Goal: Information Seeking & Learning: Learn about a topic

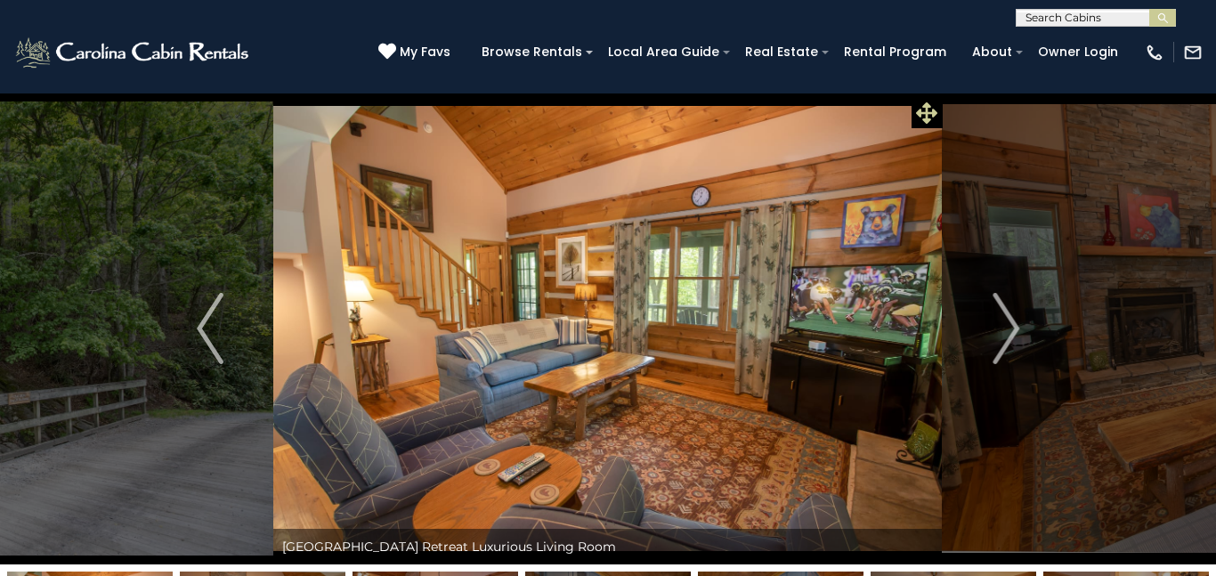
click at [927, 114] on icon at bounding box center [926, 112] width 21 height 21
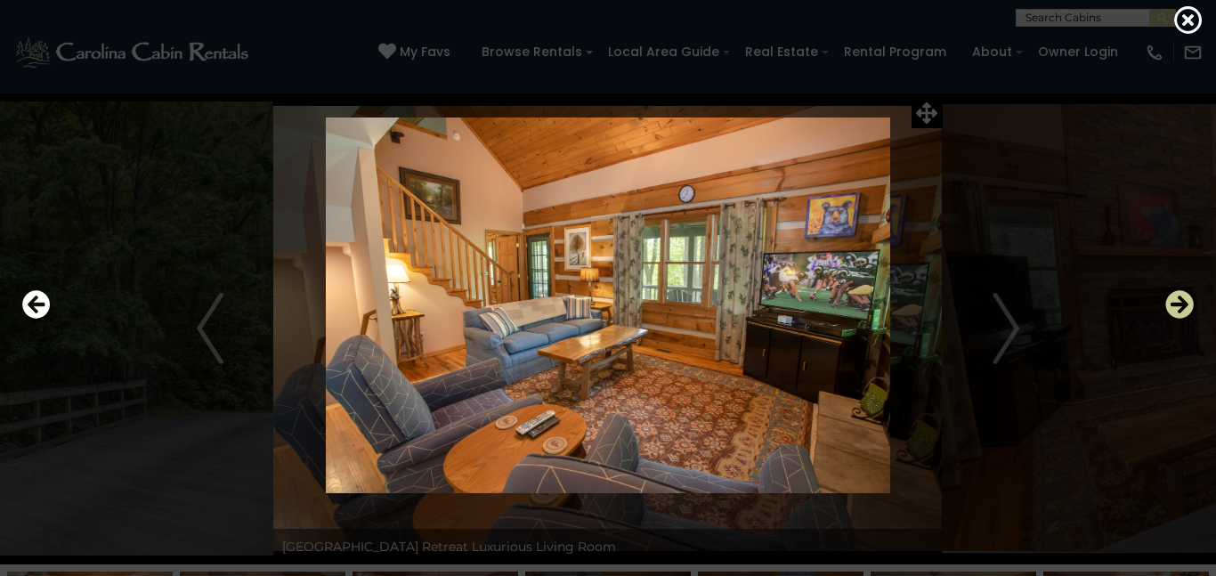
click at [1174, 305] on icon "Next" at bounding box center [1180, 304] width 28 height 28
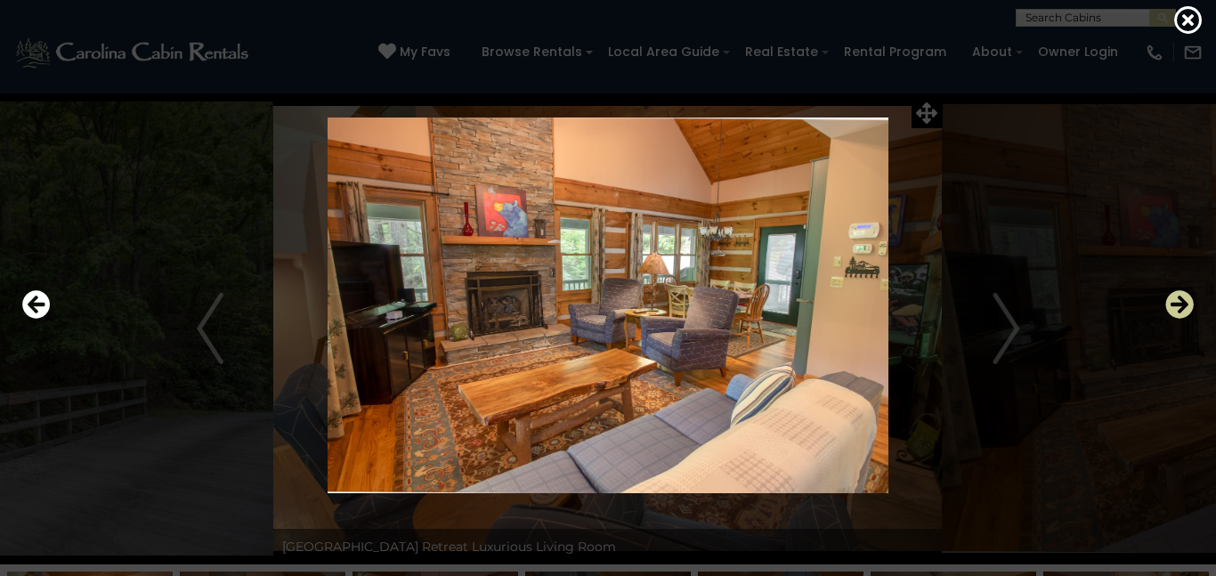
click at [1174, 305] on icon "Next" at bounding box center [1180, 304] width 28 height 28
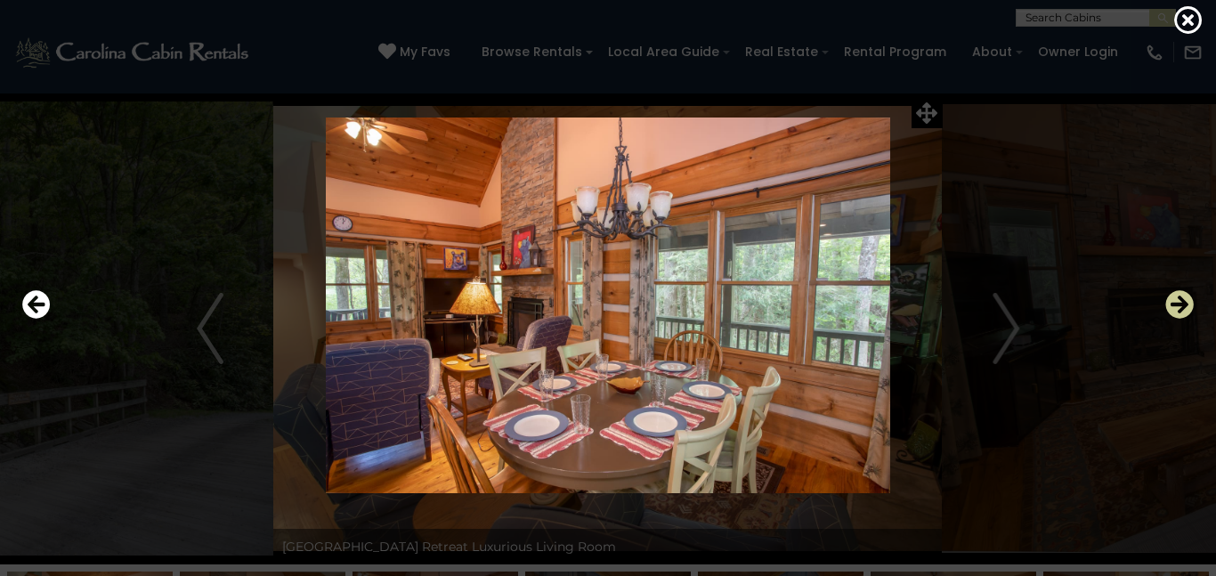
click at [1174, 305] on icon "Next" at bounding box center [1180, 304] width 28 height 28
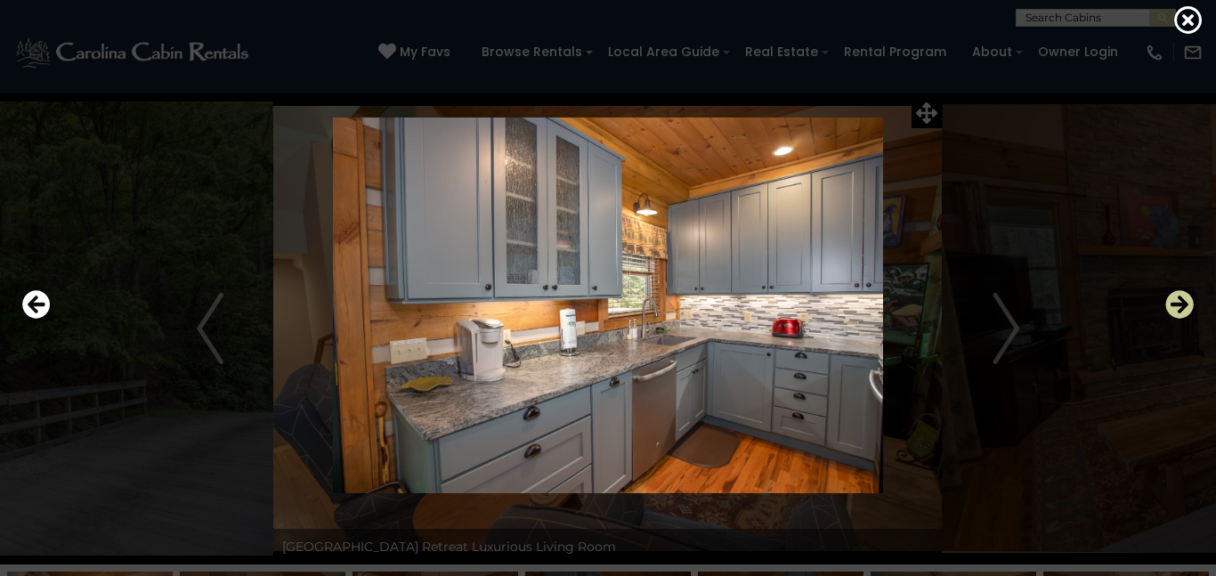
click at [1180, 302] on icon "Next" at bounding box center [1180, 304] width 28 height 28
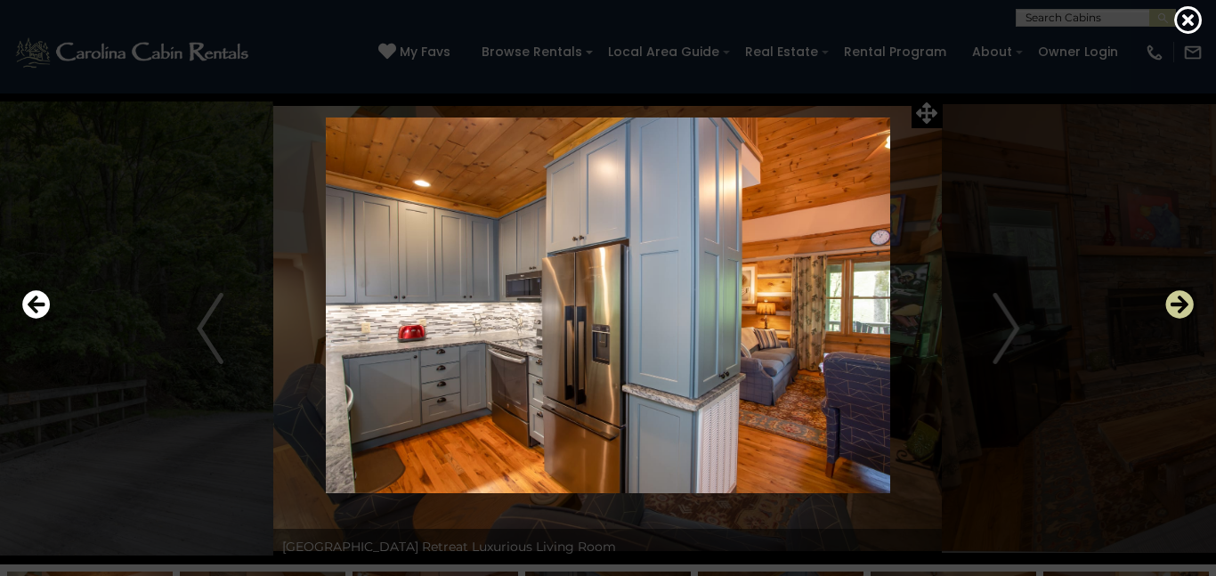
click at [1180, 302] on icon "Next" at bounding box center [1180, 304] width 28 height 28
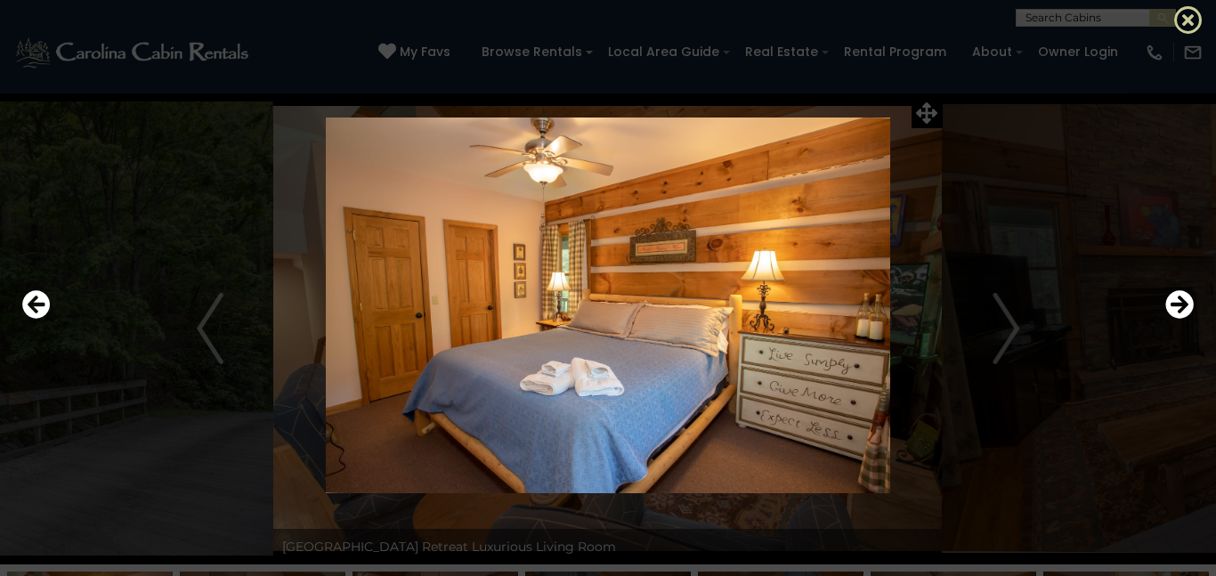
click at [1181, 17] on icon at bounding box center [1189, 19] width 28 height 28
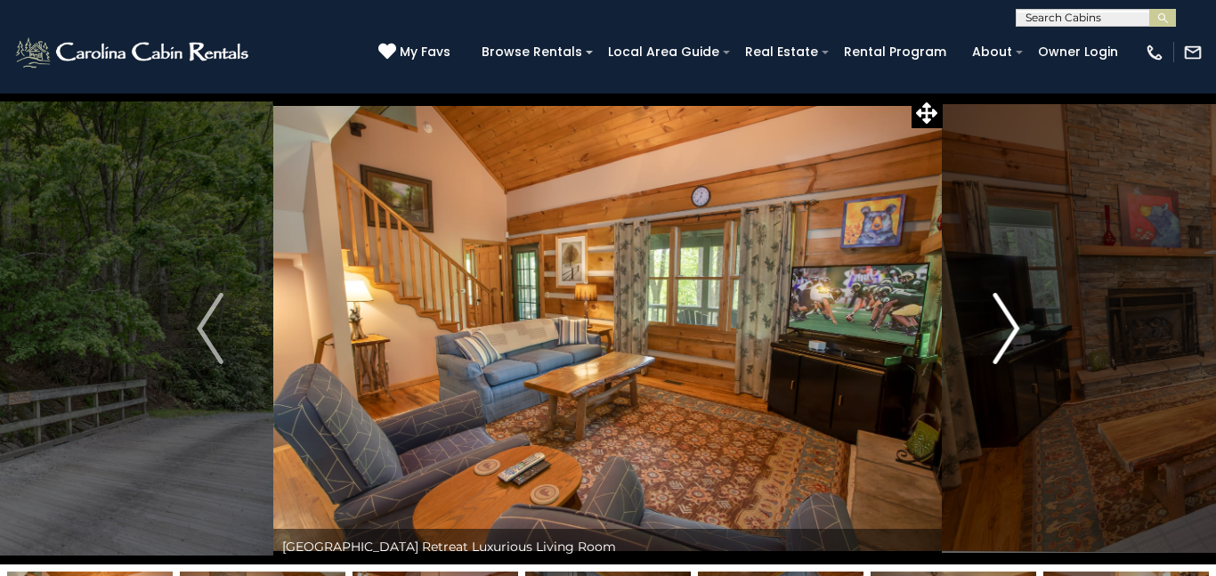
click at [1006, 326] on img "Next" at bounding box center [1006, 328] width 27 height 71
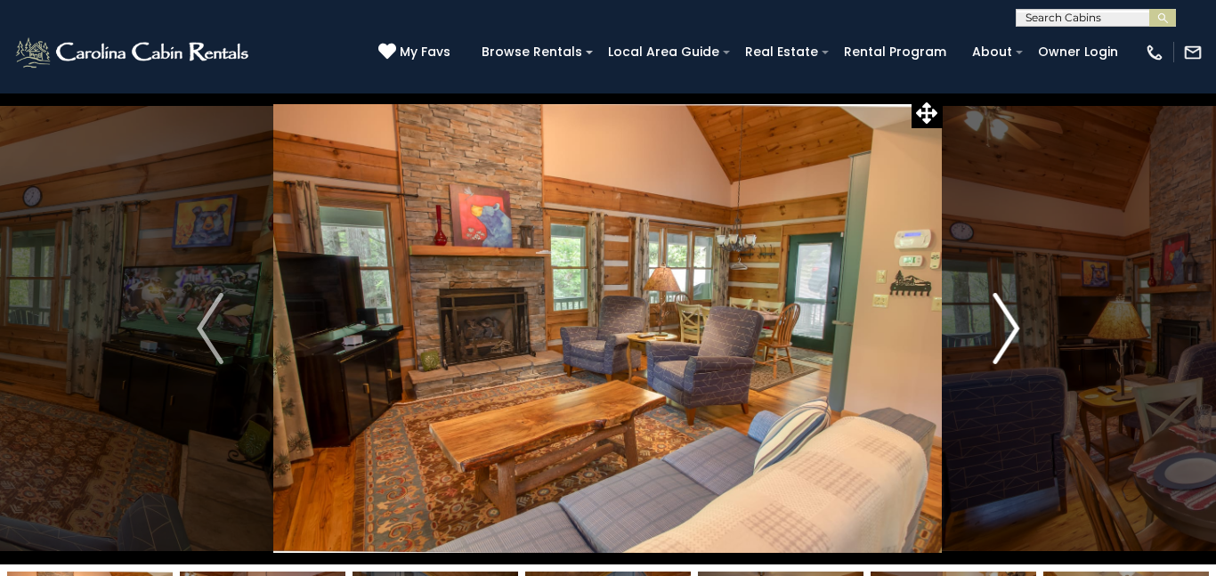
click at [1006, 326] on img "Next" at bounding box center [1006, 328] width 27 height 71
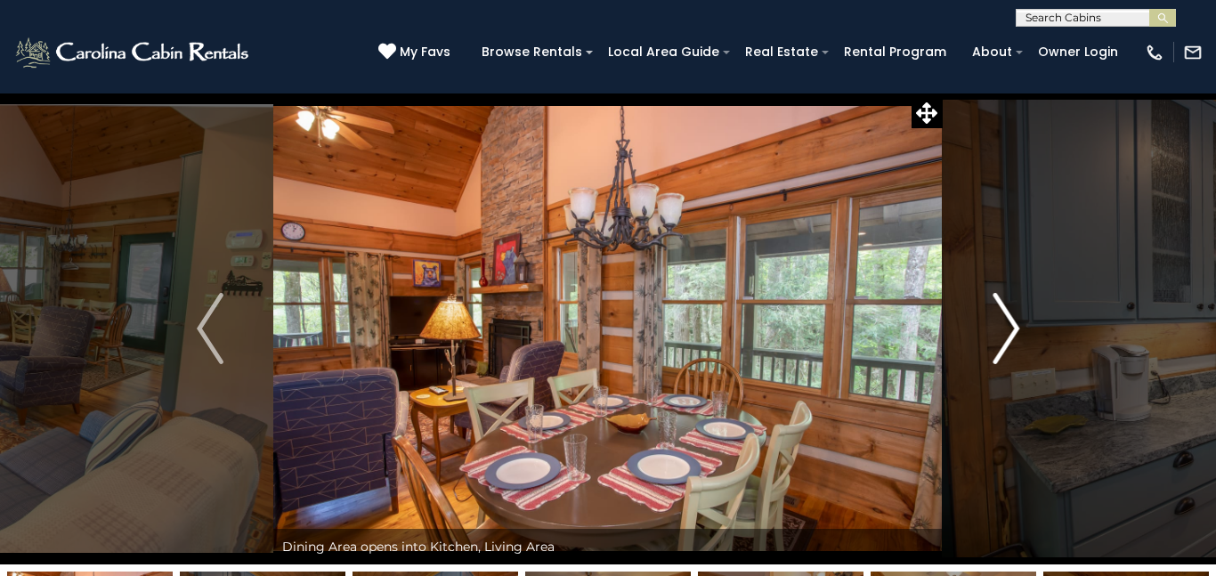
click at [1006, 326] on img "Next" at bounding box center [1006, 328] width 27 height 71
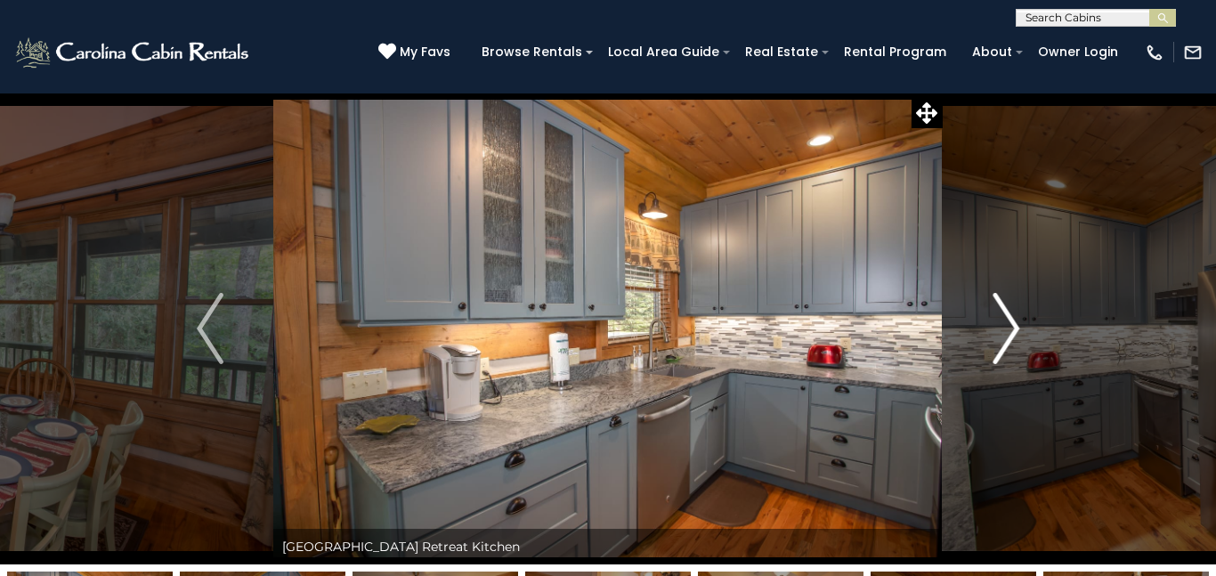
click at [1006, 326] on img "Next" at bounding box center [1006, 328] width 27 height 71
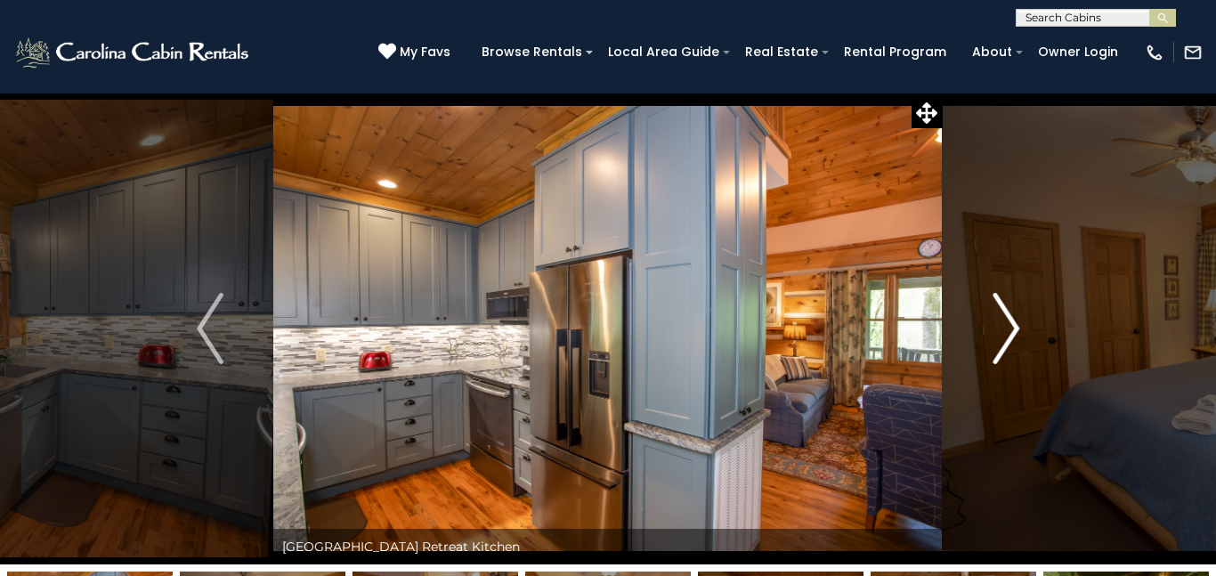
click at [1006, 326] on img "Next" at bounding box center [1006, 328] width 27 height 71
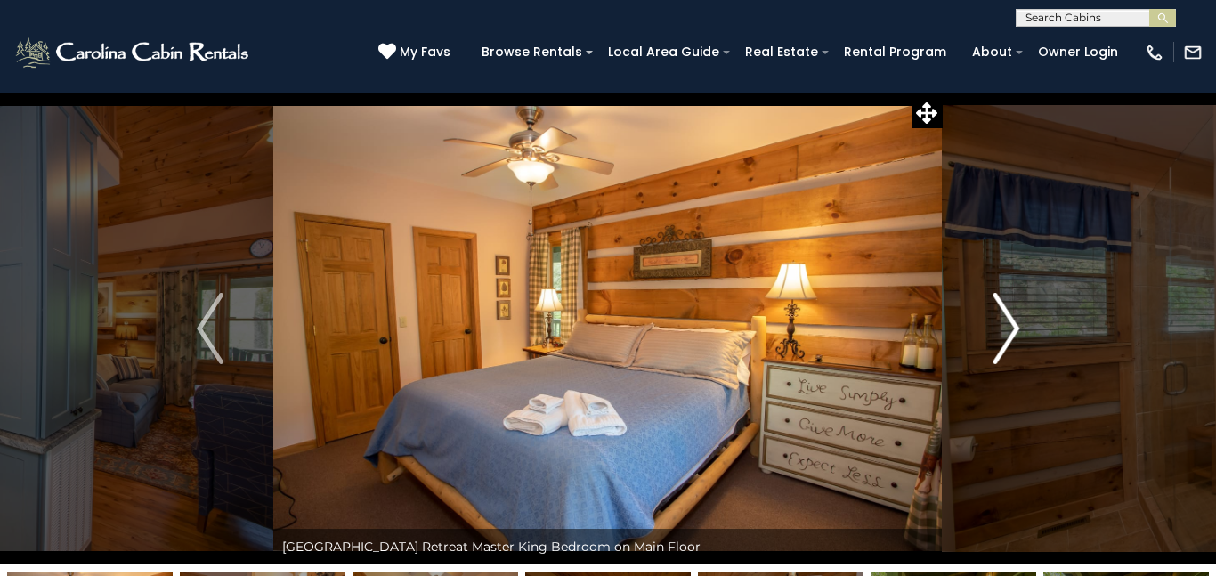
click at [1016, 330] on img "Next" at bounding box center [1006, 328] width 27 height 71
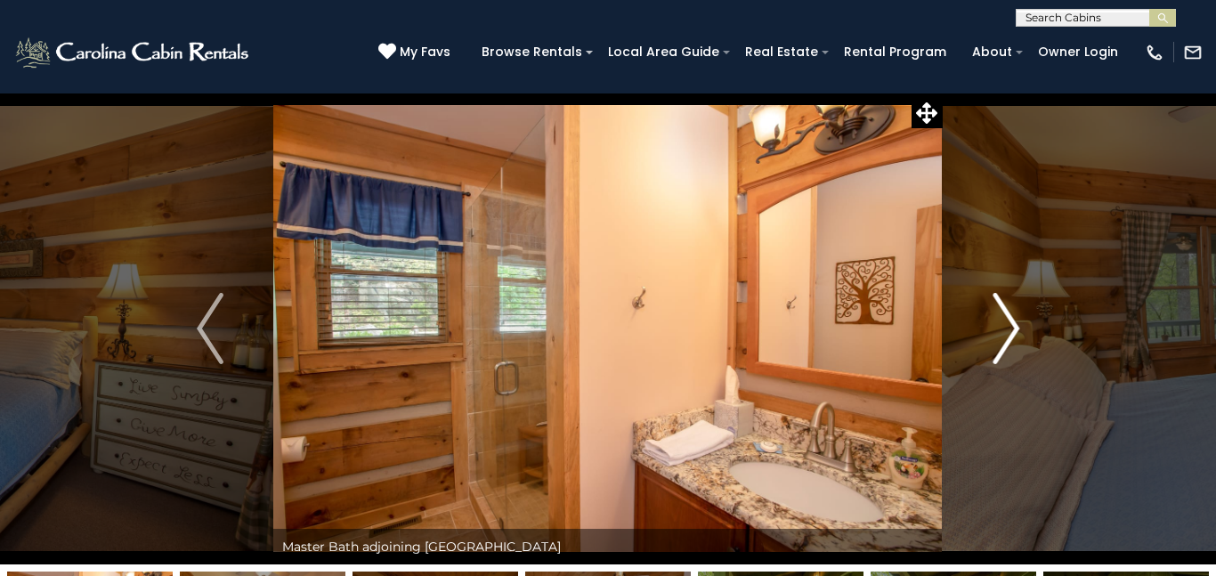
click at [1012, 326] on img "Next" at bounding box center [1006, 328] width 27 height 71
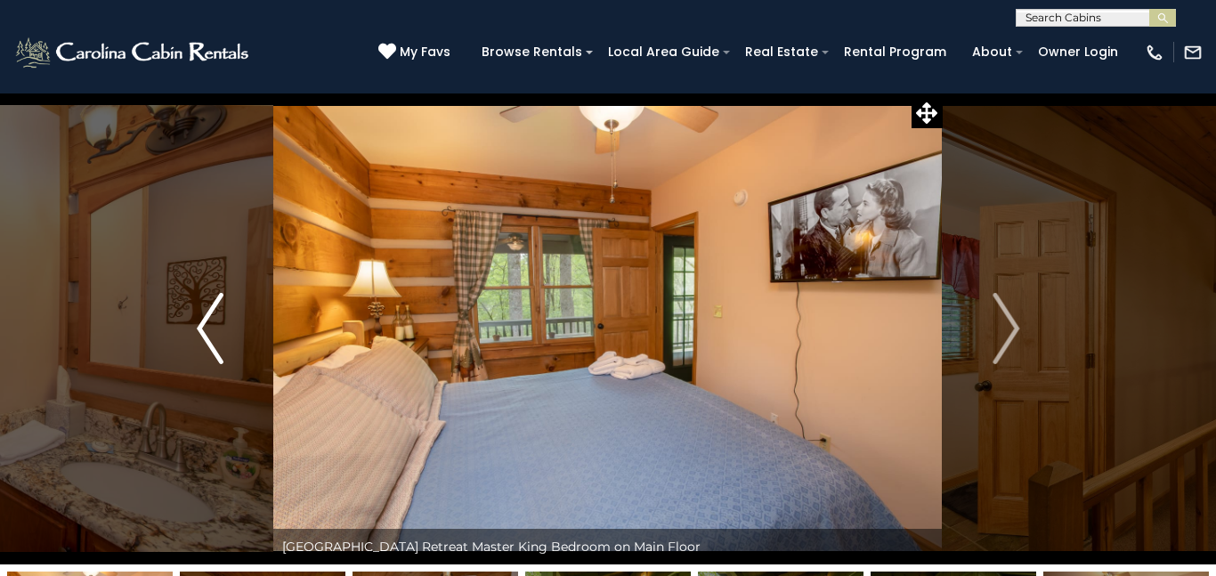
click at [198, 322] on img "Previous" at bounding box center [210, 328] width 27 height 71
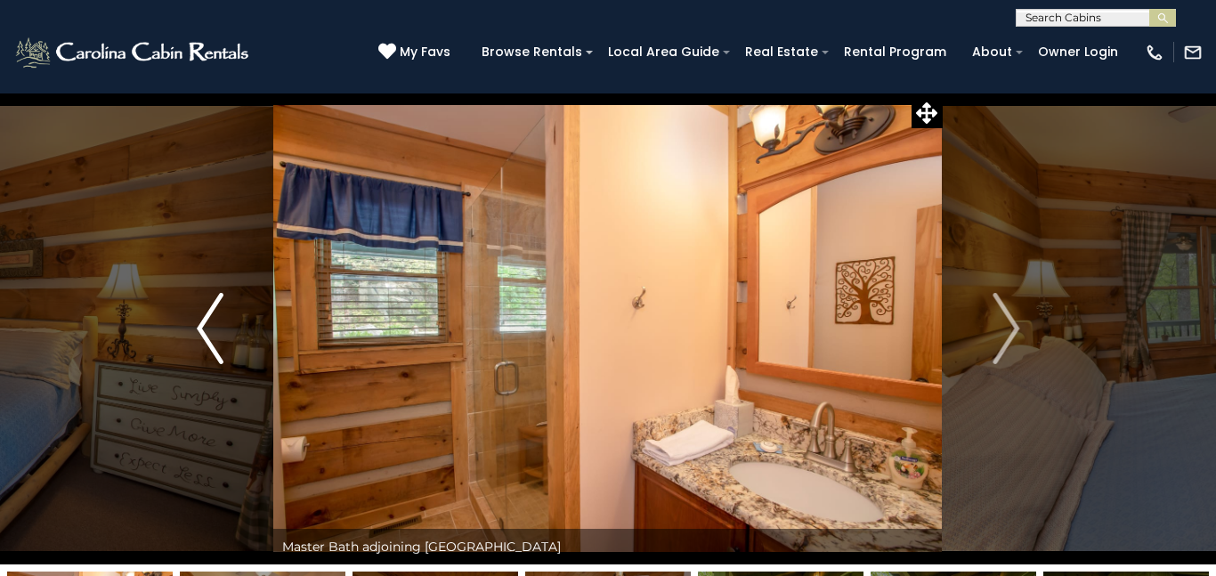
click at [198, 322] on img "Previous" at bounding box center [210, 328] width 27 height 71
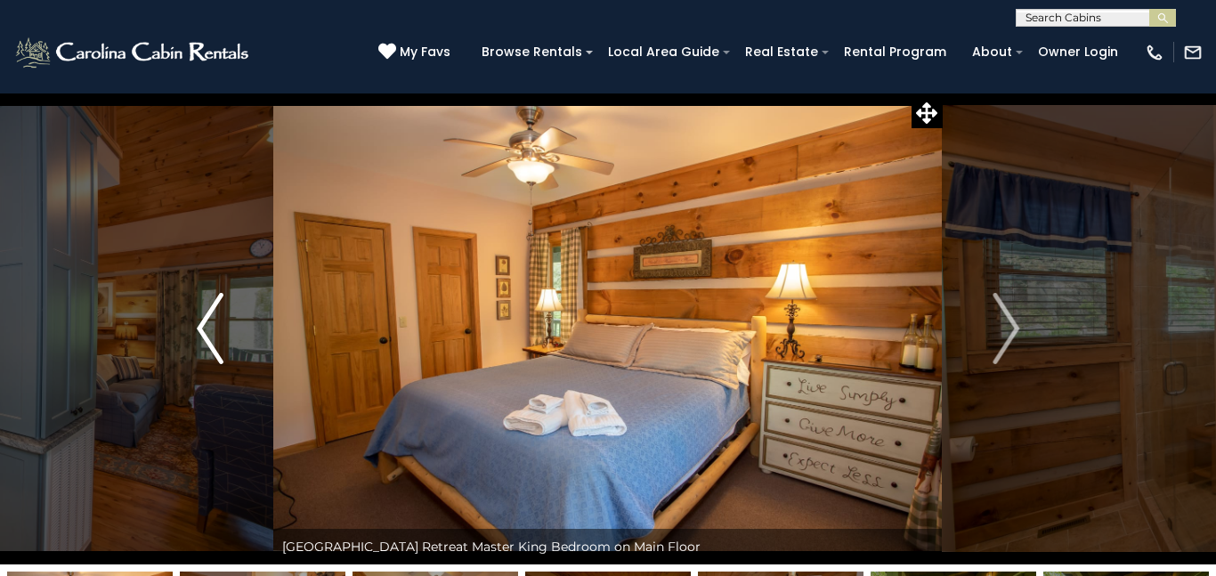
click at [200, 320] on img "Previous" at bounding box center [210, 328] width 27 height 71
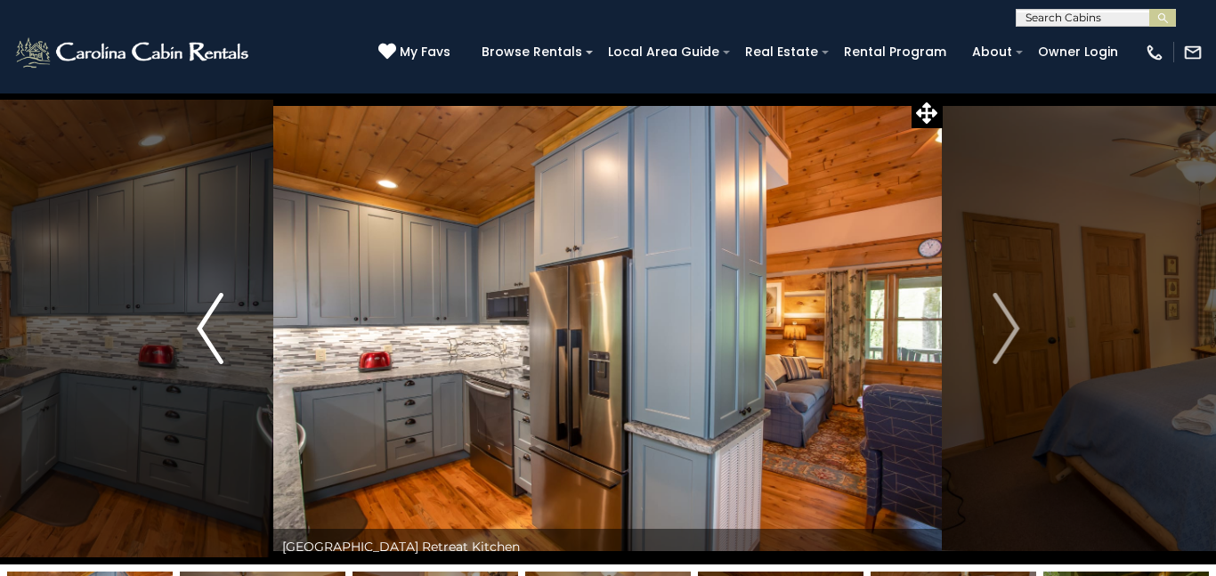
click at [200, 320] on img "Previous" at bounding box center [210, 328] width 27 height 71
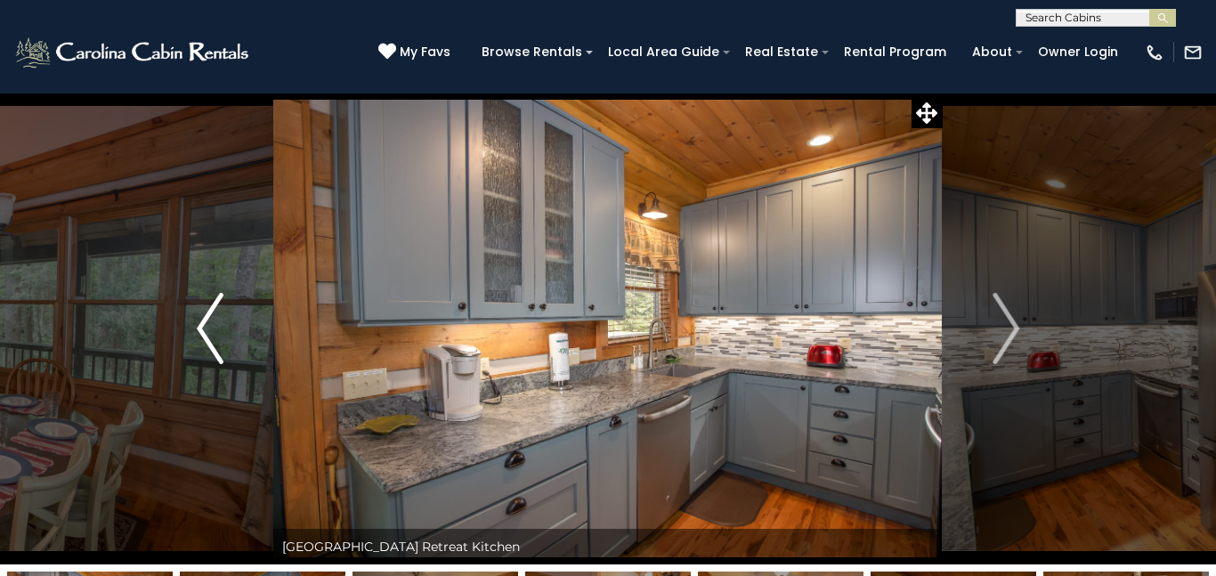
click at [200, 320] on img "Previous" at bounding box center [210, 328] width 27 height 71
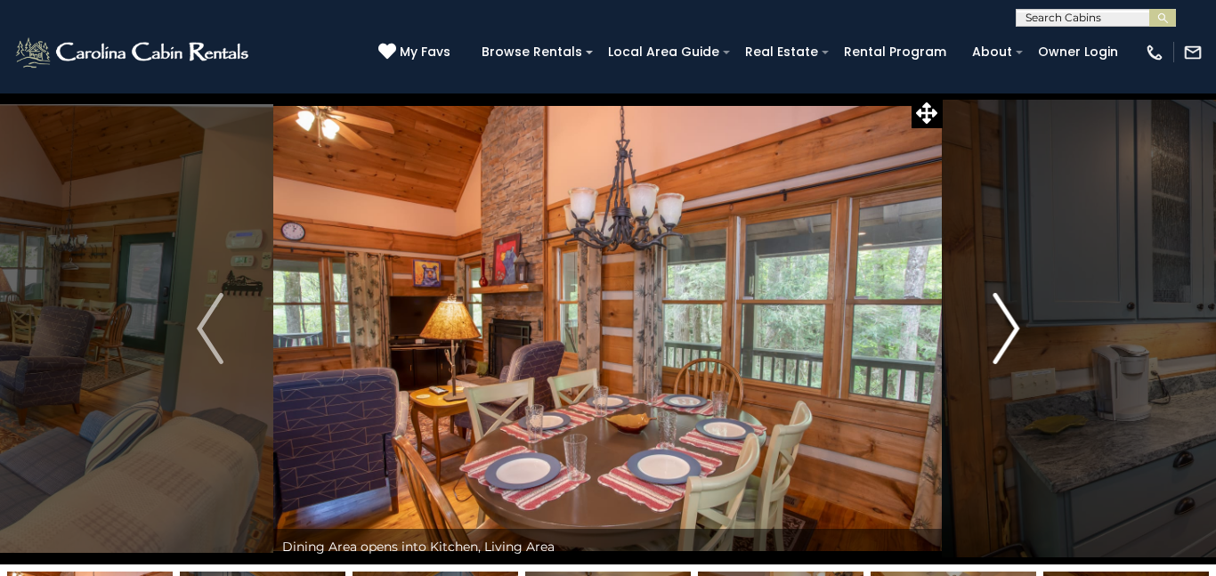
click at [1012, 329] on img "Next" at bounding box center [1006, 328] width 27 height 71
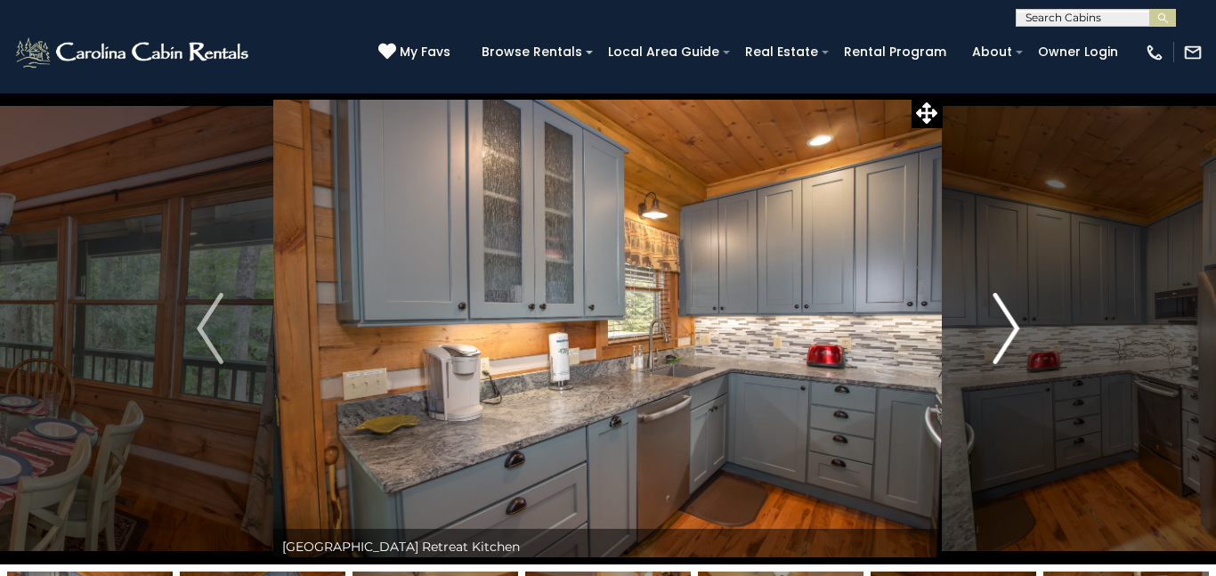
click at [1012, 329] on img "Next" at bounding box center [1006, 328] width 27 height 71
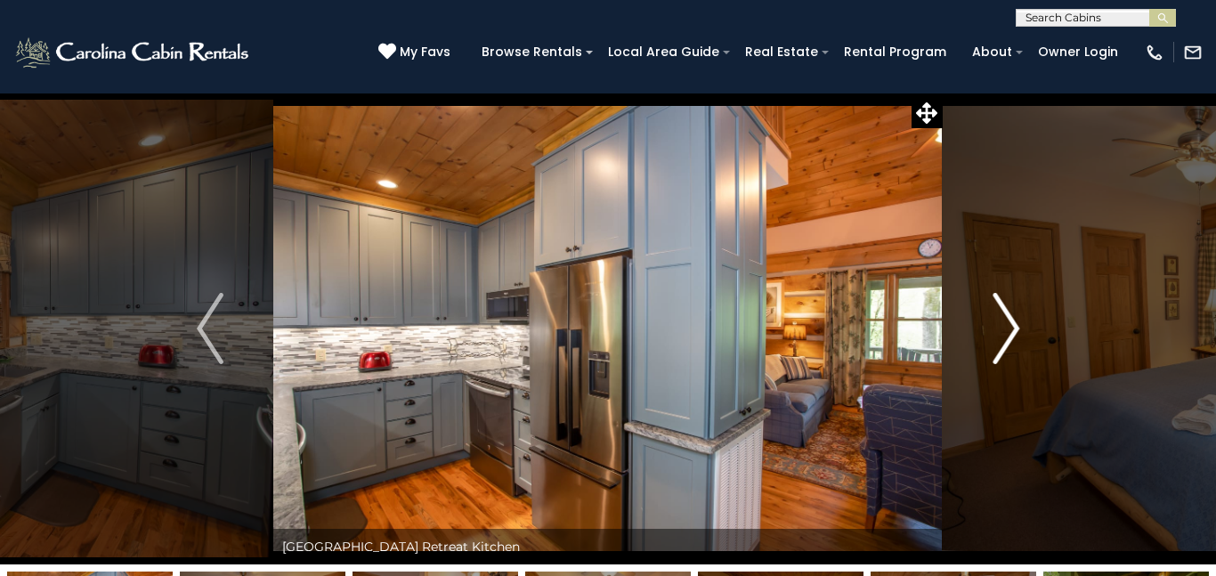
click at [1012, 329] on img "Next" at bounding box center [1006, 328] width 27 height 71
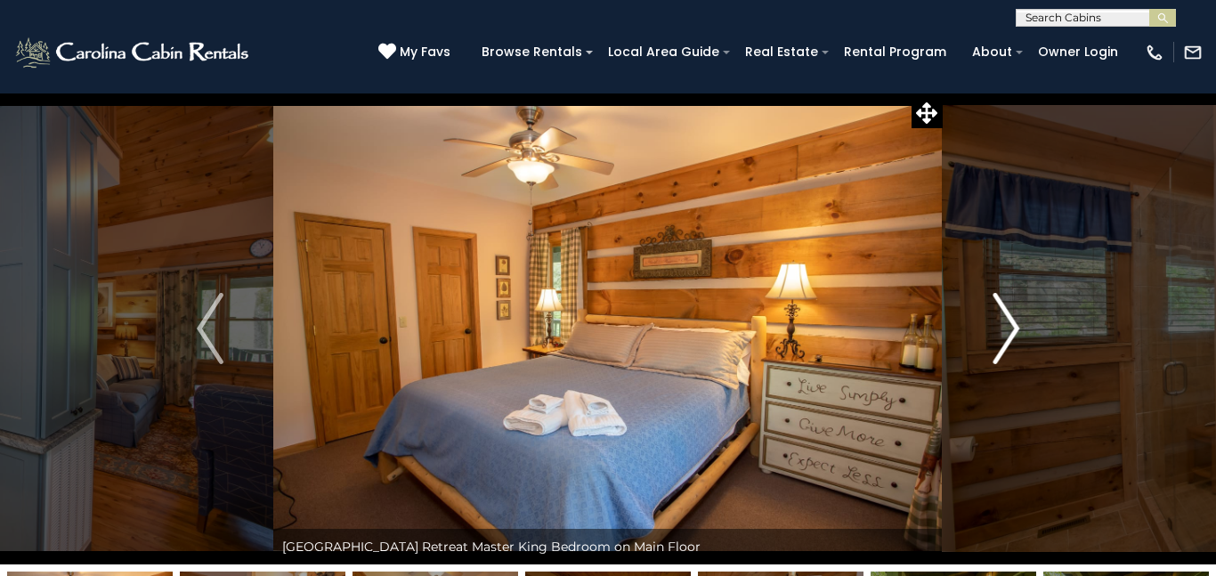
click at [1012, 329] on img "Next" at bounding box center [1006, 328] width 27 height 71
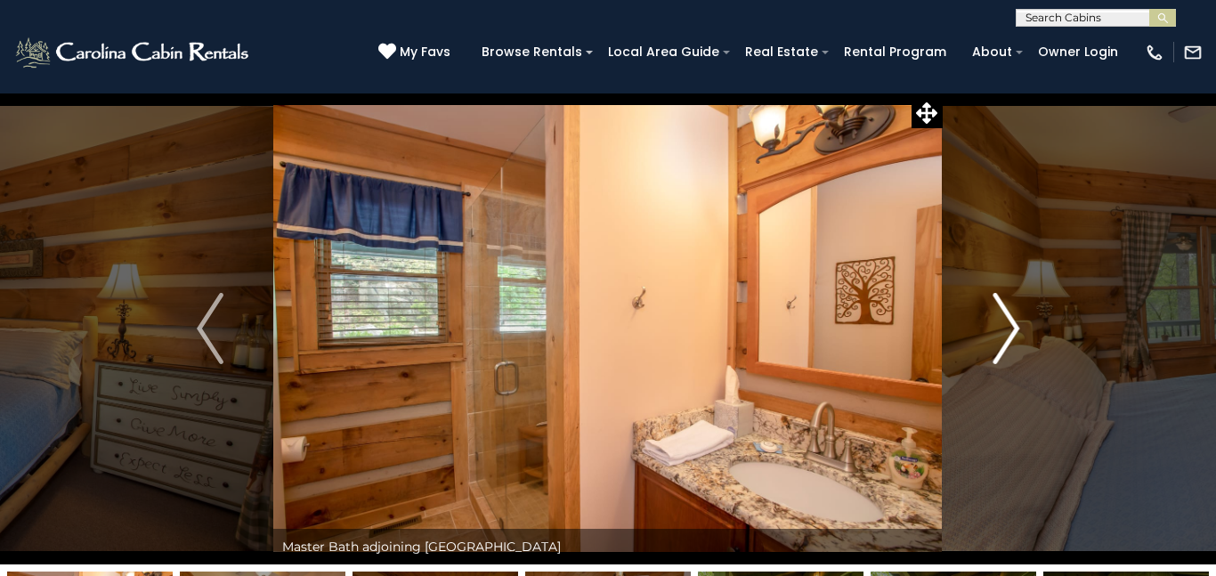
click at [1012, 329] on img "Next" at bounding box center [1006, 328] width 27 height 71
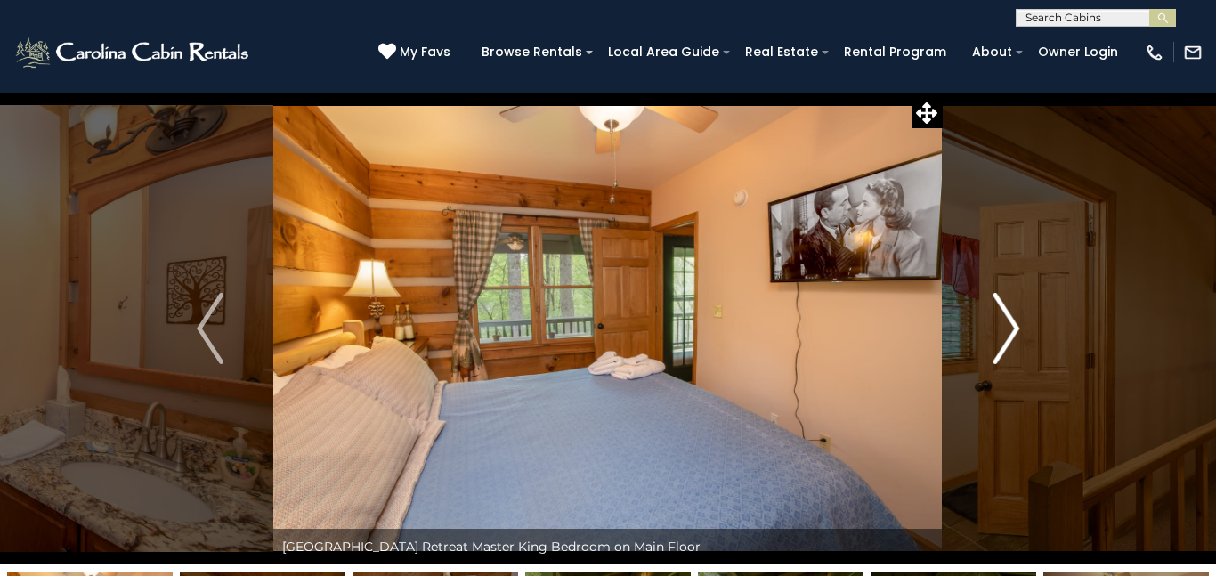
click at [1012, 329] on img "Next" at bounding box center [1006, 328] width 27 height 71
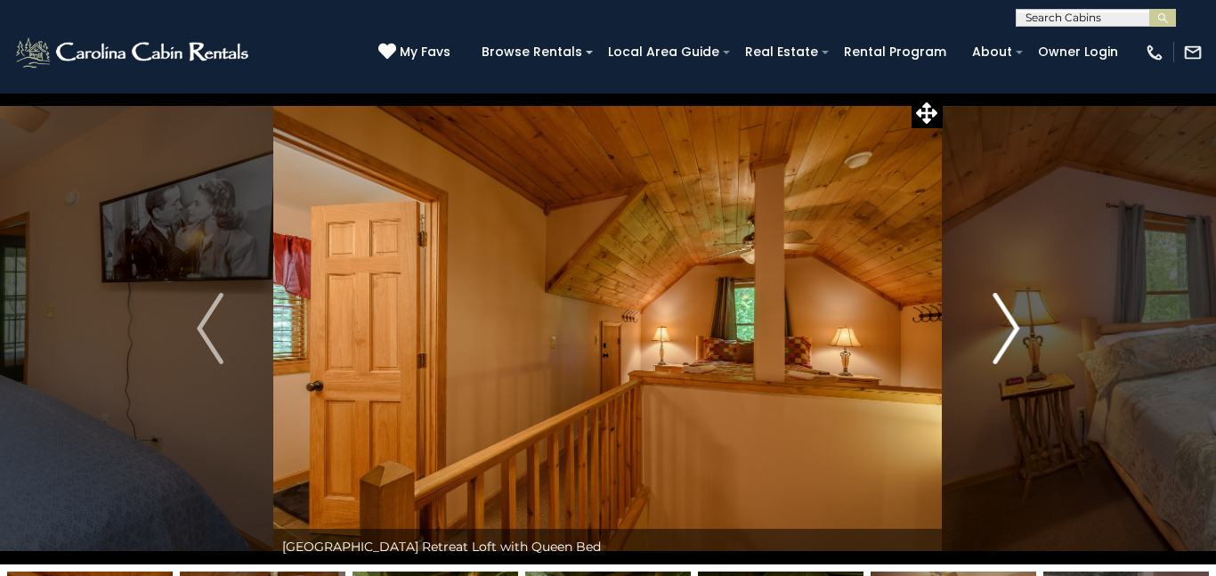
click at [1012, 329] on img "Next" at bounding box center [1006, 328] width 27 height 71
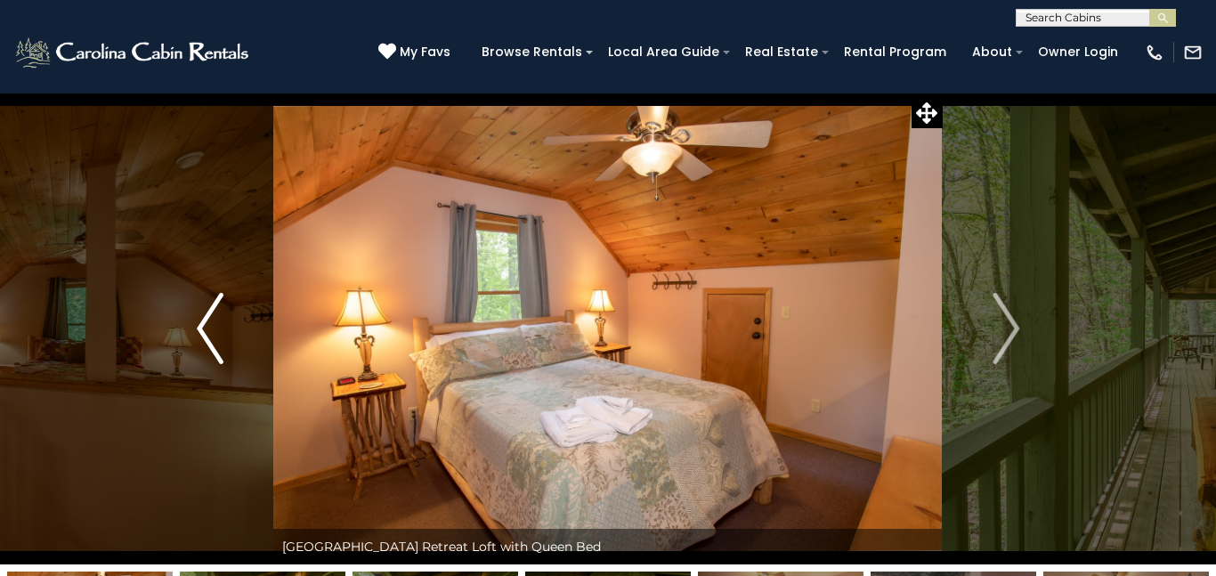
click at [206, 330] on img "Previous" at bounding box center [210, 328] width 27 height 71
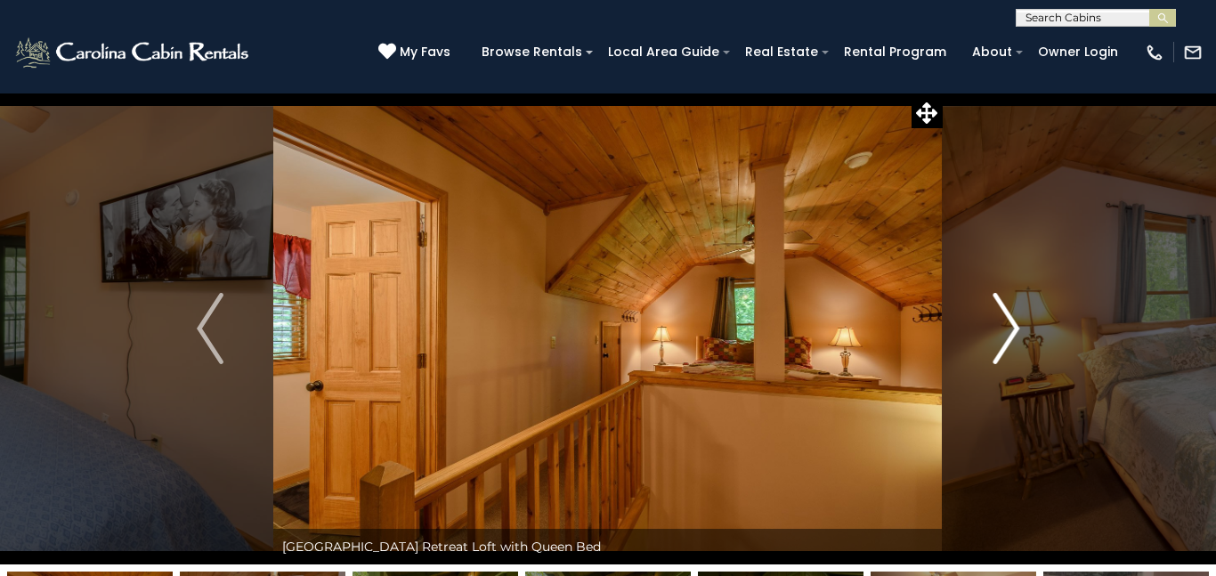
click at [1013, 328] on img "Next" at bounding box center [1006, 328] width 27 height 71
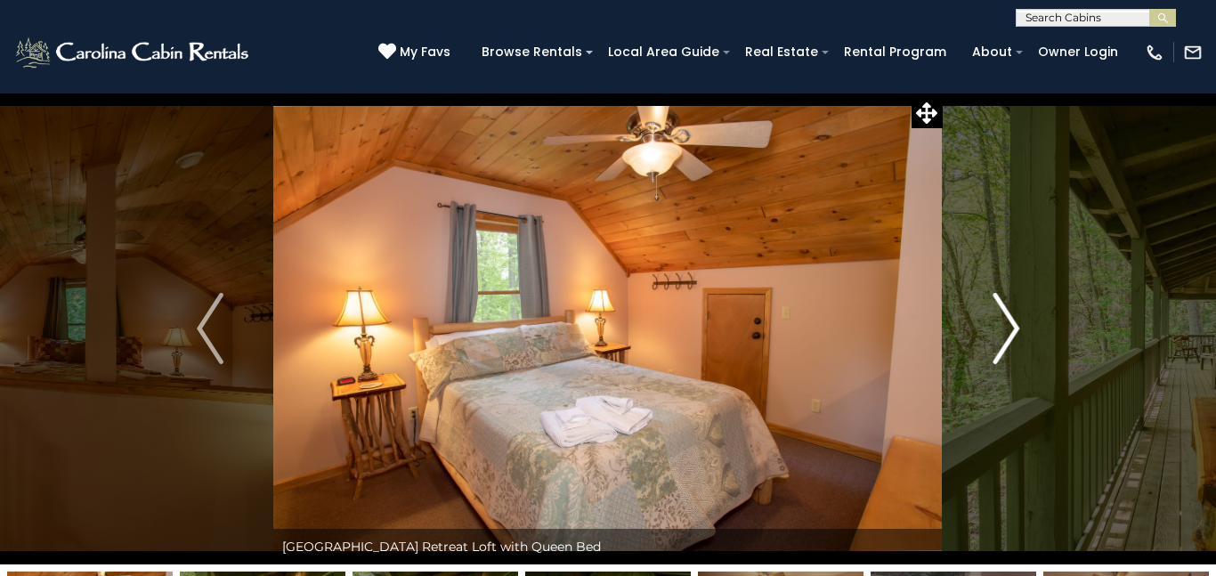
click at [1013, 328] on img "Next" at bounding box center [1006, 328] width 27 height 71
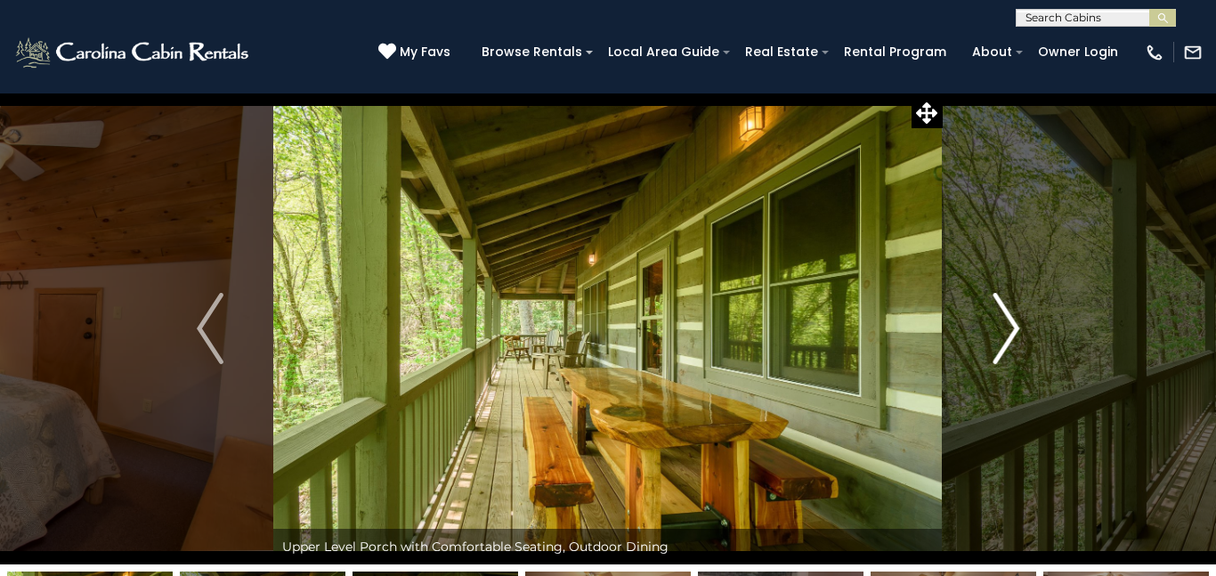
click at [1013, 328] on img "Next" at bounding box center [1006, 328] width 27 height 71
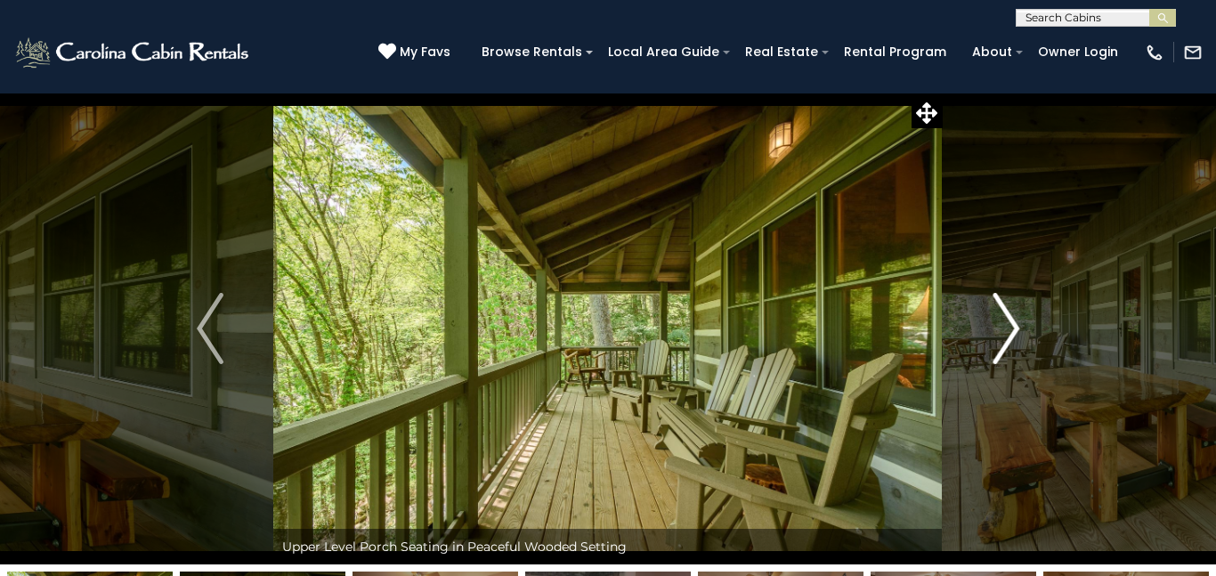
click at [1013, 328] on img "Next" at bounding box center [1006, 328] width 27 height 71
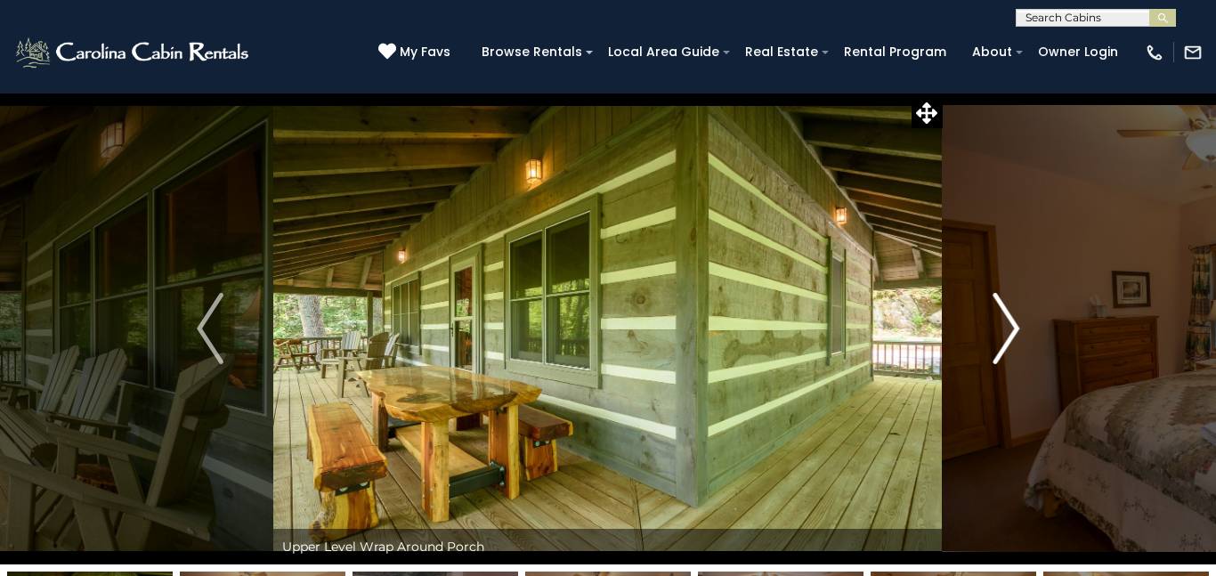
click at [1013, 328] on img "Next" at bounding box center [1006, 328] width 27 height 71
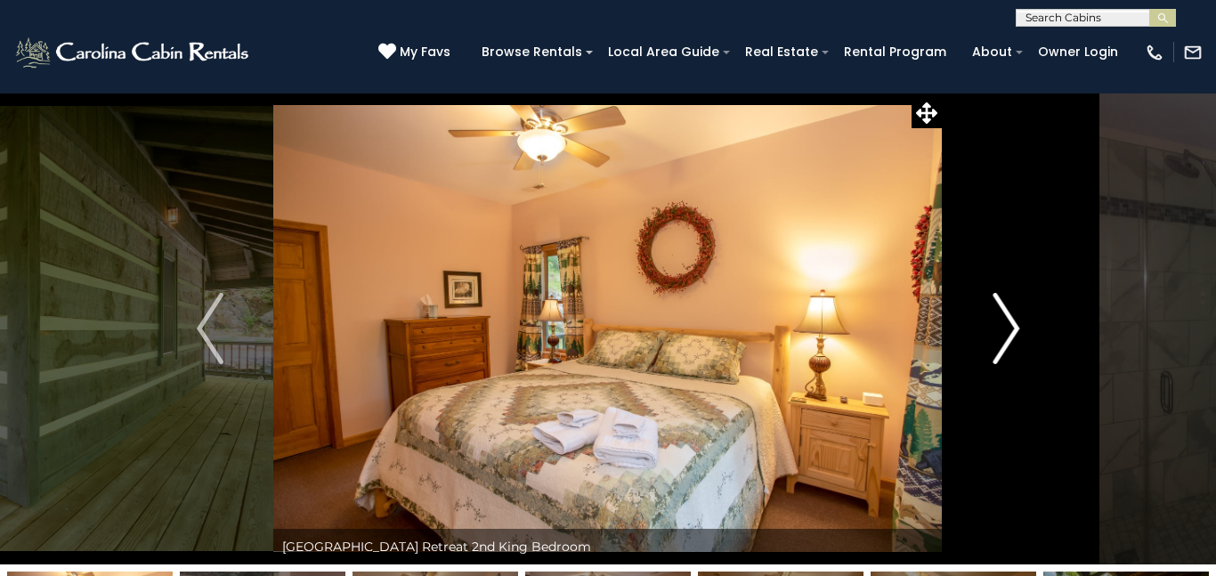
click at [1013, 328] on img "Next" at bounding box center [1006, 328] width 27 height 71
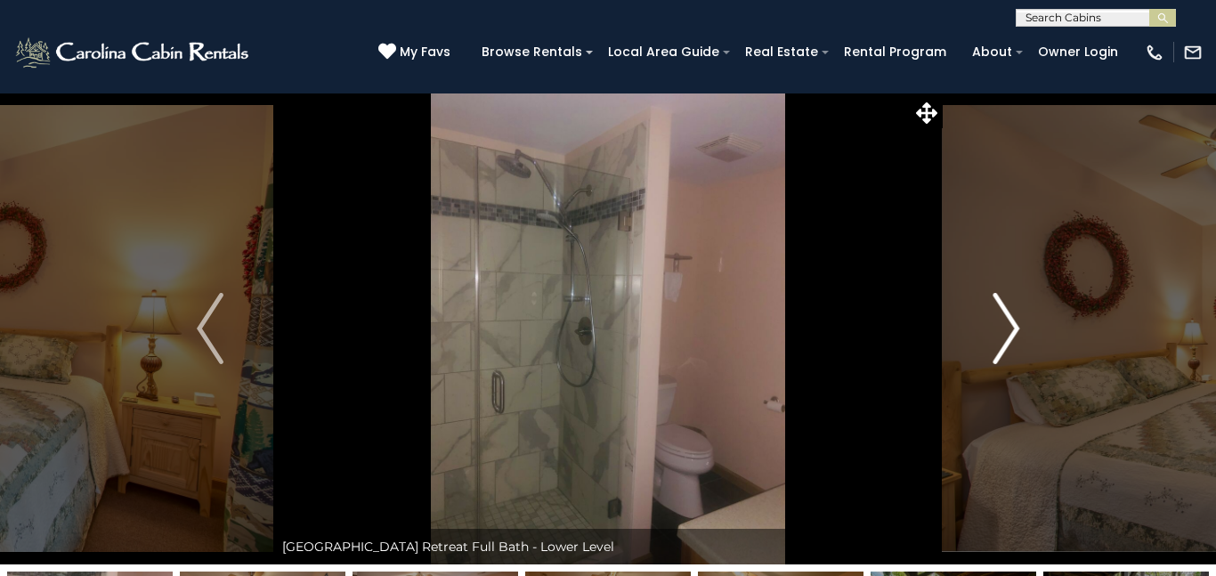
click at [1013, 328] on img "Next" at bounding box center [1006, 328] width 27 height 71
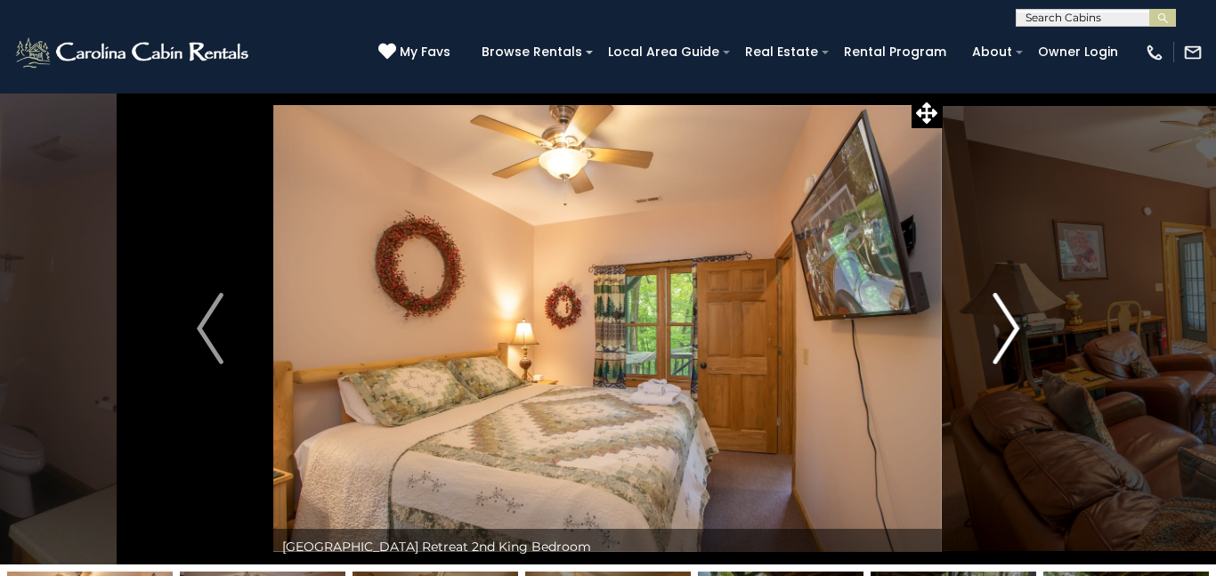
click at [1013, 328] on img "Next" at bounding box center [1006, 328] width 27 height 71
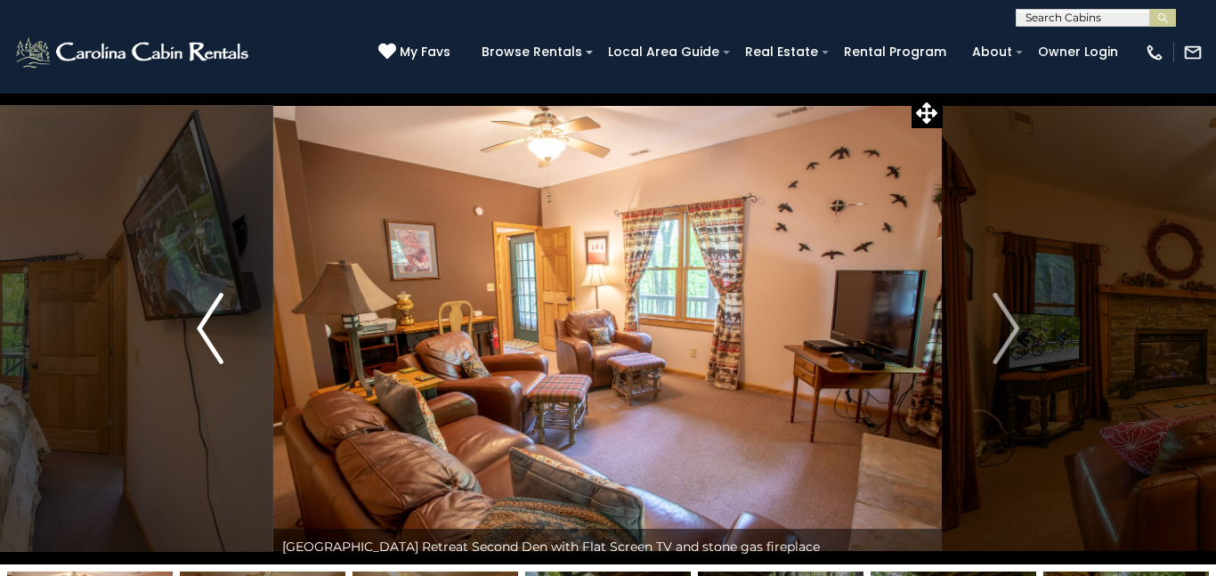
click at [197, 324] on img "Previous" at bounding box center [210, 328] width 27 height 71
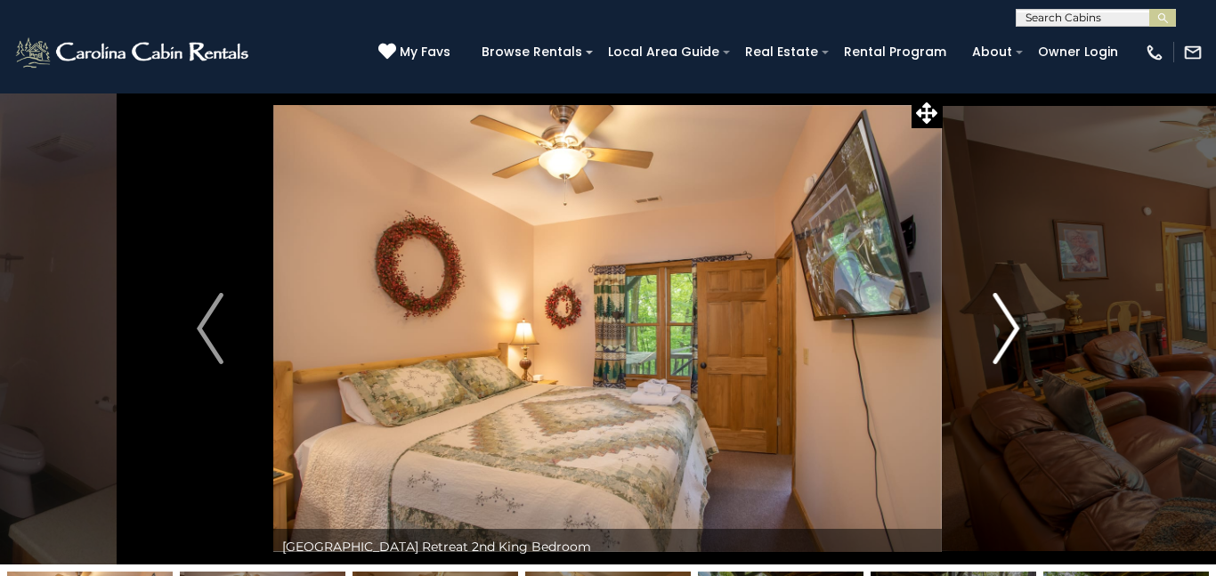
click at [1011, 324] on img "Next" at bounding box center [1006, 328] width 27 height 71
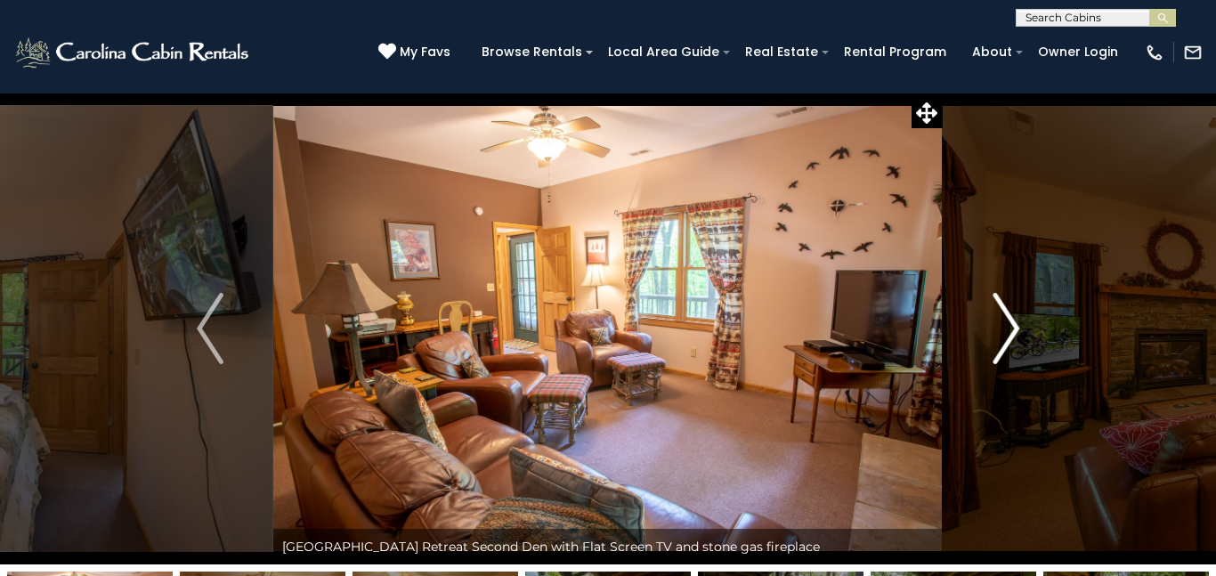
click at [1012, 329] on img "Next" at bounding box center [1006, 328] width 27 height 71
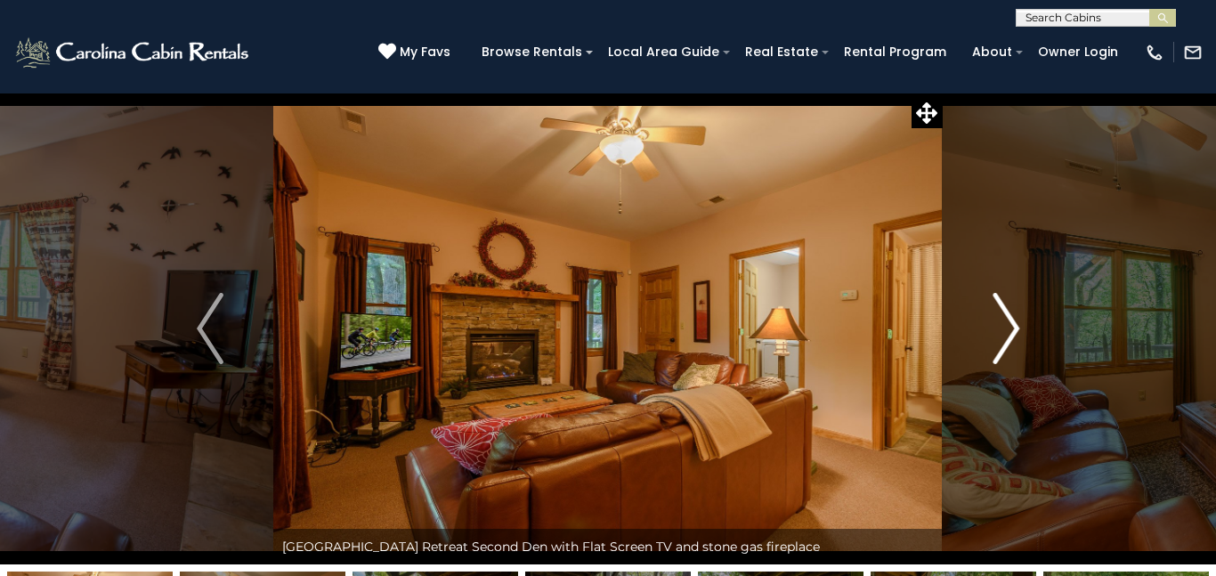
click at [1012, 327] on img "Next" at bounding box center [1006, 328] width 27 height 71
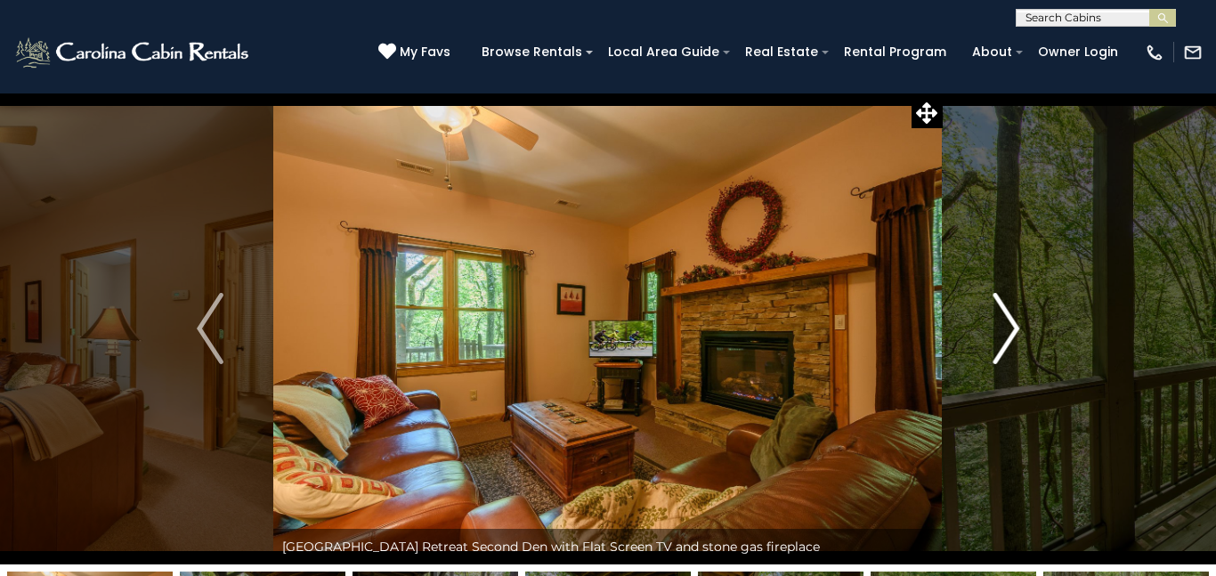
click at [1012, 327] on img "Next" at bounding box center [1006, 328] width 27 height 71
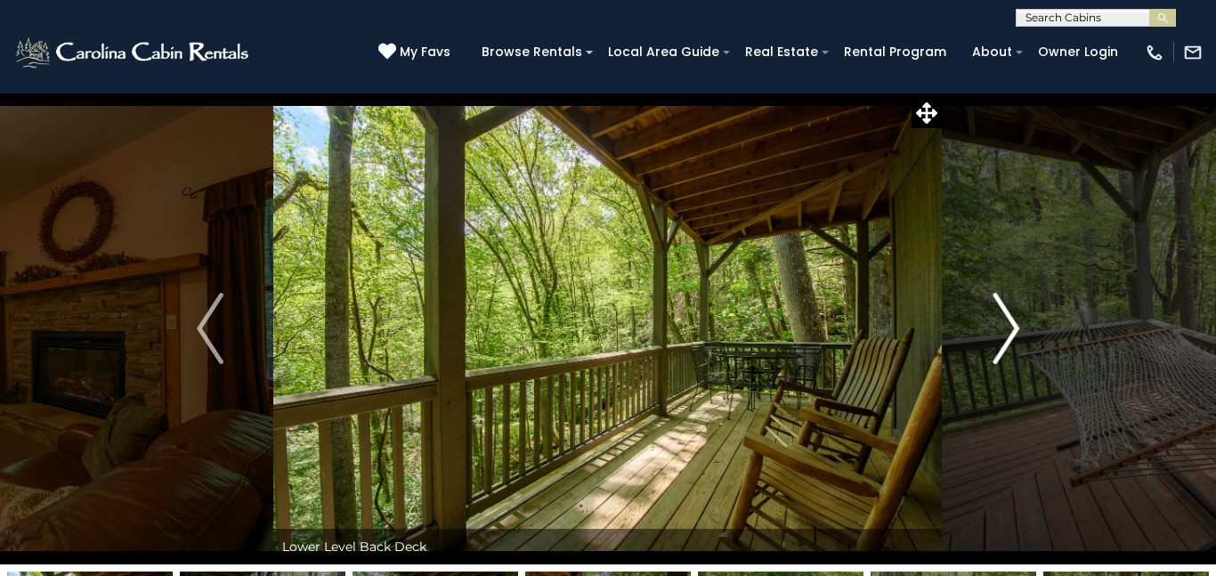
click at [1012, 327] on img "Next" at bounding box center [1006, 328] width 27 height 71
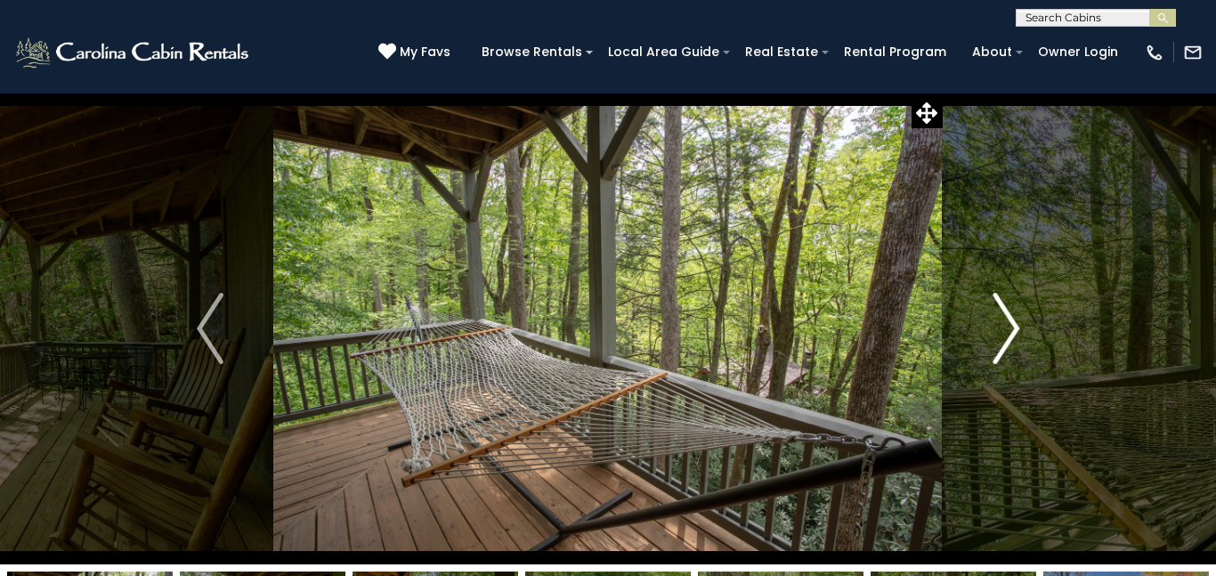
click at [1012, 327] on img "Next" at bounding box center [1006, 328] width 27 height 71
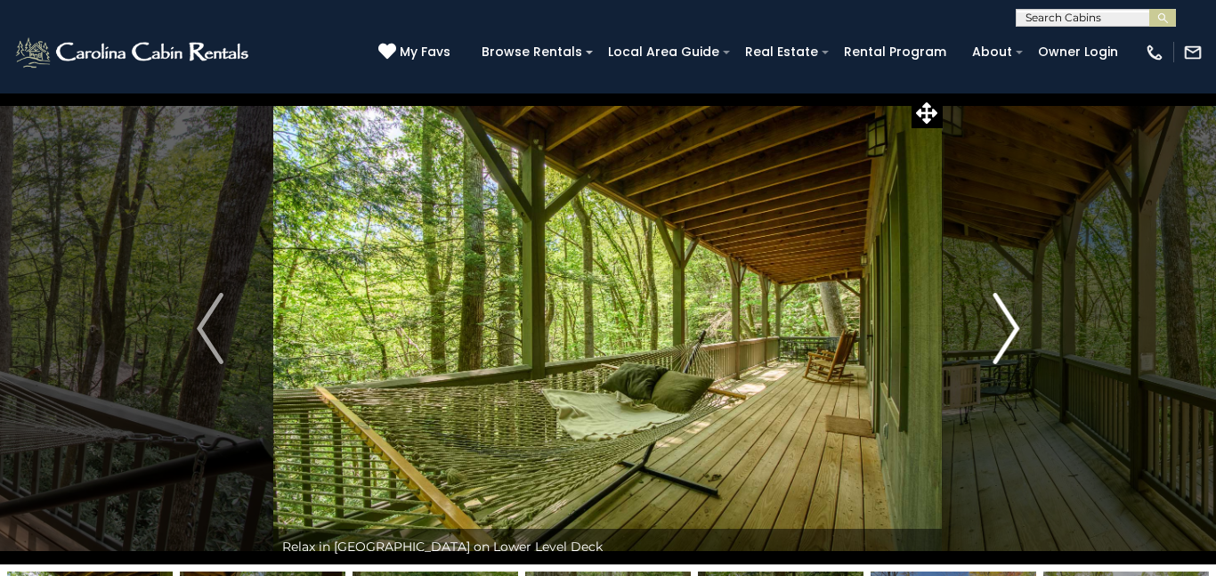
click at [1012, 327] on img "Next" at bounding box center [1006, 328] width 27 height 71
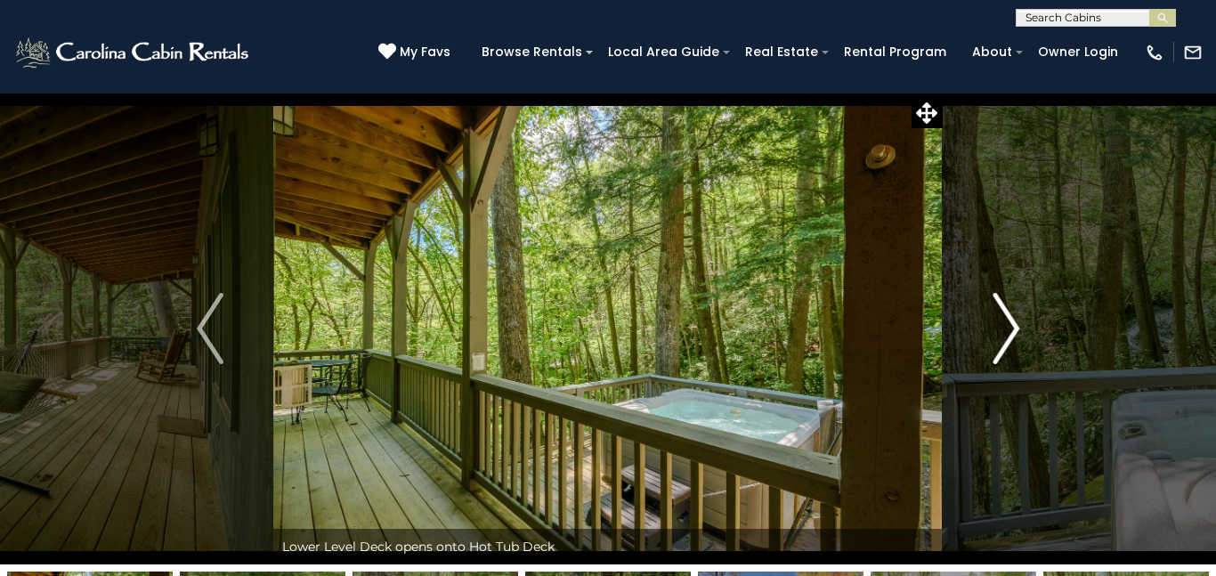
click at [1012, 327] on img "Next" at bounding box center [1006, 328] width 27 height 71
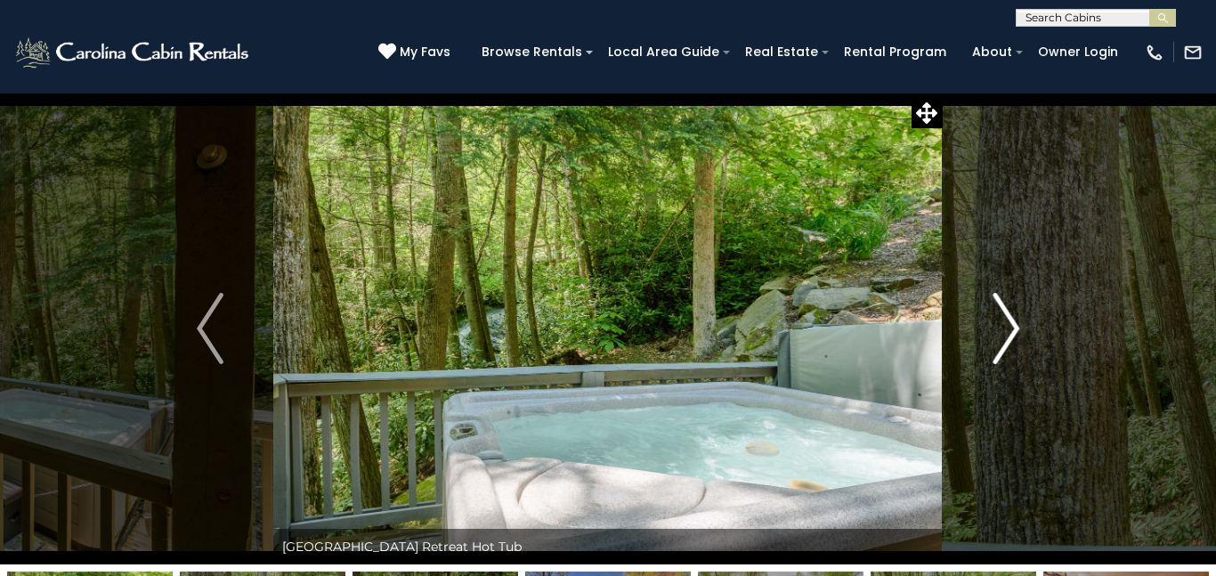
click at [1012, 327] on img "Next" at bounding box center [1006, 328] width 27 height 71
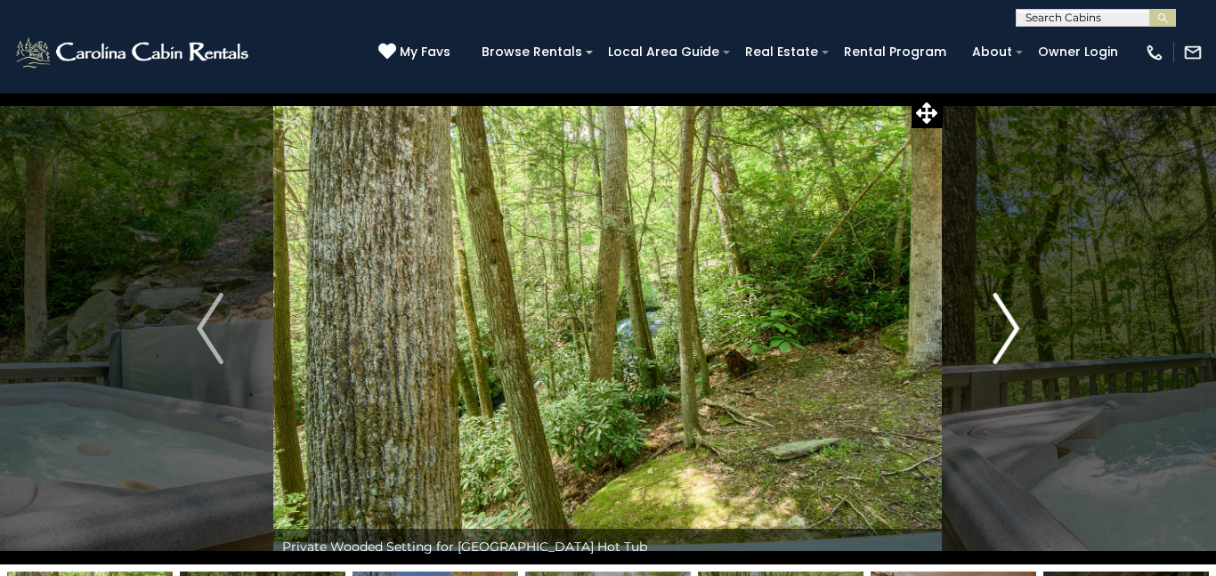
click at [1012, 327] on img "Next" at bounding box center [1006, 328] width 27 height 71
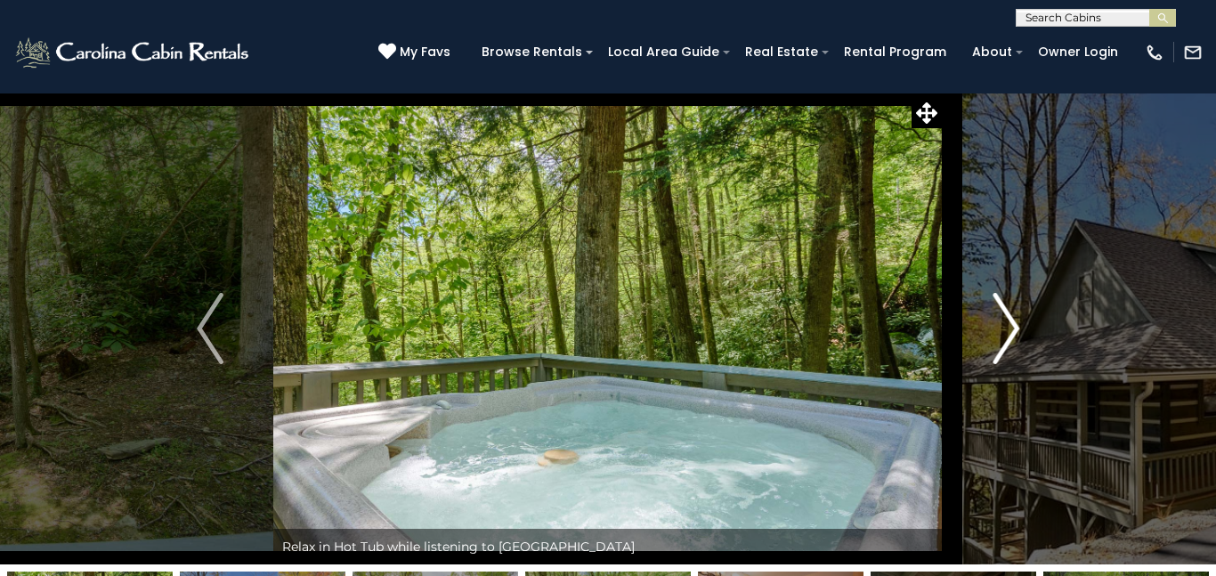
click at [1012, 327] on img "Next" at bounding box center [1006, 328] width 27 height 71
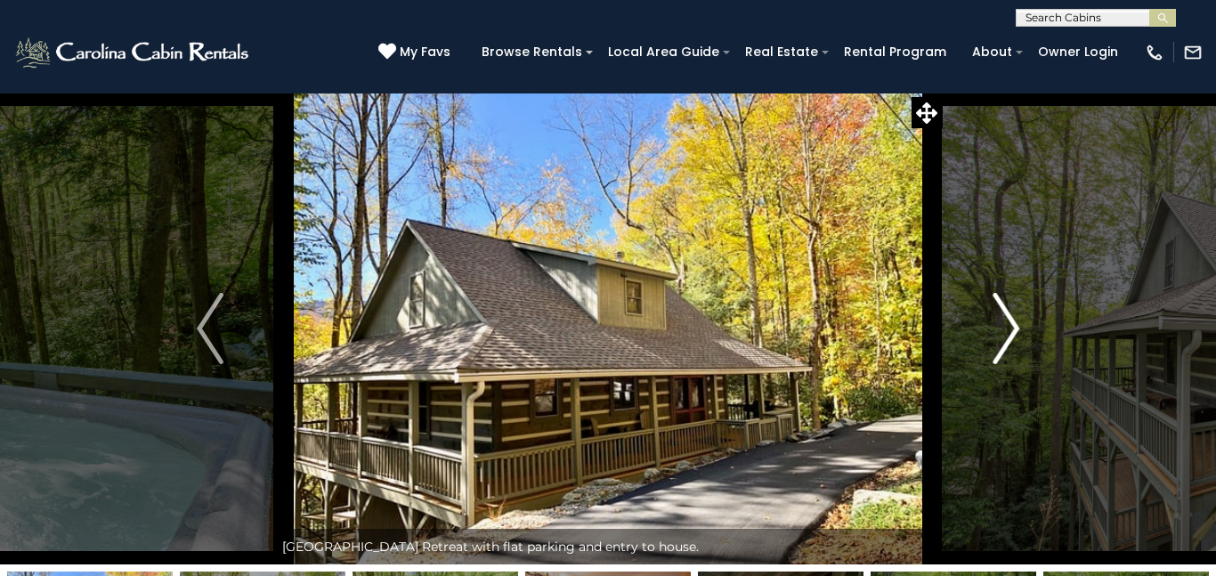
click at [1012, 327] on img "Next" at bounding box center [1006, 328] width 27 height 71
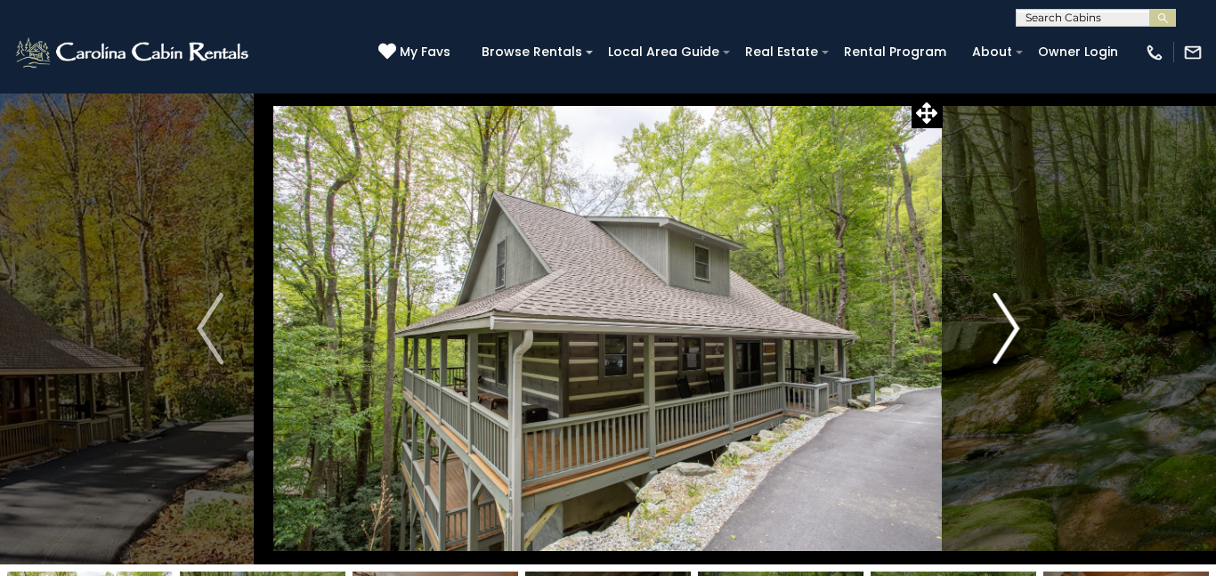
click at [1012, 327] on img "Next" at bounding box center [1006, 328] width 27 height 71
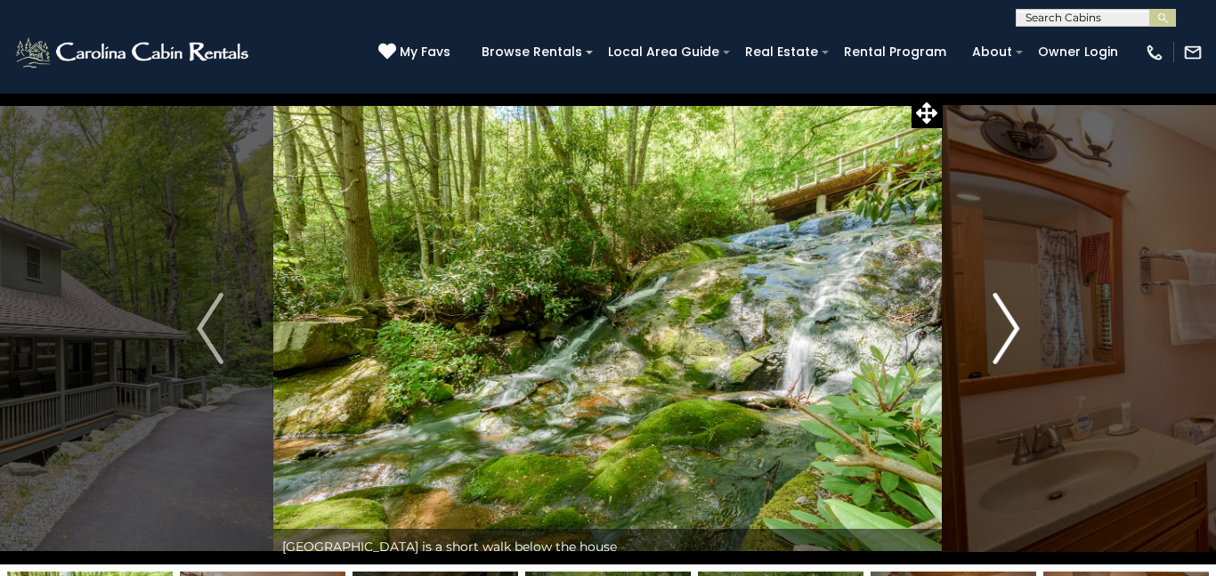
click at [1012, 327] on img "Next" at bounding box center [1006, 328] width 27 height 71
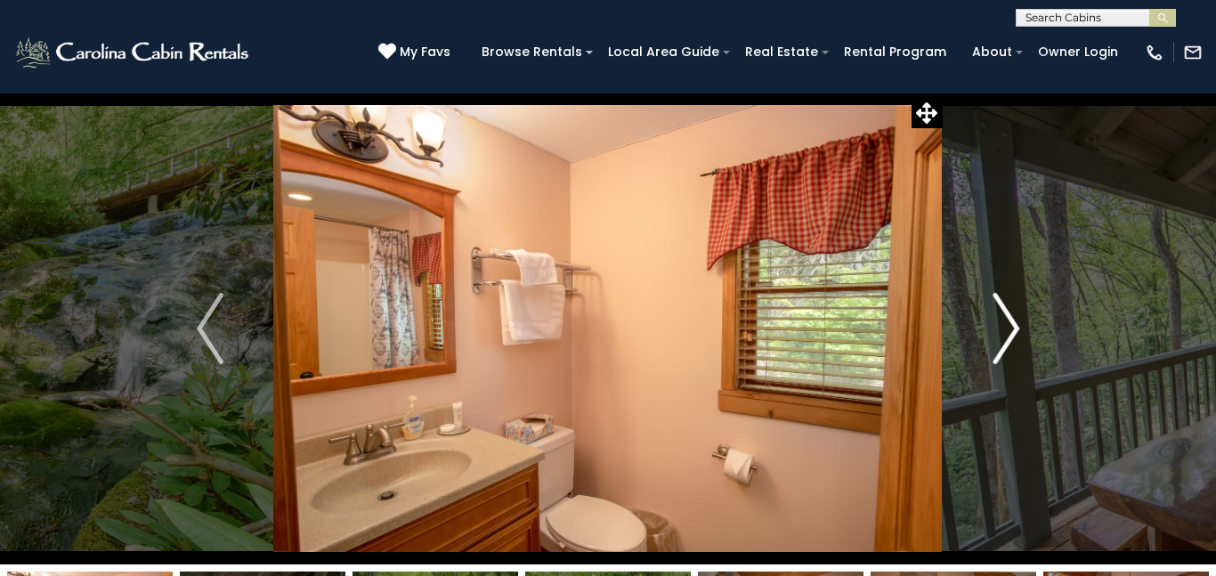
click at [1012, 327] on img "Next" at bounding box center [1006, 328] width 27 height 71
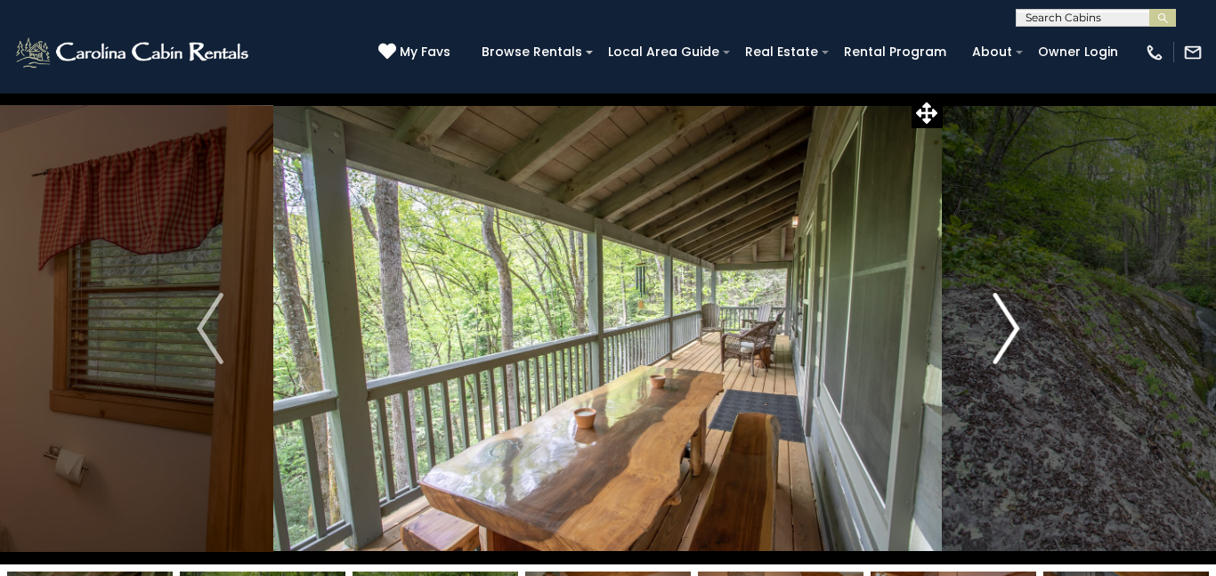
click at [1012, 327] on img "Next" at bounding box center [1006, 328] width 27 height 71
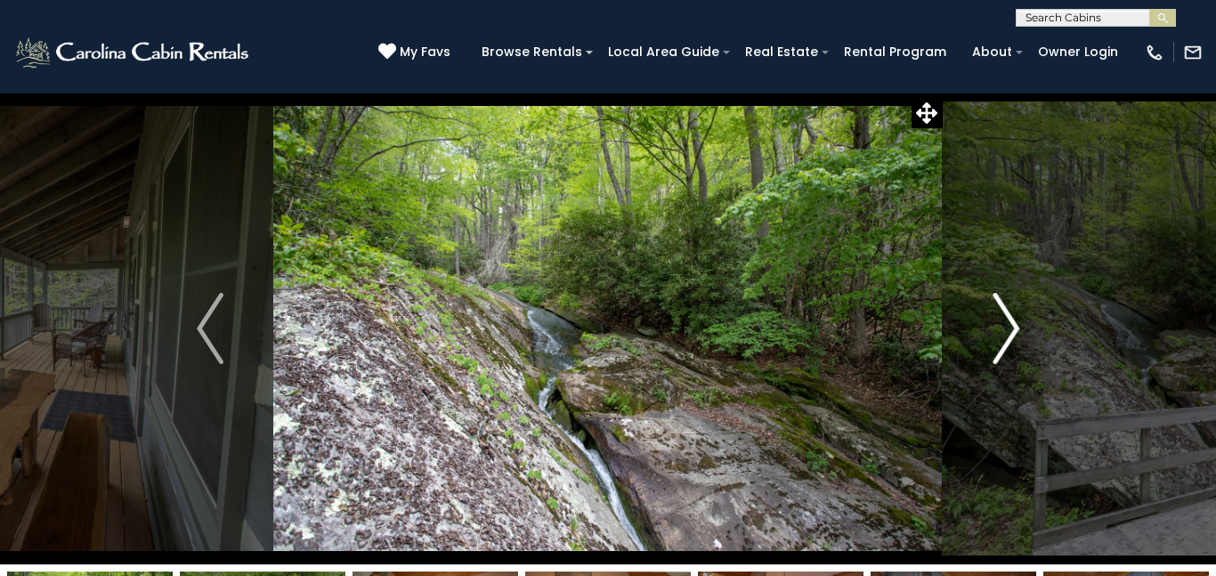
click at [1012, 327] on img "Next" at bounding box center [1006, 328] width 27 height 71
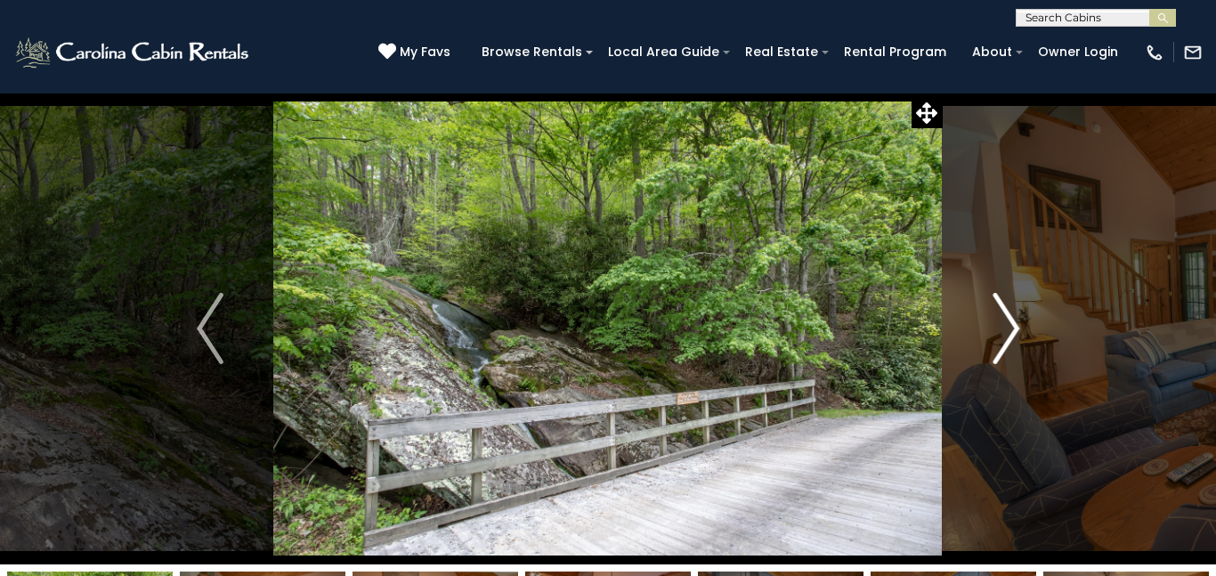
click at [1012, 327] on img "Next" at bounding box center [1006, 328] width 27 height 71
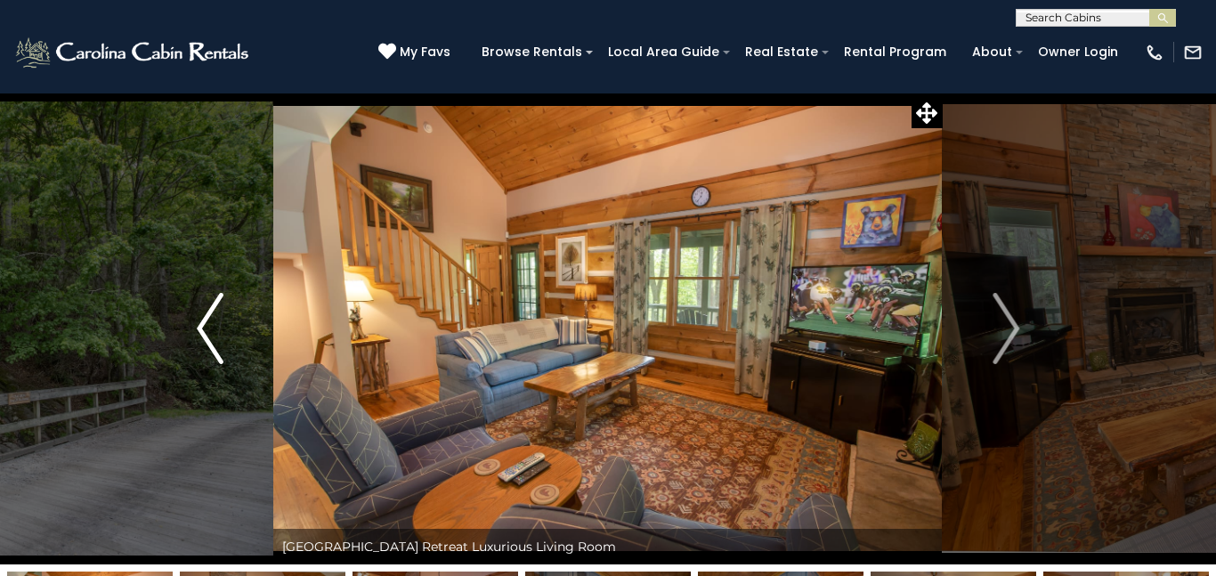
click at [204, 332] on img "Previous" at bounding box center [210, 328] width 27 height 71
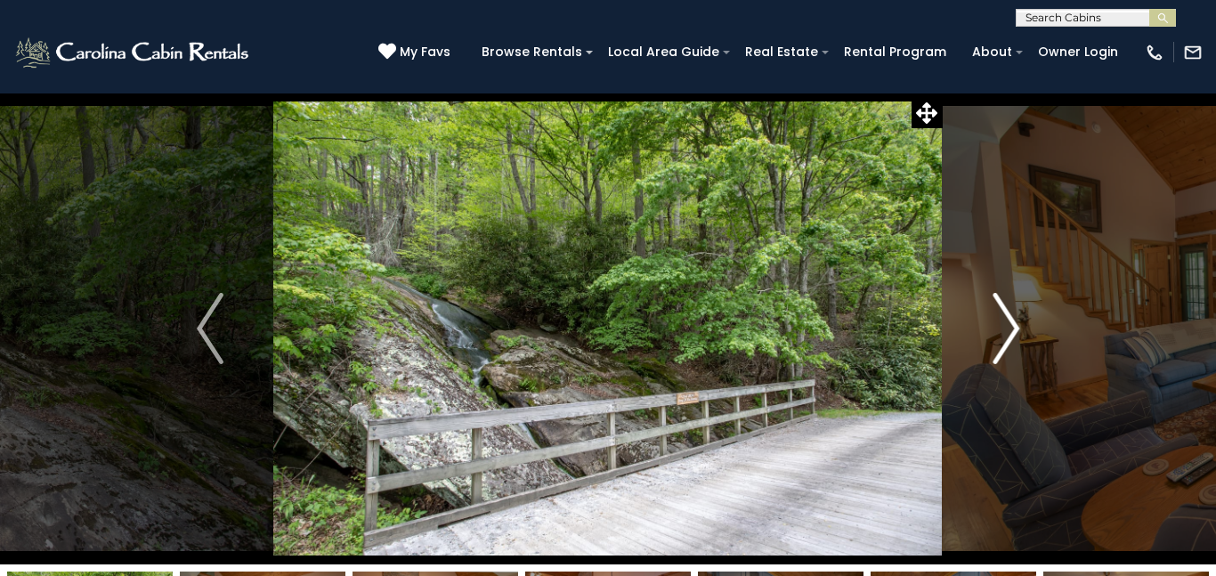
click at [1012, 330] on img "Next" at bounding box center [1006, 328] width 27 height 71
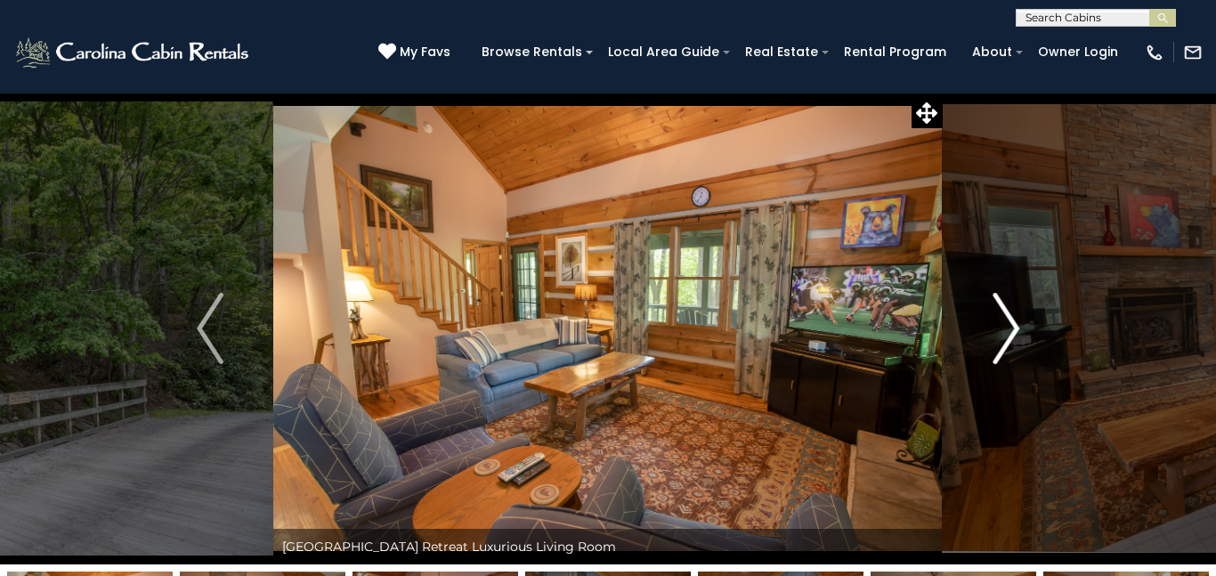
click at [1009, 330] on img "Next" at bounding box center [1006, 328] width 27 height 71
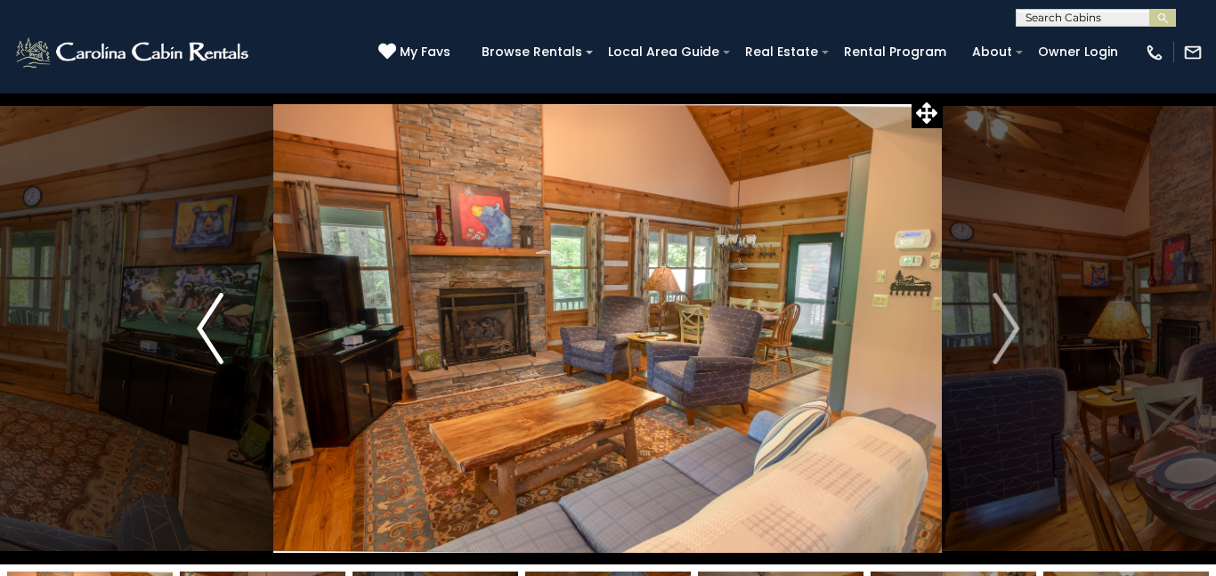
click at [202, 323] on img "Previous" at bounding box center [210, 328] width 27 height 71
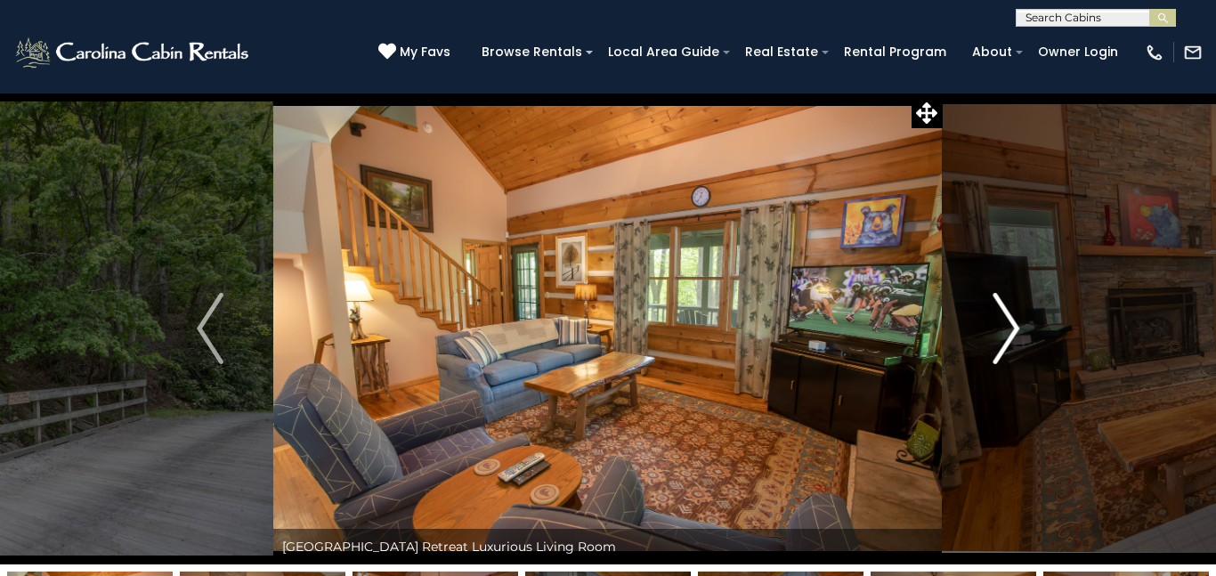
click at [1009, 329] on img "Next" at bounding box center [1006, 328] width 27 height 71
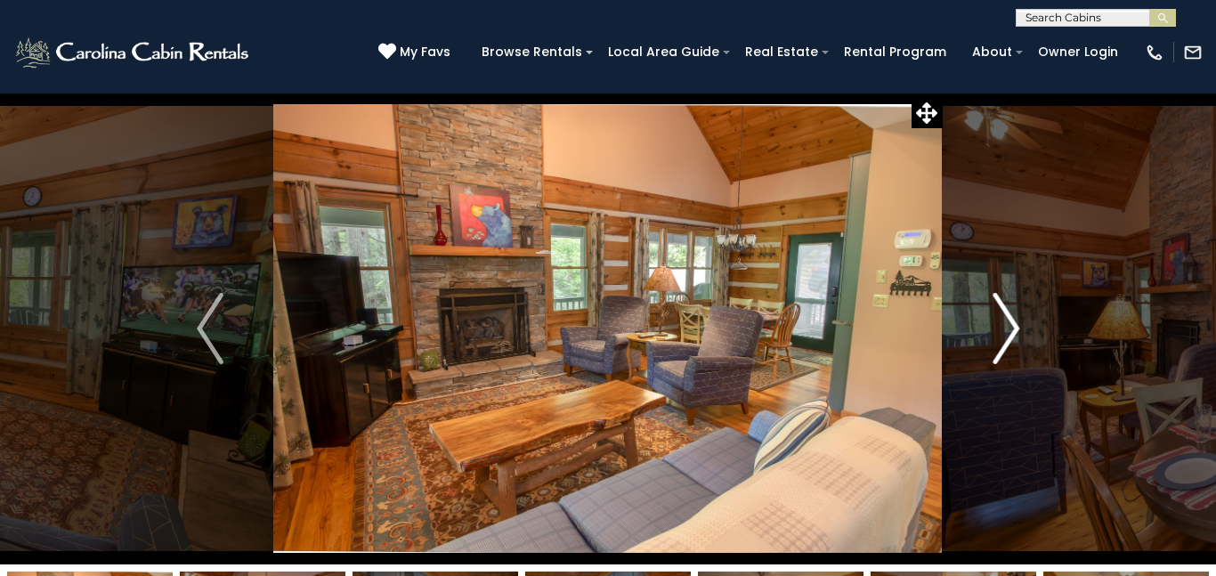
click at [1007, 331] on img "Next" at bounding box center [1006, 328] width 27 height 71
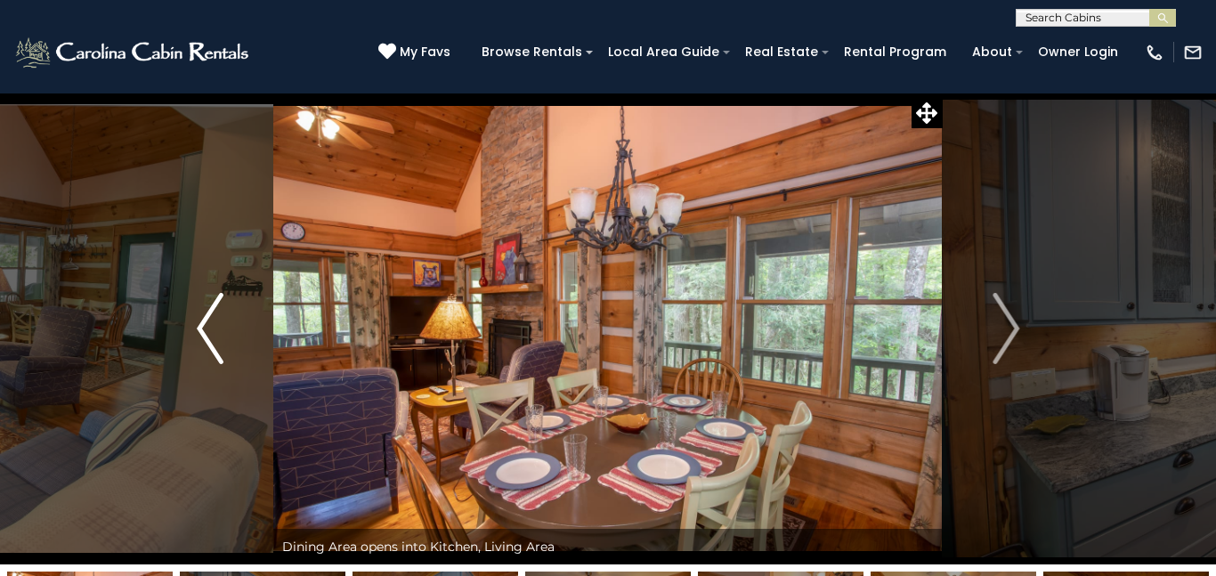
click at [201, 326] on img "Previous" at bounding box center [210, 328] width 27 height 71
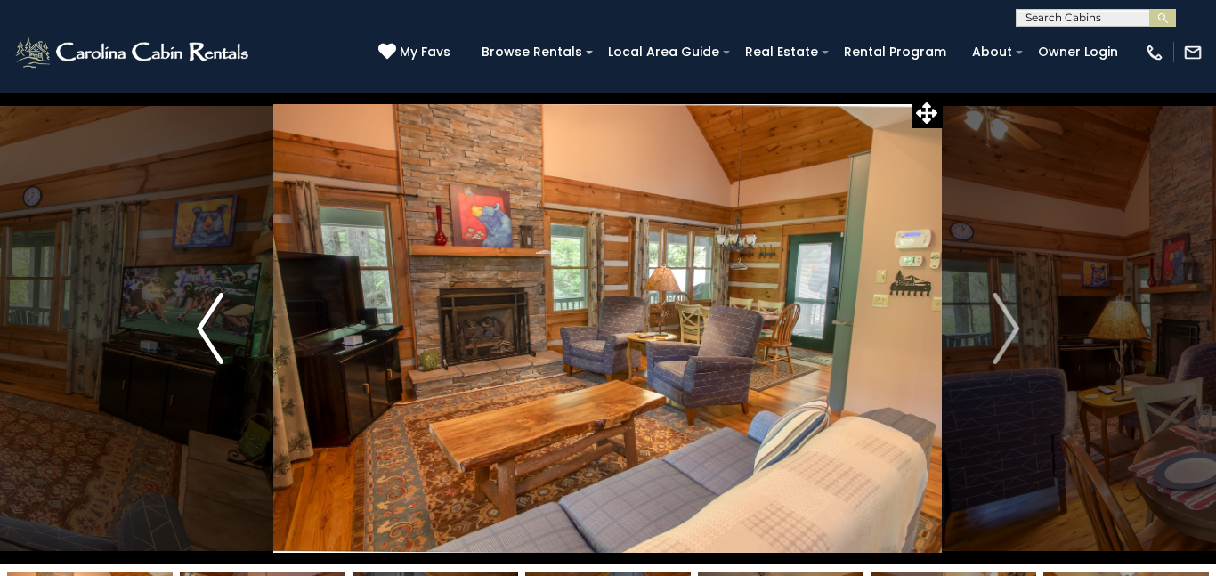
click at [202, 325] on img "Previous" at bounding box center [210, 328] width 27 height 71
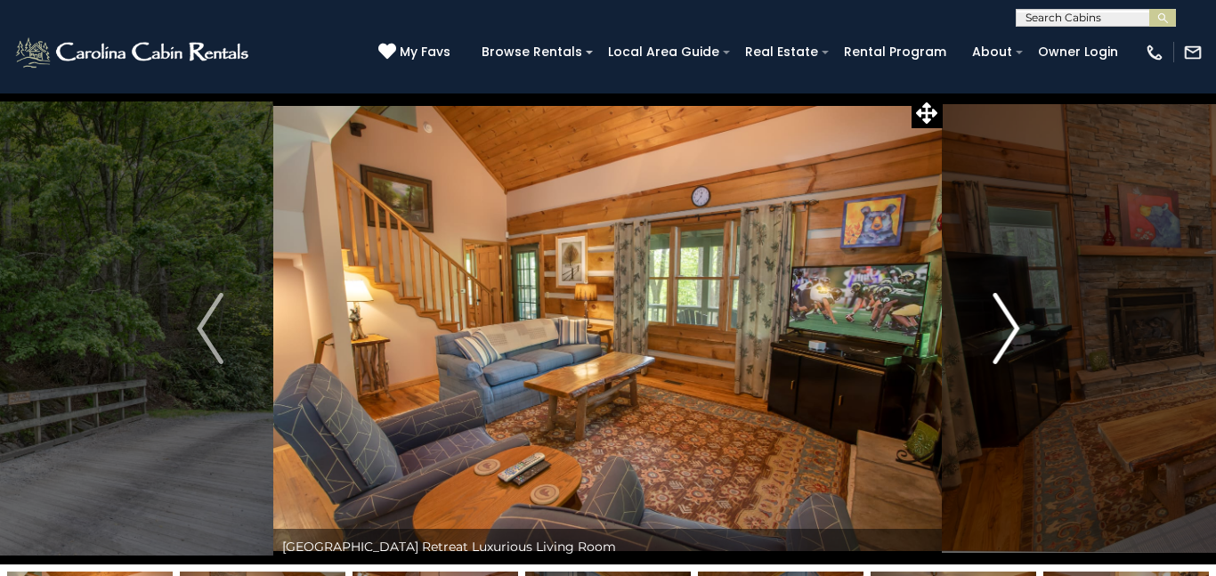
click at [983, 313] on button "Next" at bounding box center [1006, 329] width 126 height 472
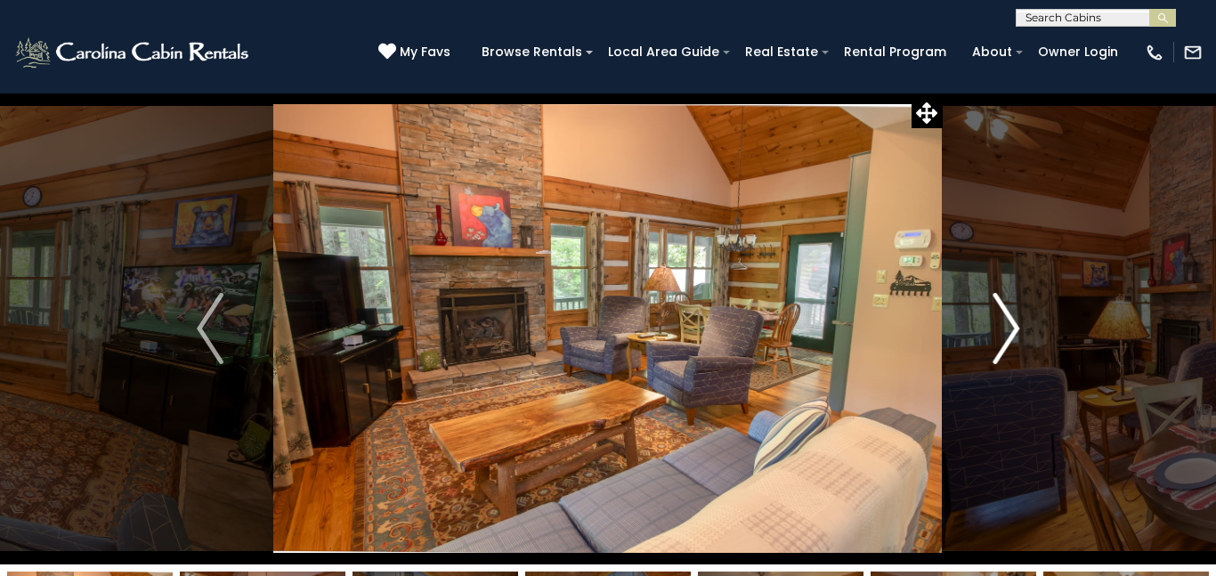
click at [983, 313] on button "Next" at bounding box center [1006, 329] width 126 height 472
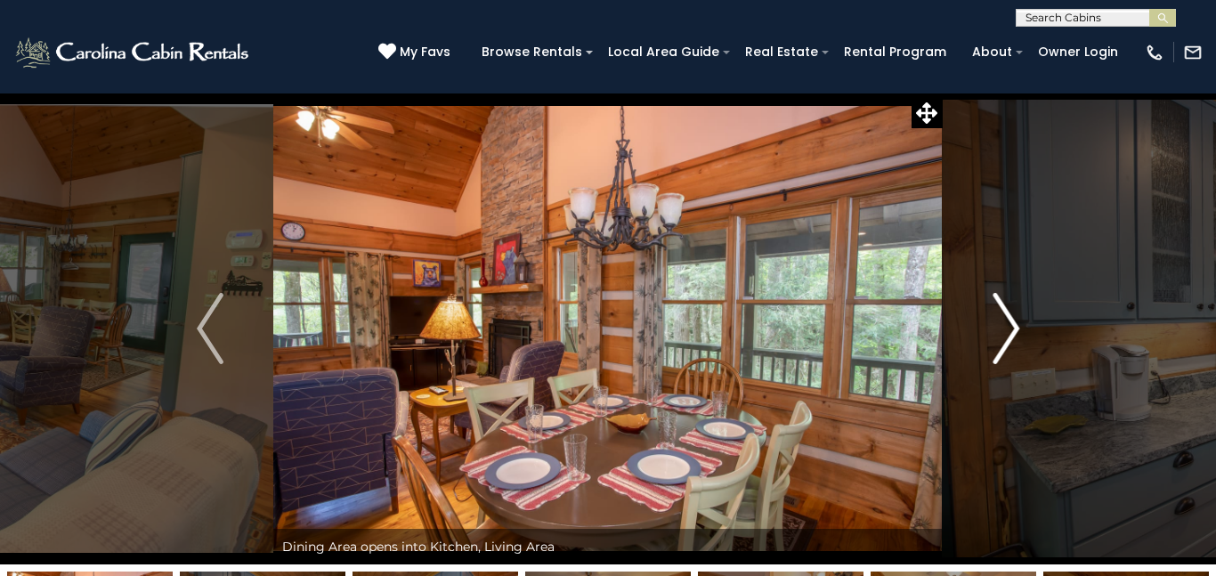
click at [983, 313] on button "Next" at bounding box center [1006, 329] width 126 height 472
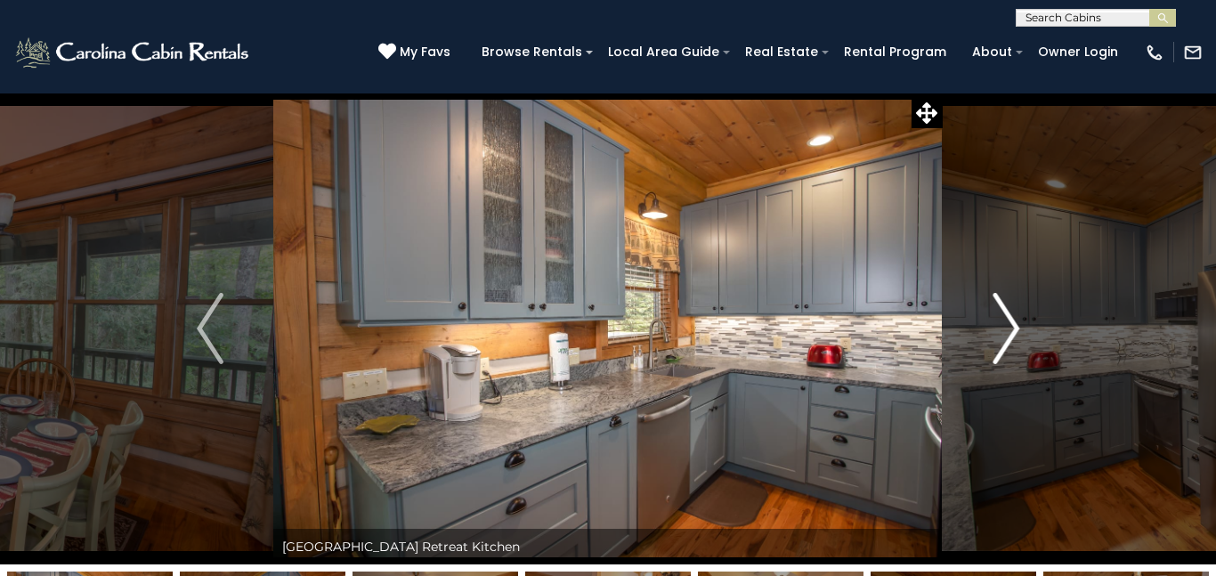
click at [983, 313] on button "Next" at bounding box center [1006, 329] width 126 height 472
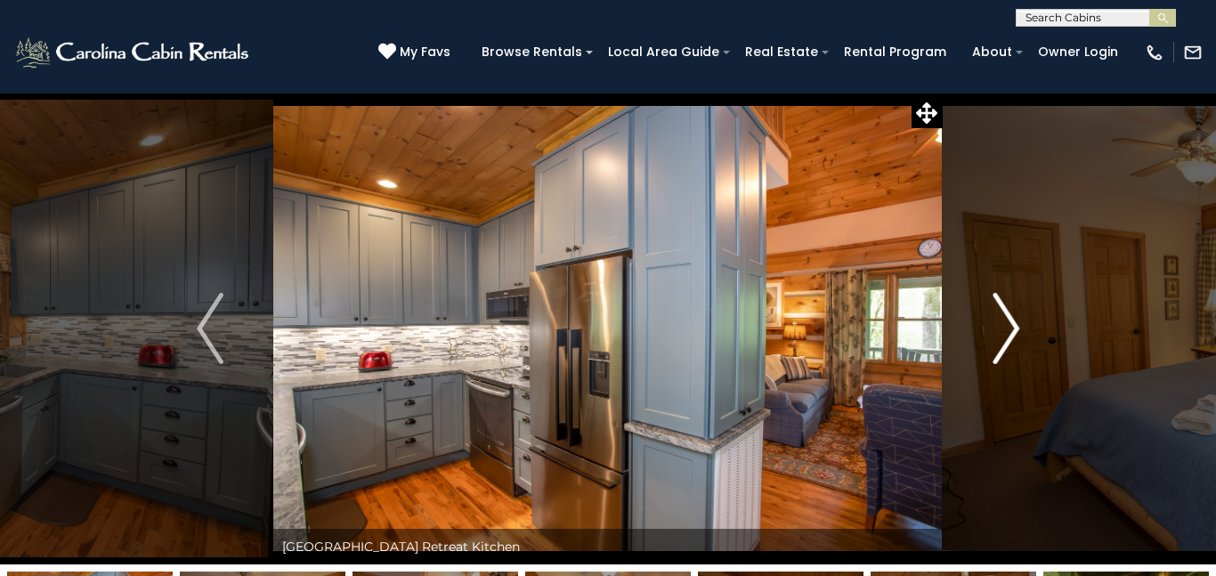
click at [983, 313] on button "Next" at bounding box center [1006, 329] width 126 height 472
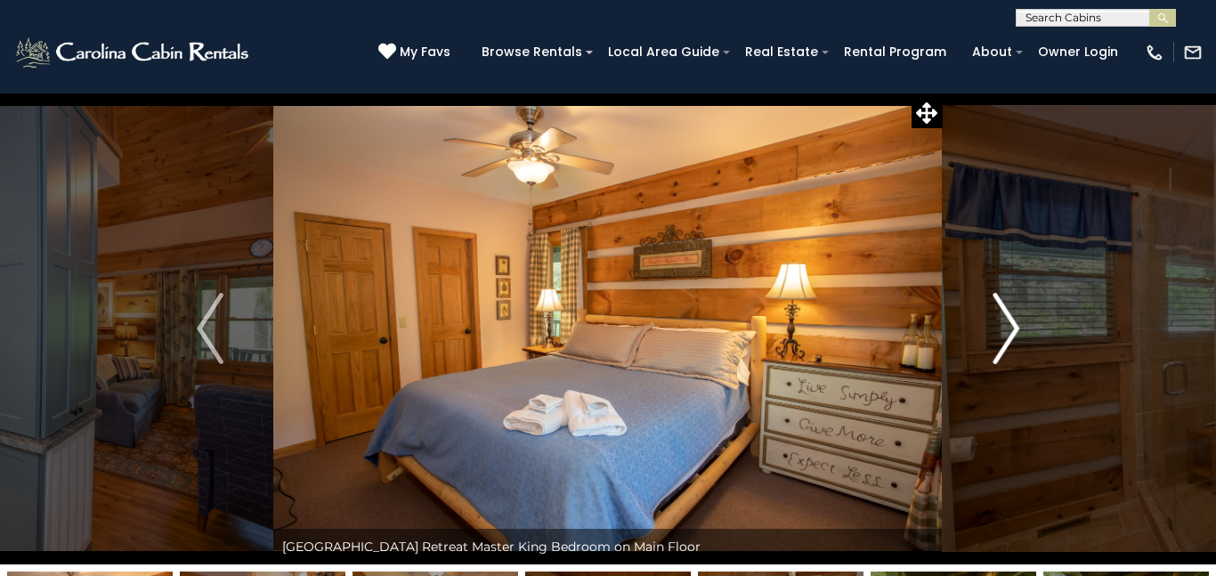
click at [995, 321] on img "Next" at bounding box center [1006, 328] width 27 height 71
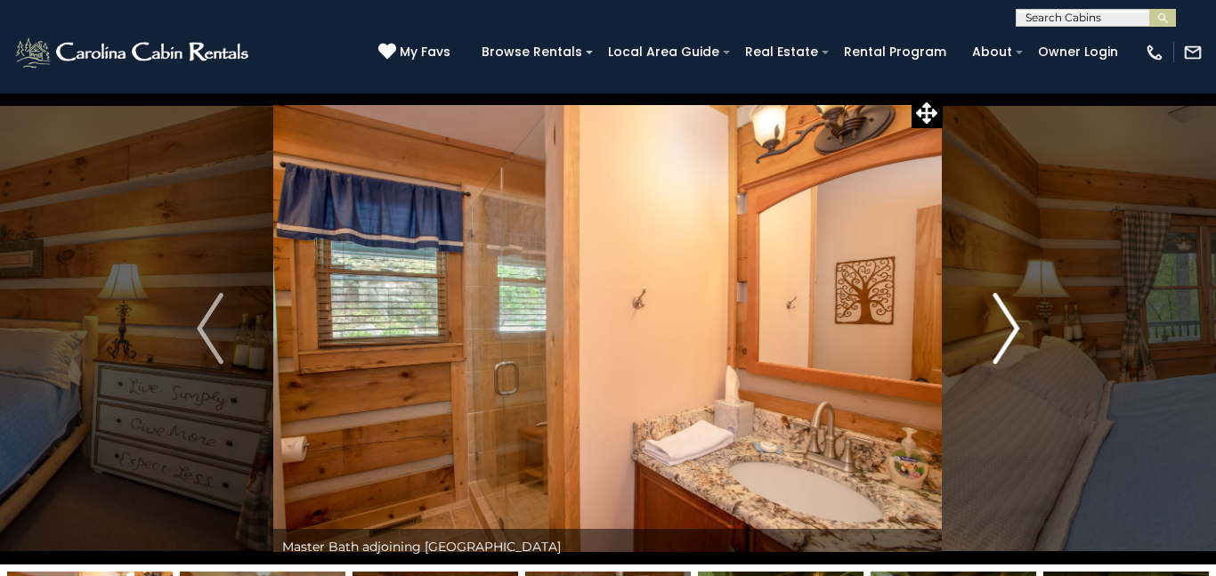
click at [995, 321] on img "Next" at bounding box center [1006, 328] width 27 height 71
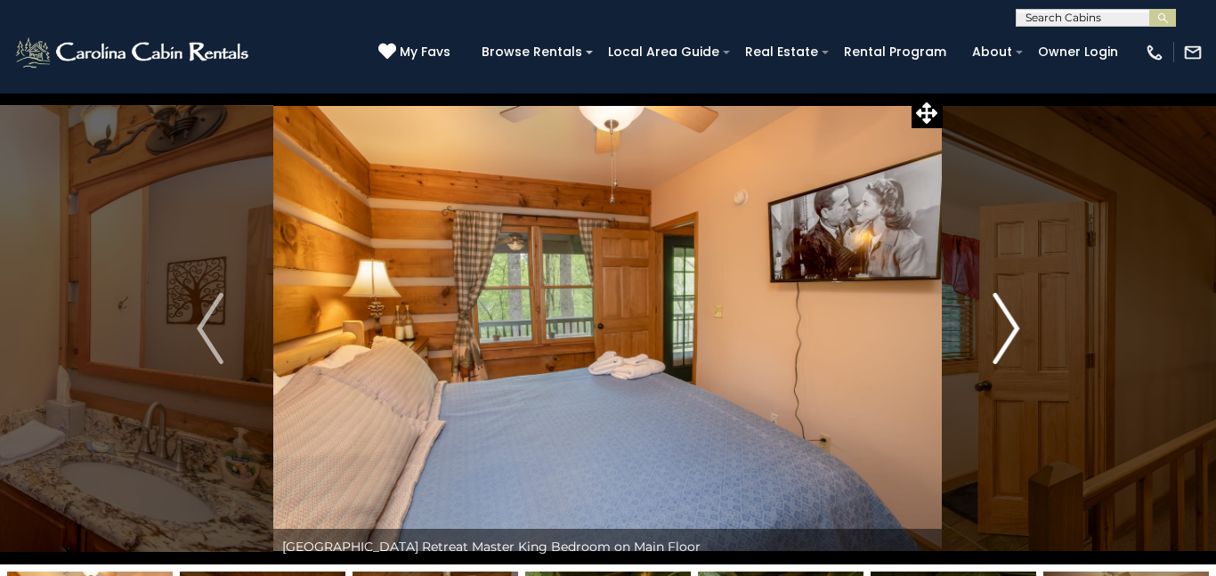
click at [995, 321] on img "Next" at bounding box center [1006, 328] width 27 height 71
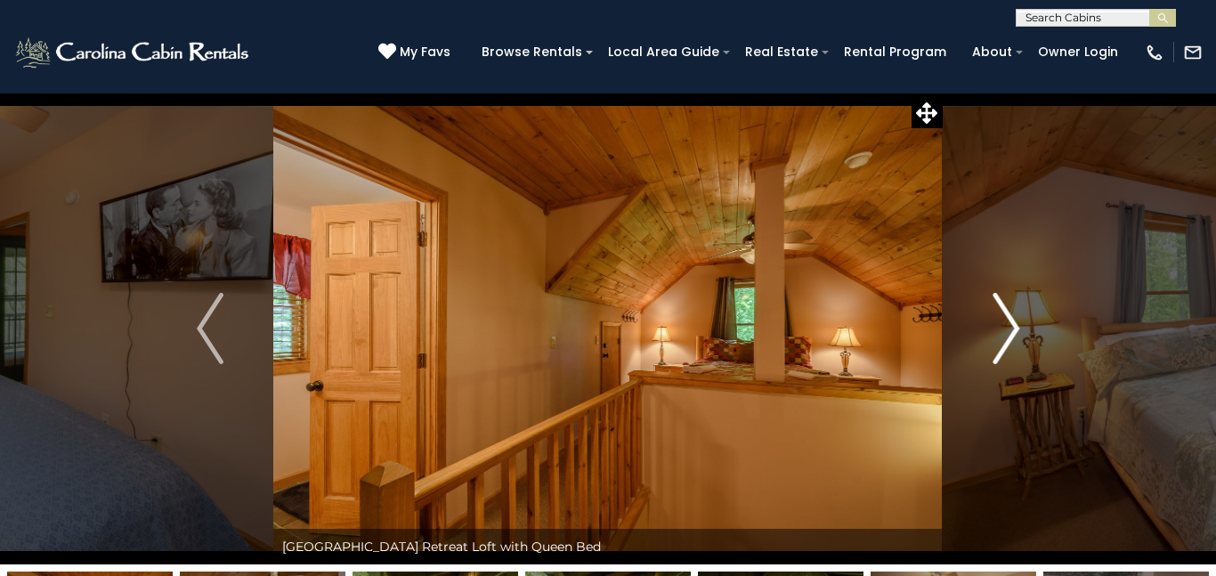
click at [995, 321] on img "Next" at bounding box center [1006, 328] width 27 height 71
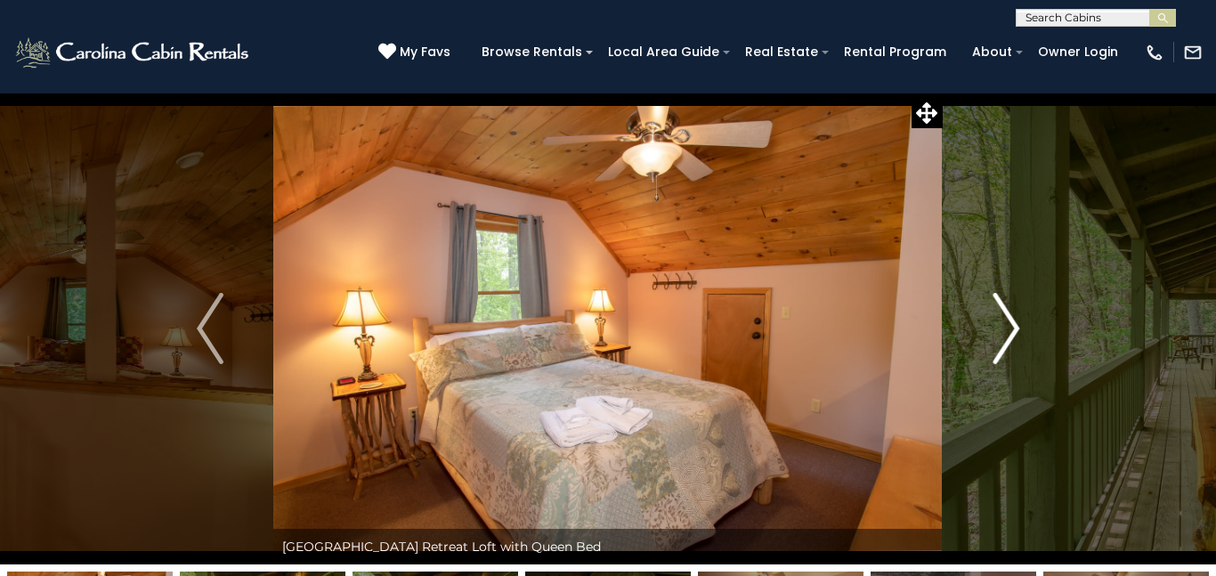
click at [995, 321] on img "Next" at bounding box center [1006, 328] width 27 height 71
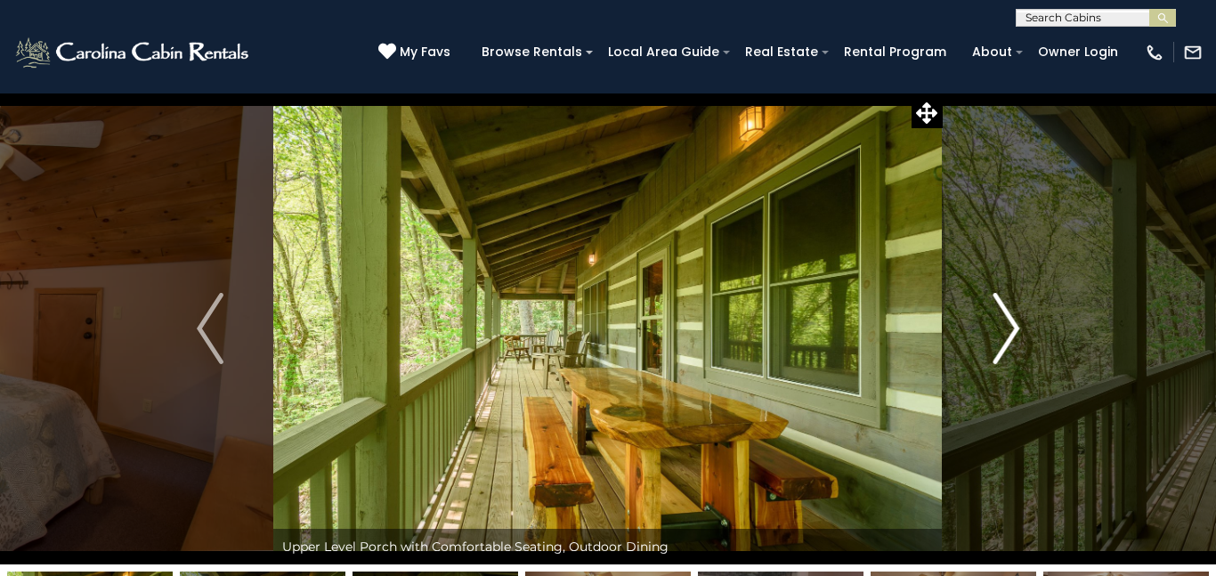
click at [995, 321] on img "Next" at bounding box center [1006, 328] width 27 height 71
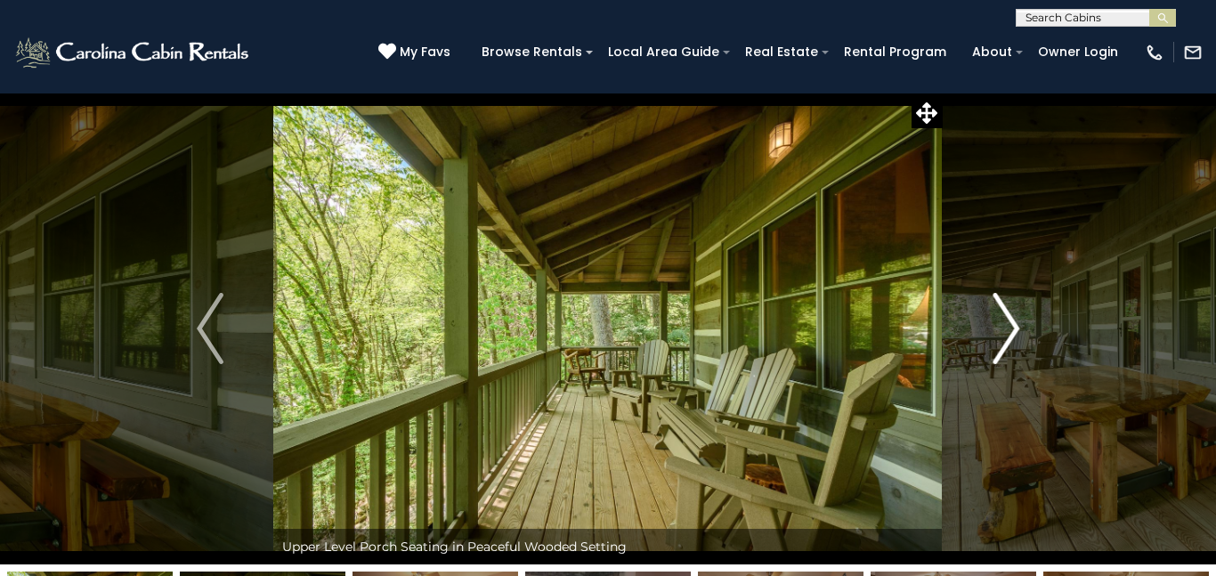
click at [995, 321] on img "Next" at bounding box center [1006, 328] width 27 height 71
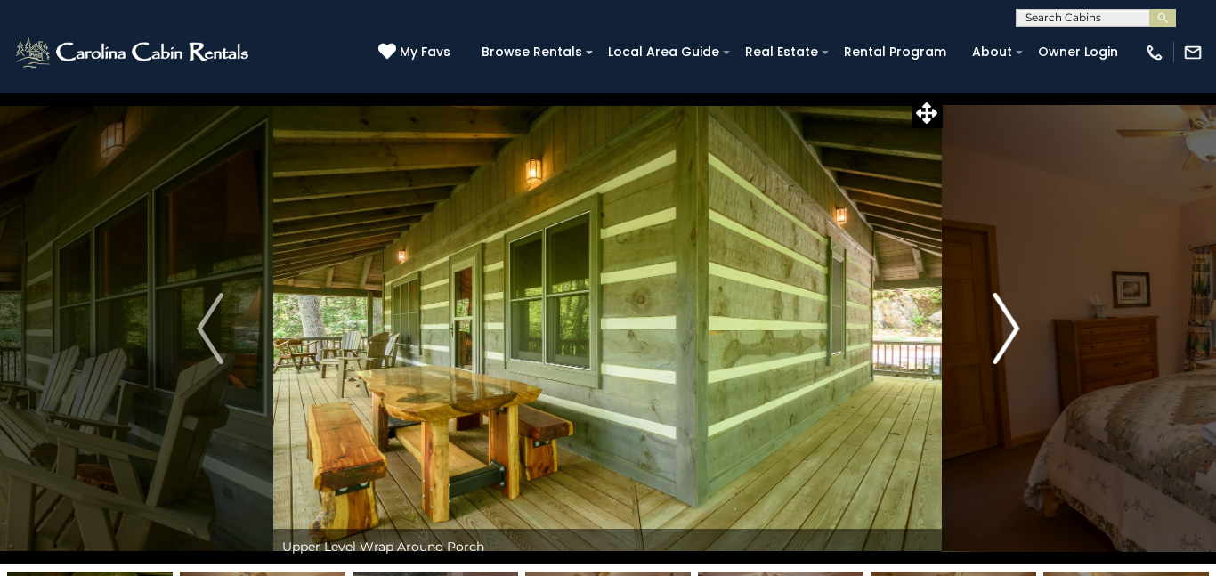
click at [995, 321] on img "Next" at bounding box center [1006, 328] width 27 height 71
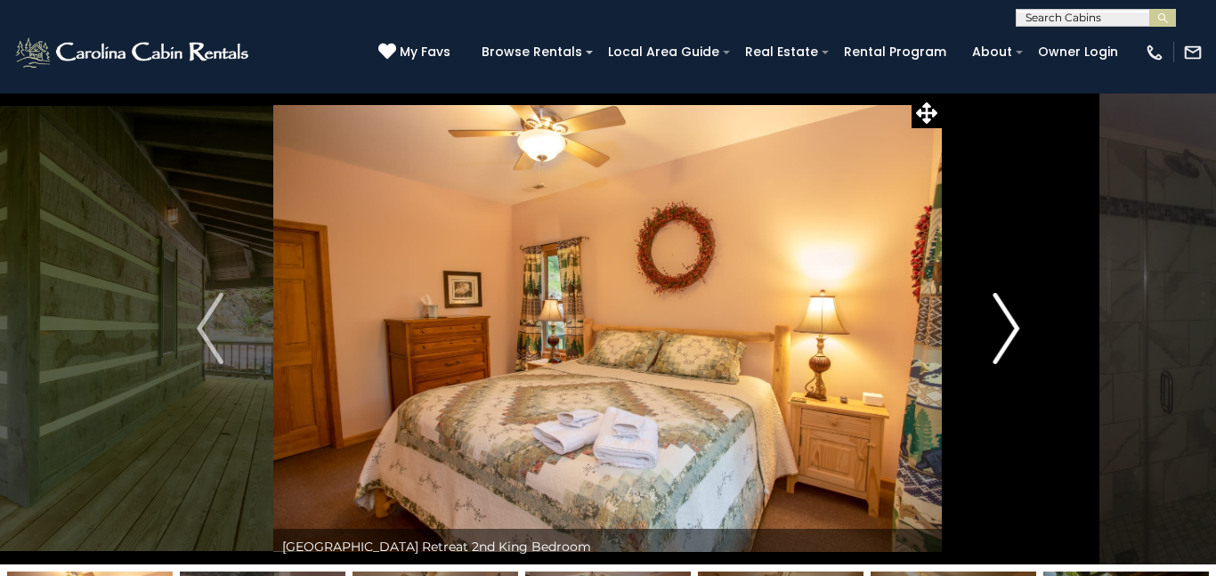
click at [995, 321] on img "Next" at bounding box center [1006, 328] width 27 height 71
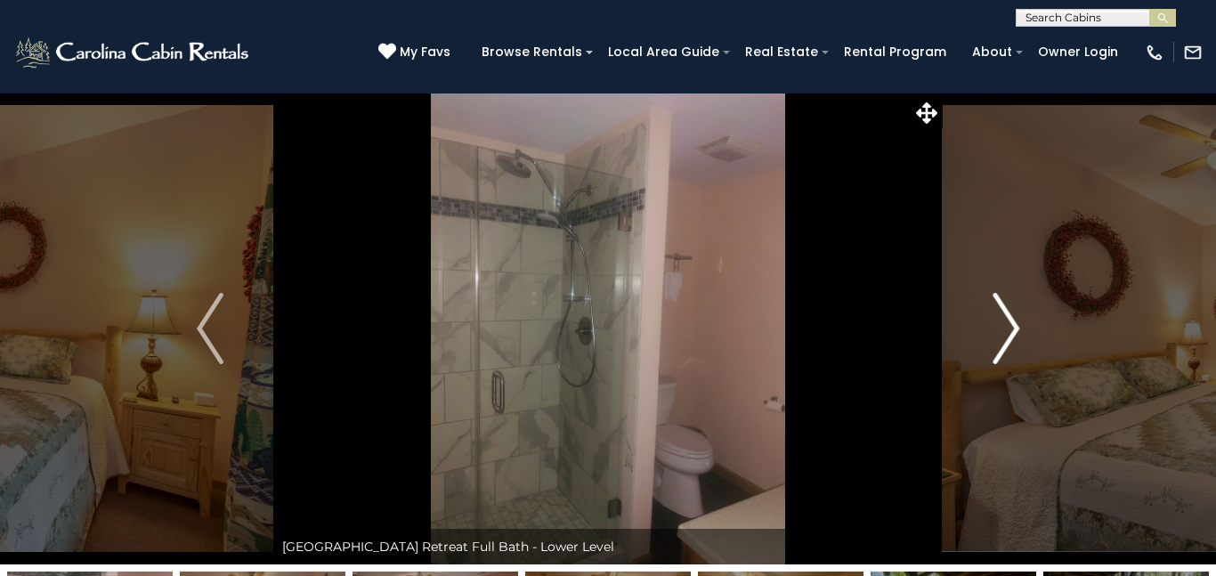
click at [995, 321] on img "Next" at bounding box center [1006, 328] width 27 height 71
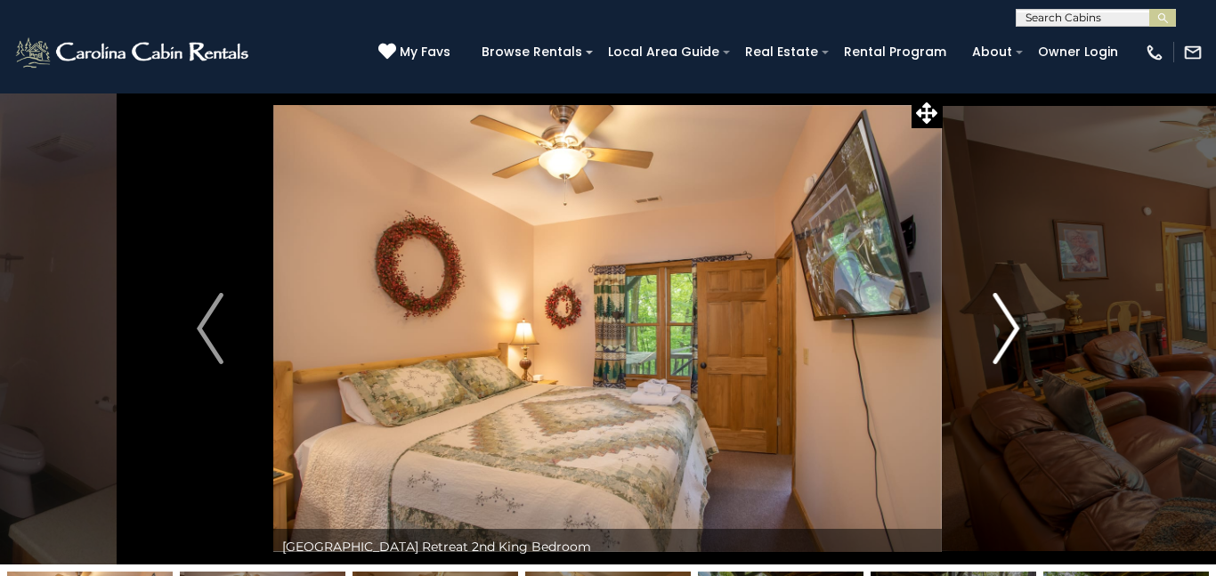
click at [995, 321] on img "Next" at bounding box center [1006, 328] width 27 height 71
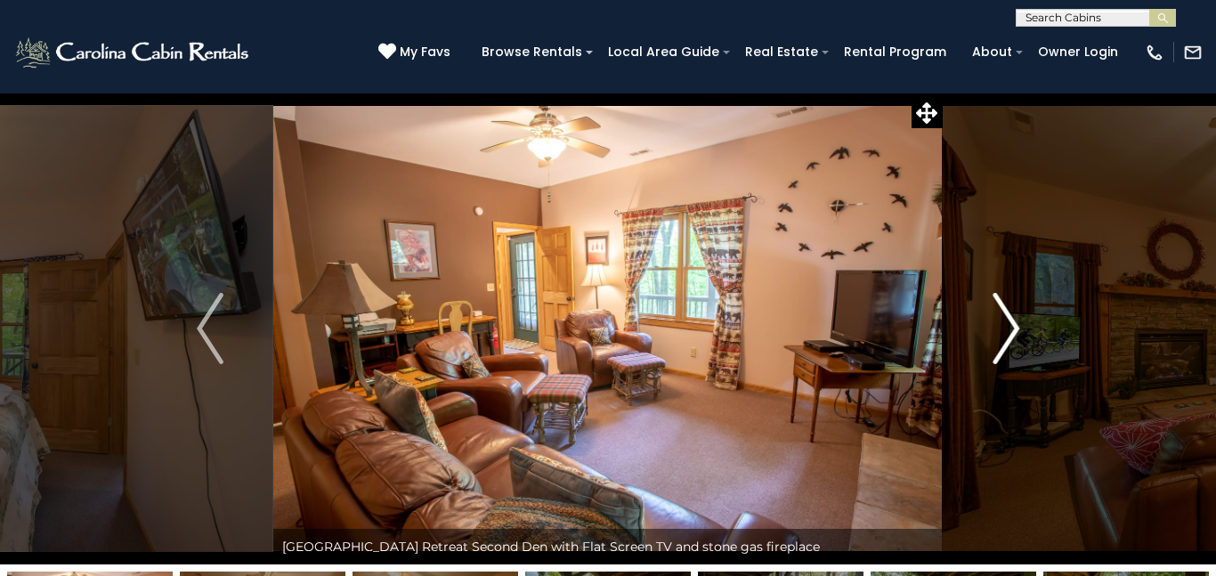
click at [995, 321] on img "Next" at bounding box center [1006, 328] width 27 height 71
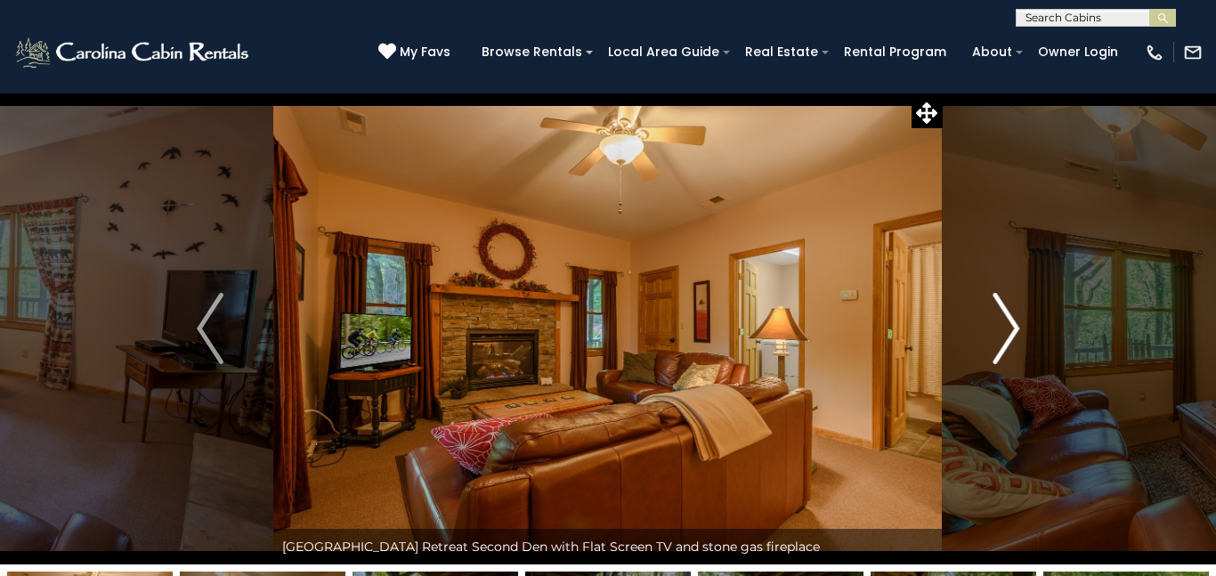
click at [995, 321] on img "Next" at bounding box center [1006, 328] width 27 height 71
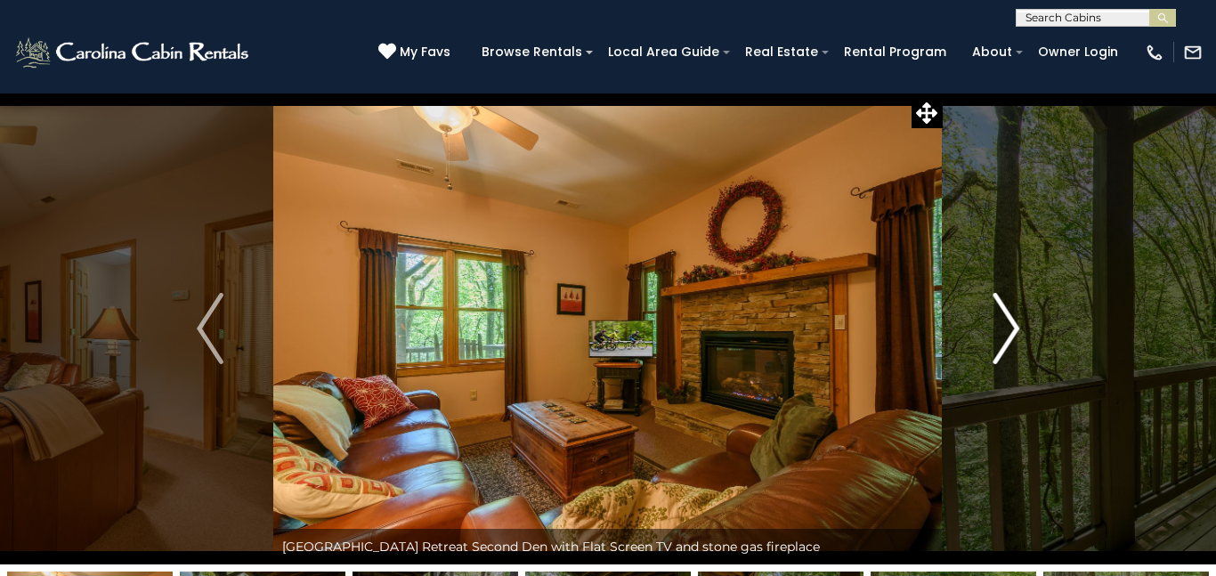
click at [995, 321] on img "Next" at bounding box center [1006, 328] width 27 height 71
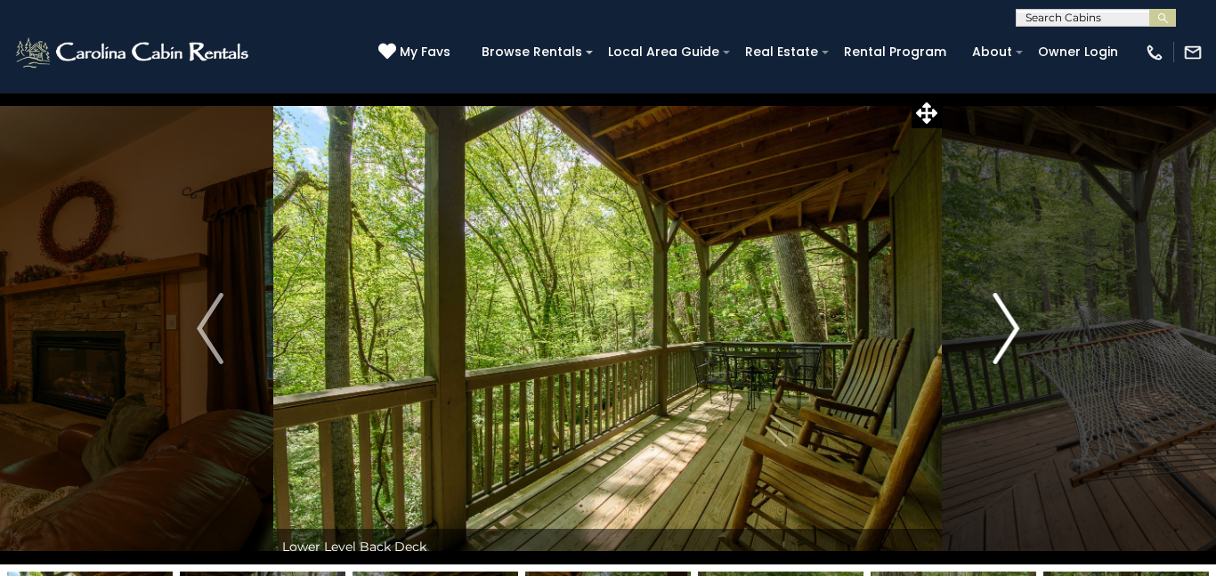
click at [995, 321] on img "Next" at bounding box center [1006, 328] width 27 height 71
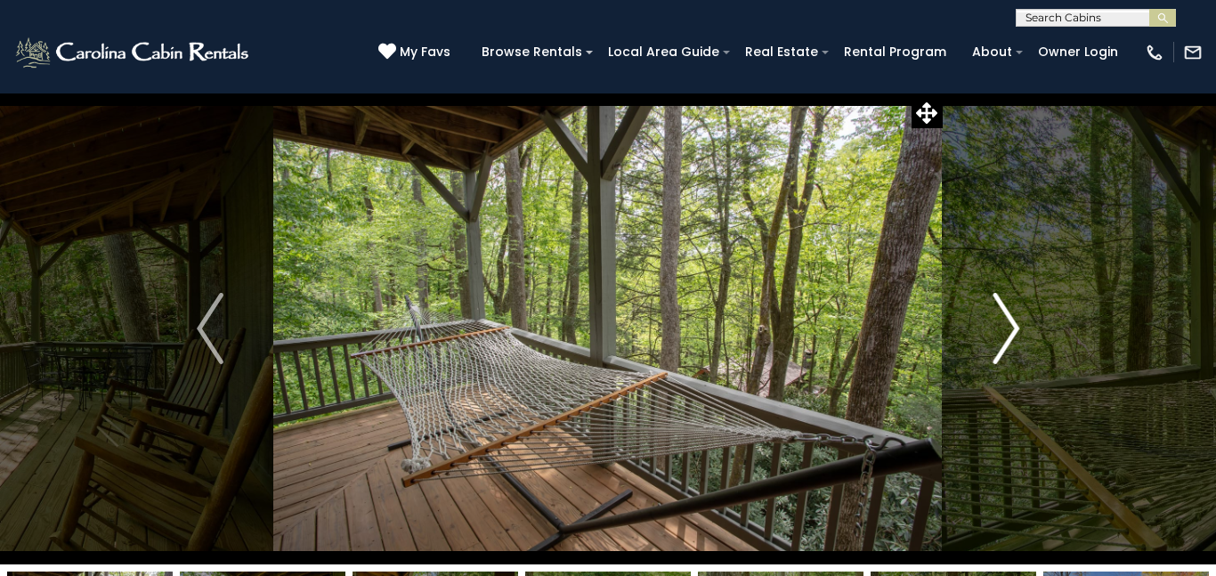
click at [995, 321] on img "Next" at bounding box center [1006, 328] width 27 height 71
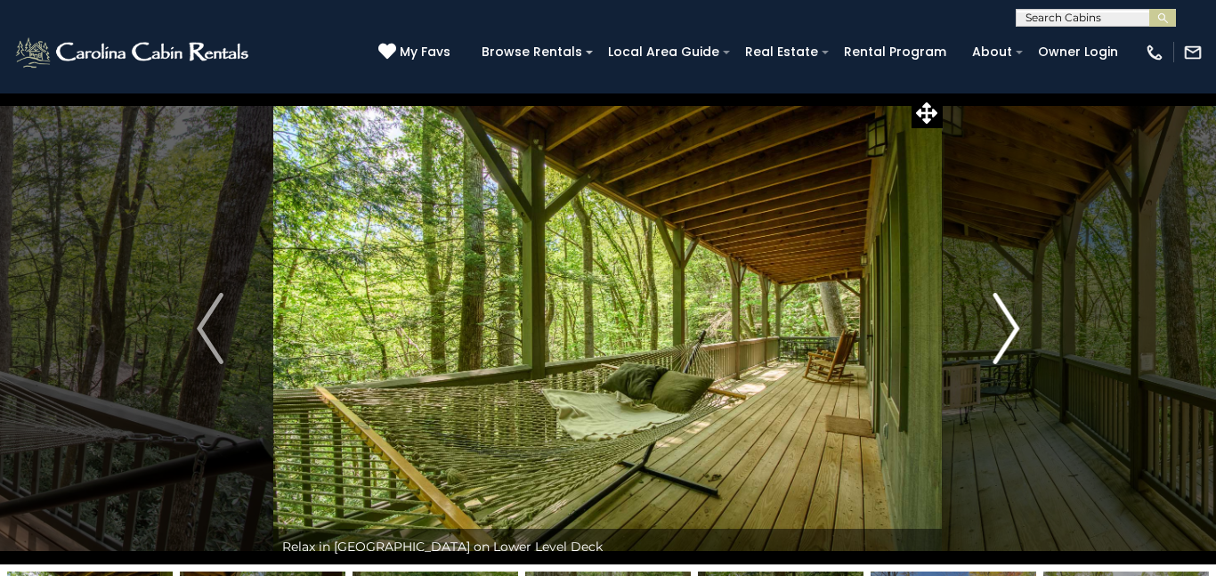
click at [995, 321] on img "Next" at bounding box center [1006, 328] width 27 height 71
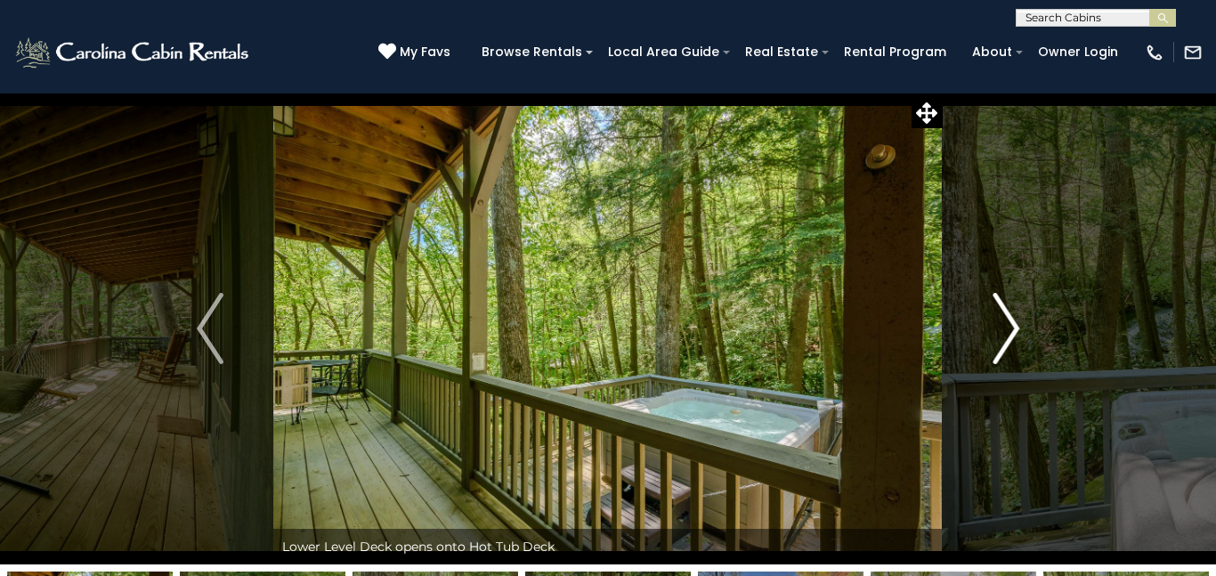
click at [995, 321] on img "Next" at bounding box center [1006, 328] width 27 height 71
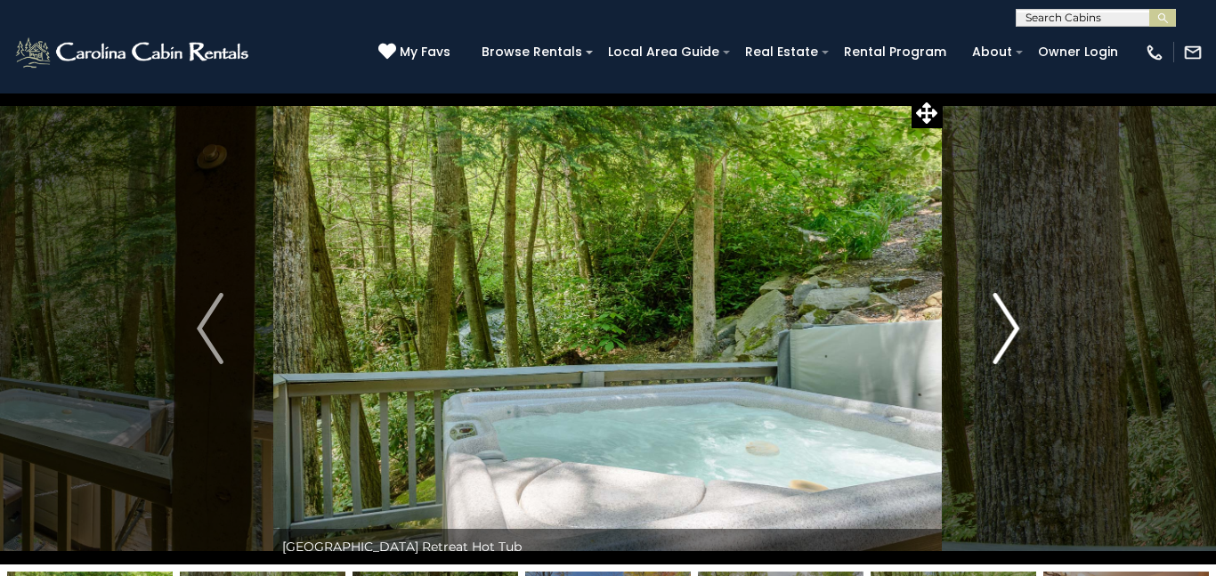
click at [995, 321] on img "Next" at bounding box center [1006, 328] width 27 height 71
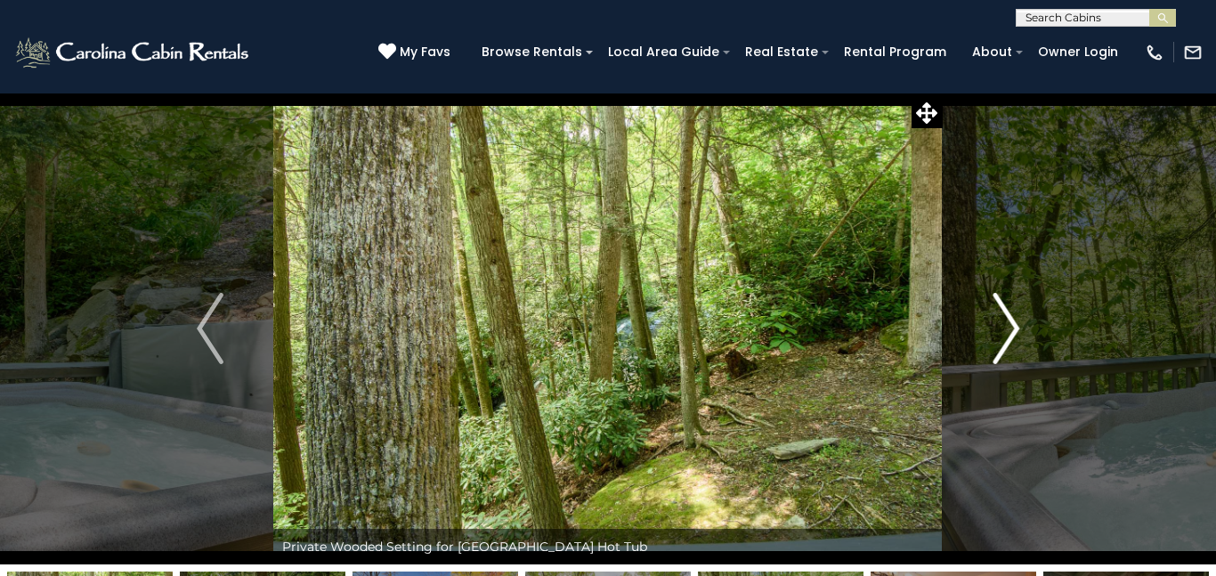
click at [995, 321] on img "Next" at bounding box center [1006, 328] width 27 height 71
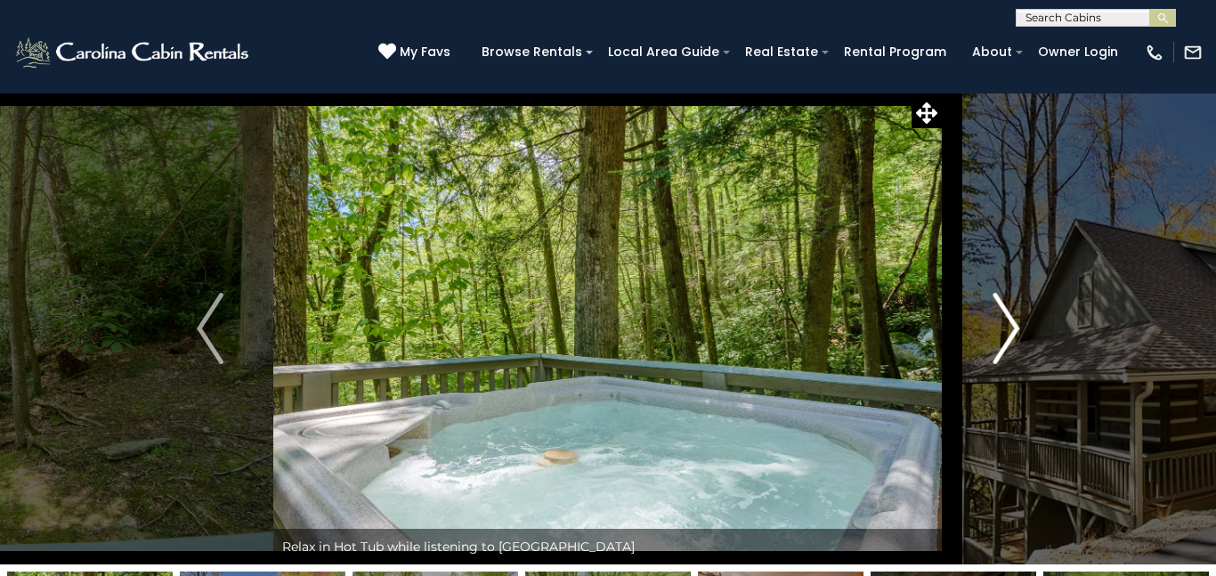
click at [995, 321] on img "Next" at bounding box center [1006, 328] width 27 height 71
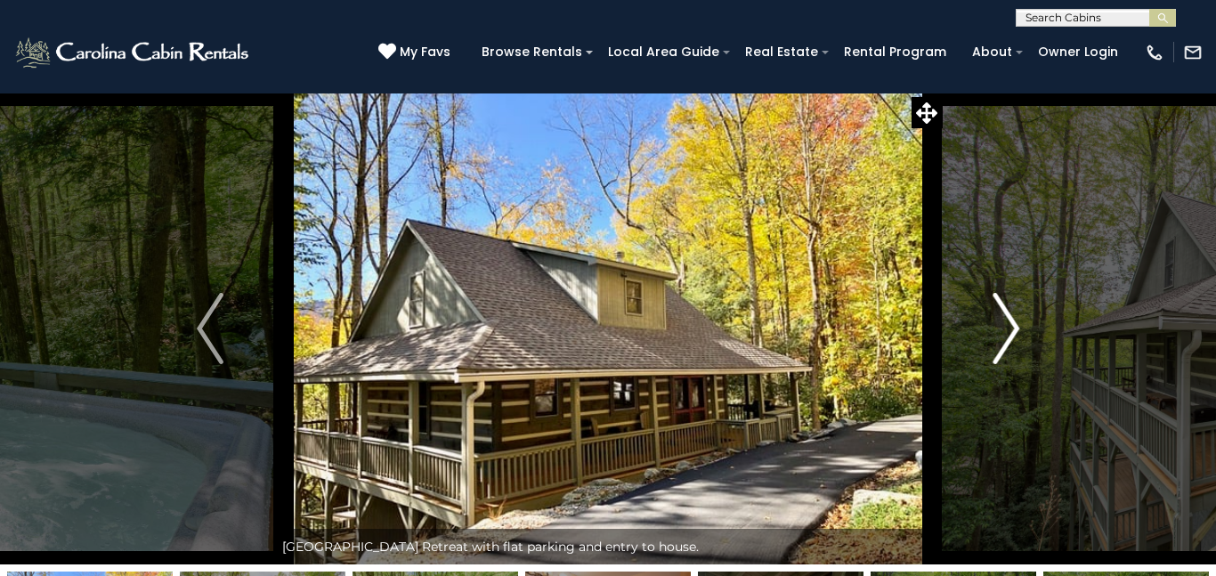
click at [995, 321] on img "Next" at bounding box center [1006, 328] width 27 height 71
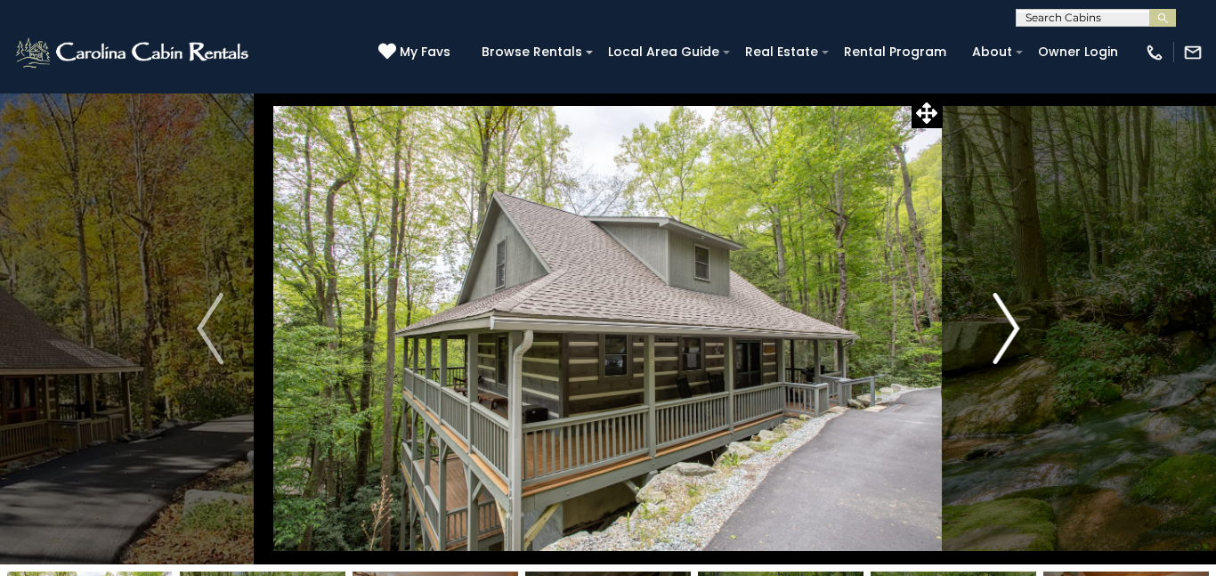
click at [995, 321] on img "Next" at bounding box center [1006, 328] width 27 height 71
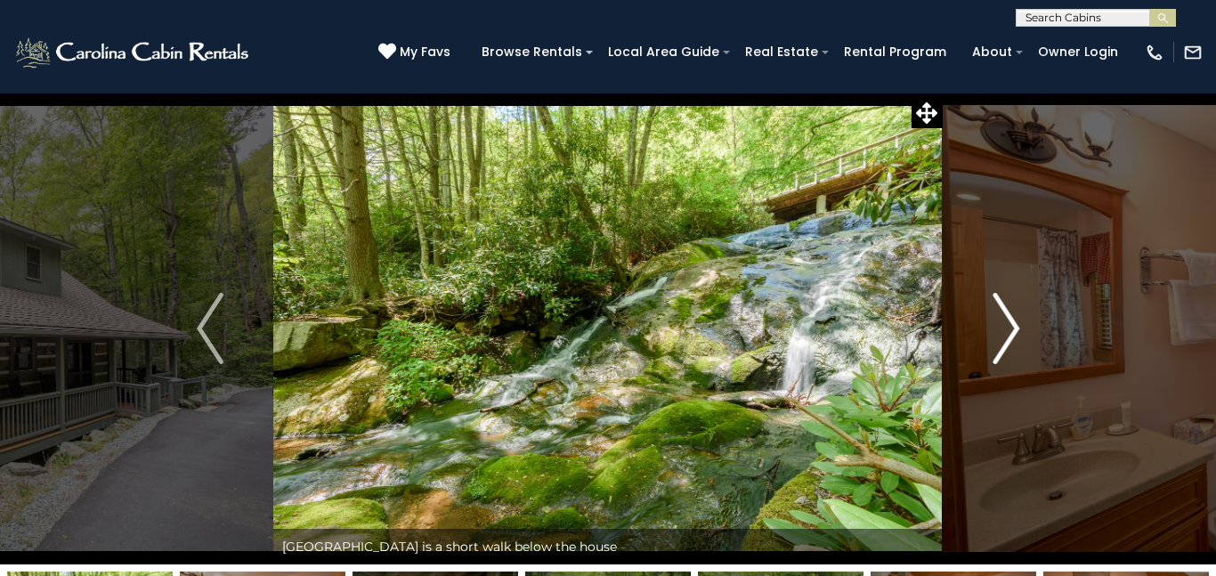
click at [995, 321] on img "Next" at bounding box center [1006, 328] width 27 height 71
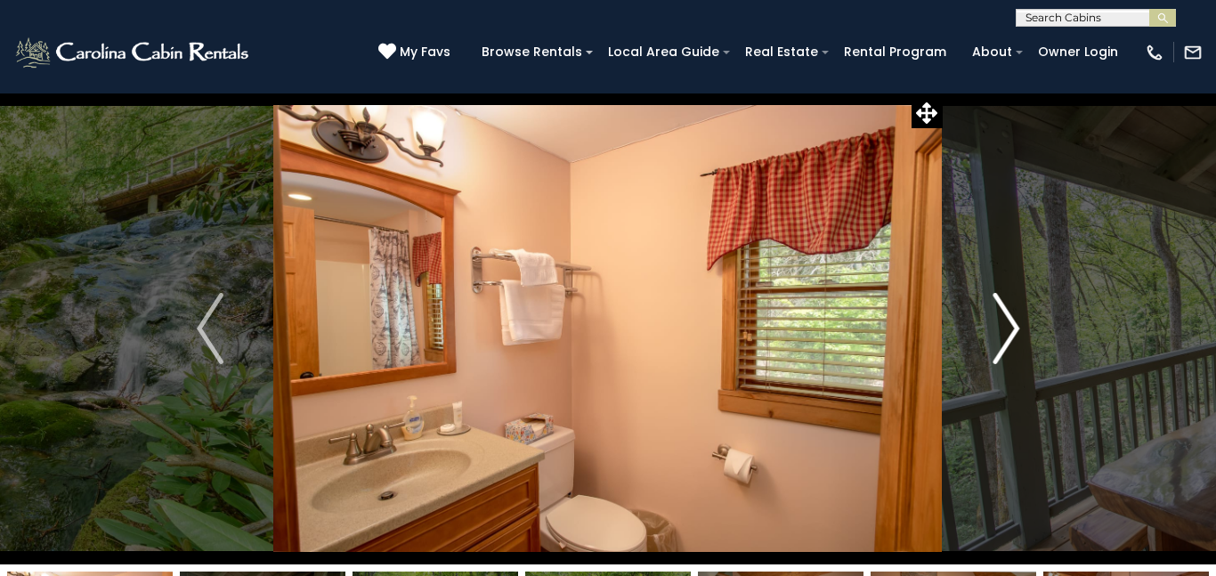
click at [1007, 325] on img "Next" at bounding box center [1006, 328] width 27 height 71
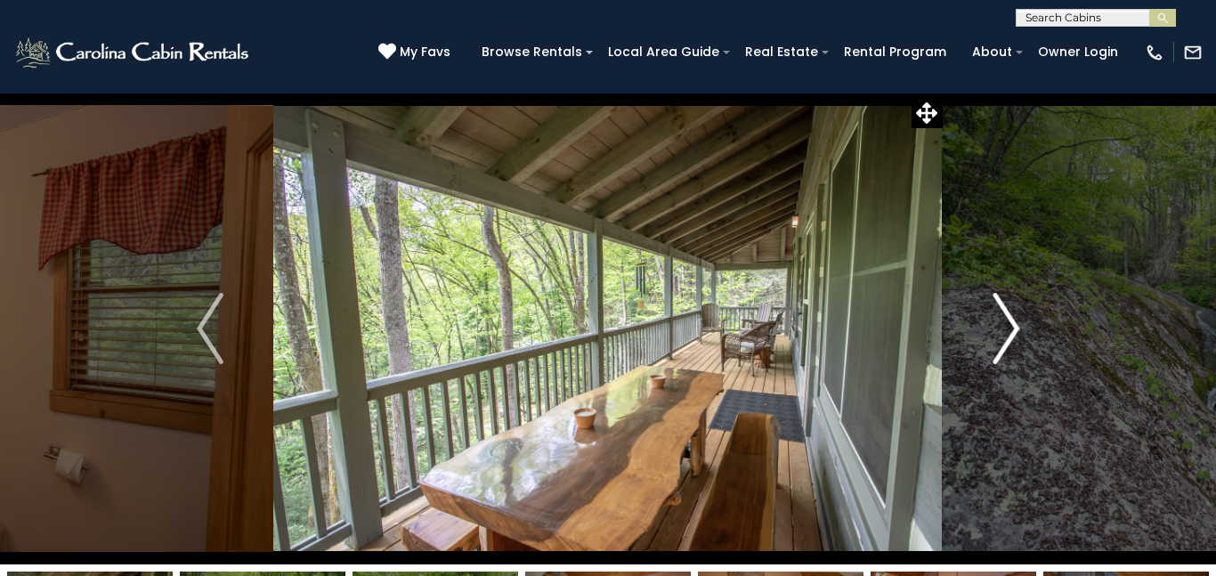
click at [1007, 325] on img "Next" at bounding box center [1006, 328] width 27 height 71
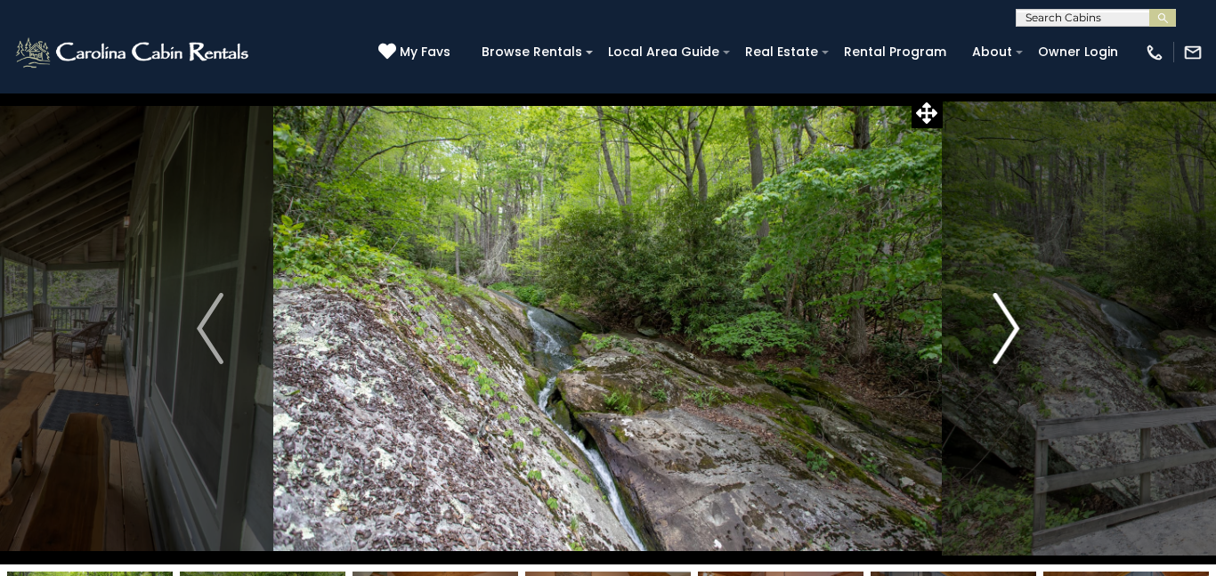
click at [1007, 325] on img "Next" at bounding box center [1006, 328] width 27 height 71
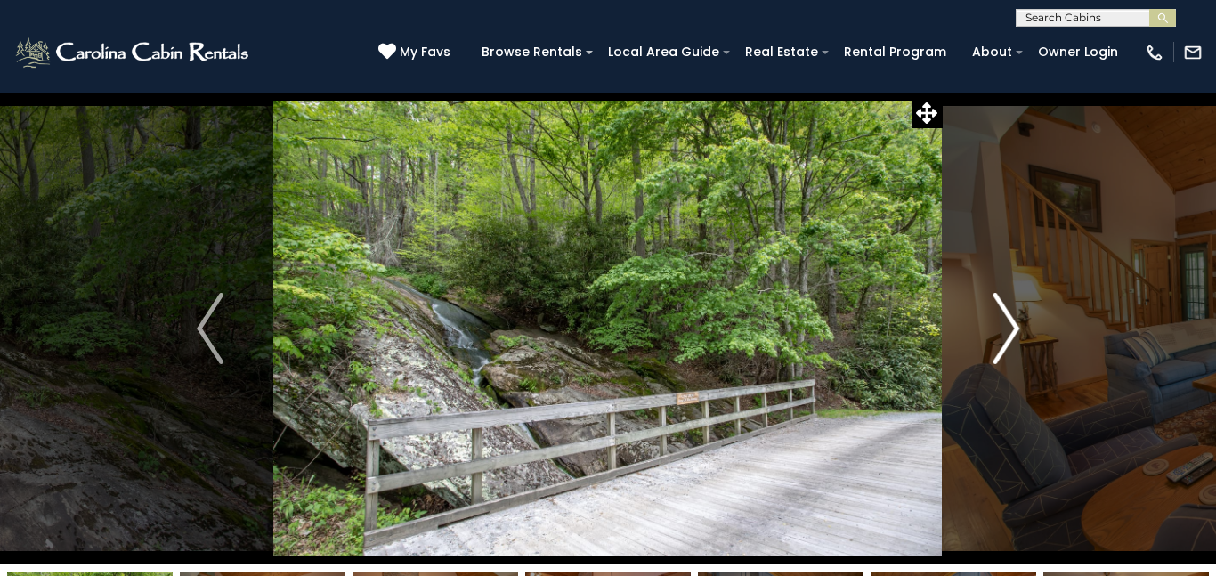
click at [1007, 325] on img "Next" at bounding box center [1006, 328] width 27 height 71
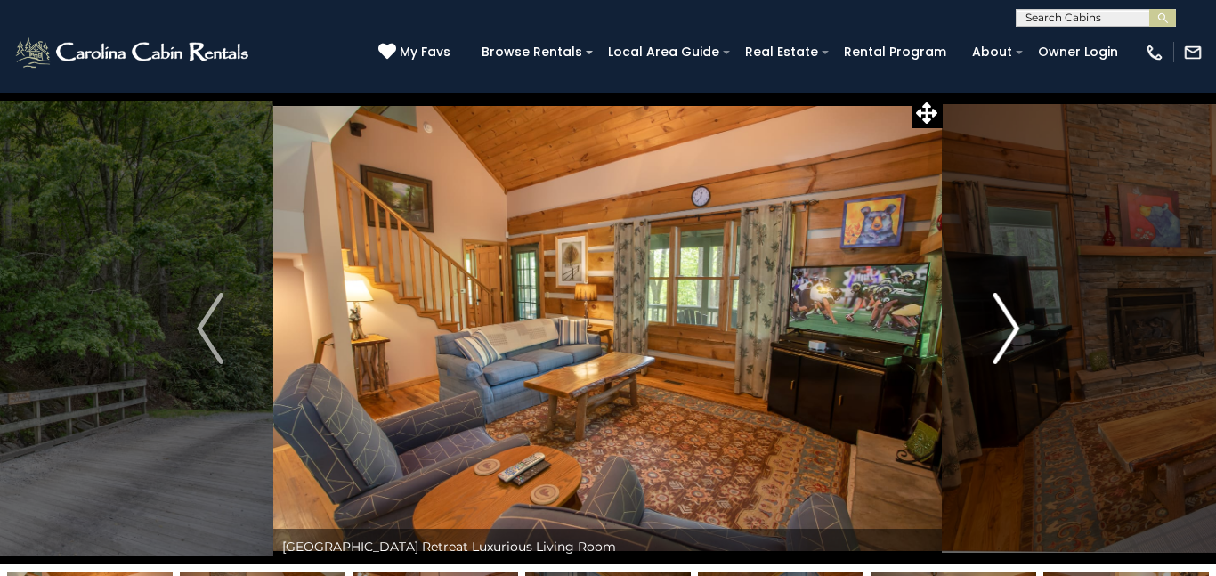
click at [1007, 325] on img "Next" at bounding box center [1006, 328] width 27 height 71
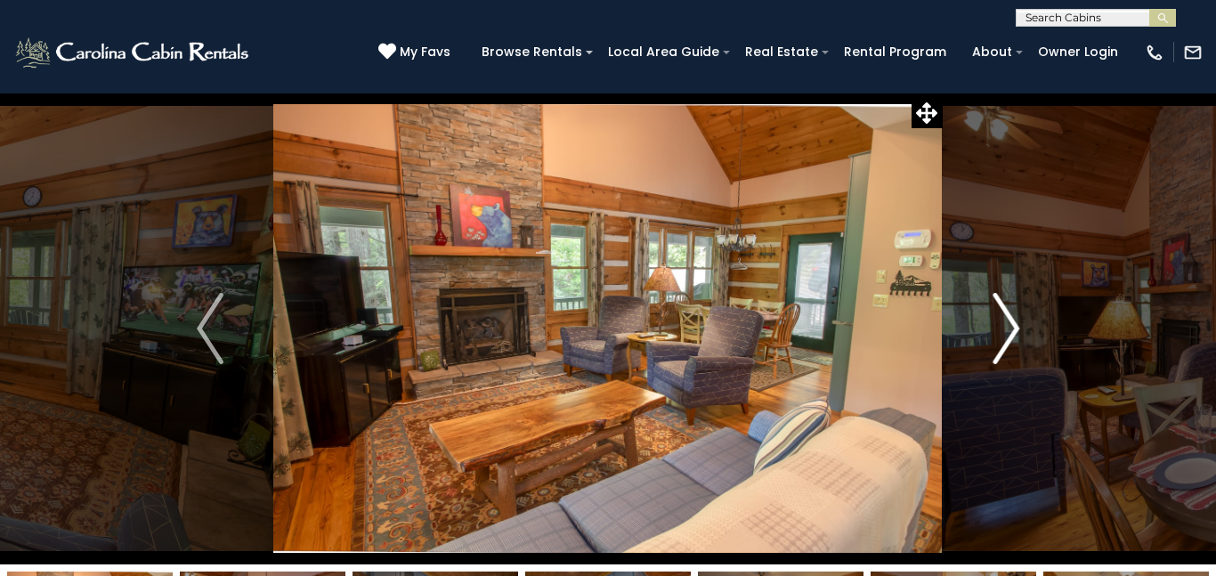
click at [1007, 325] on img "Next" at bounding box center [1006, 328] width 27 height 71
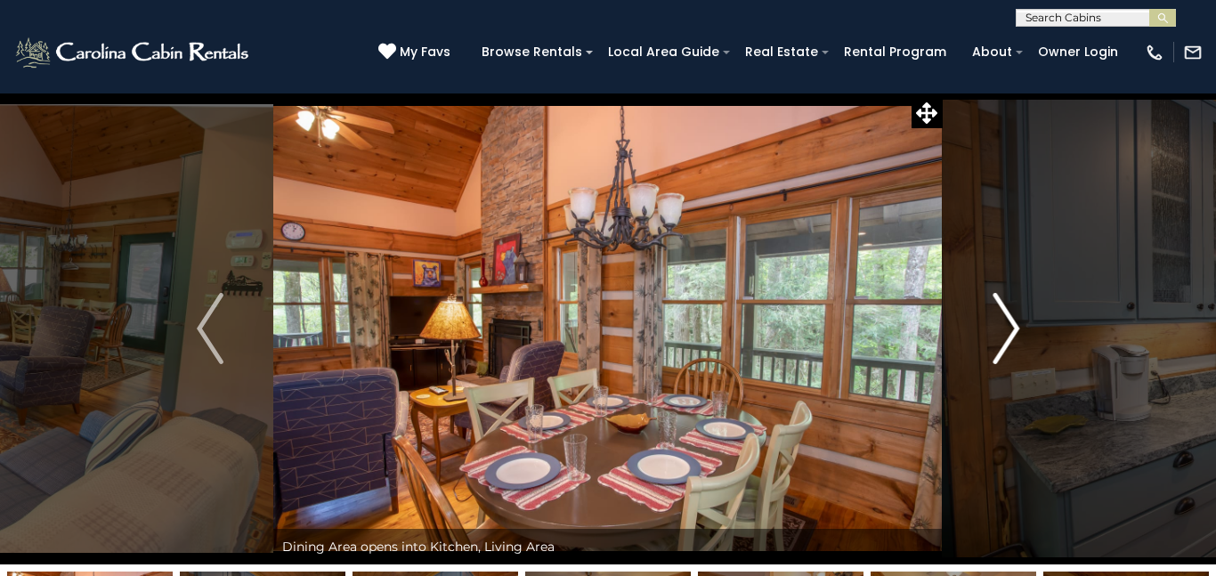
click at [1007, 325] on img "Next" at bounding box center [1006, 328] width 27 height 71
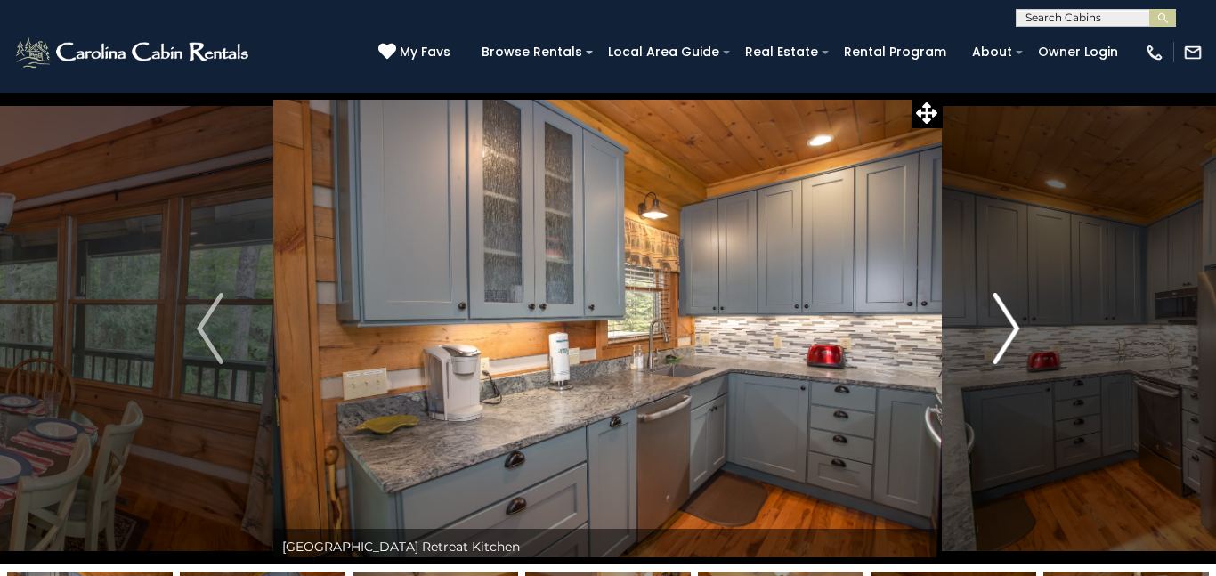
click at [1007, 325] on img "Next" at bounding box center [1006, 328] width 27 height 71
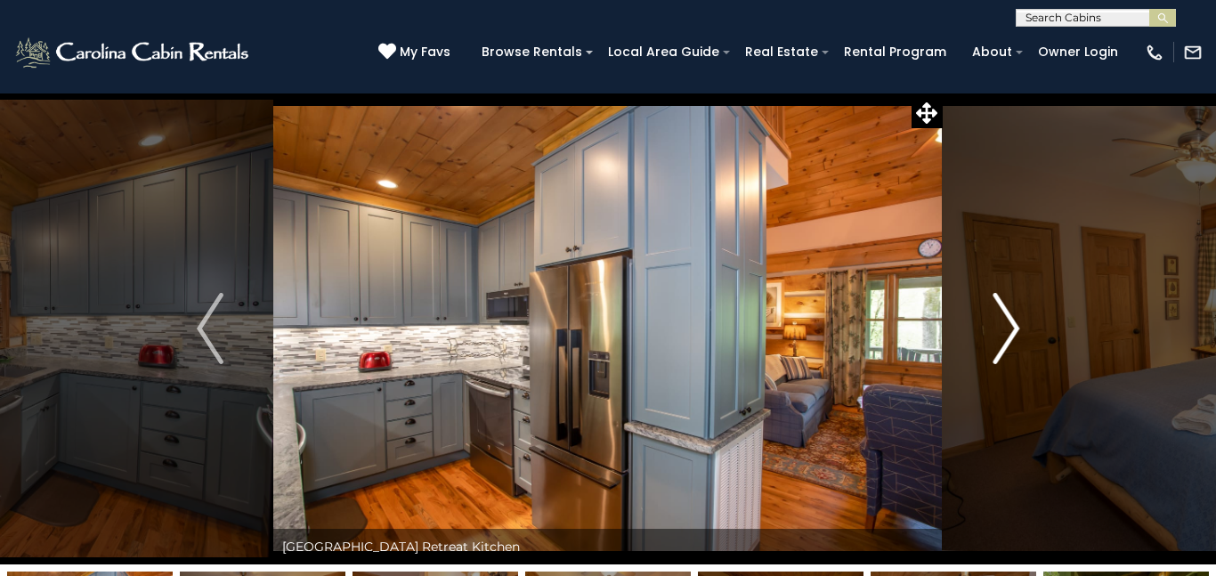
click at [1007, 325] on img "Next" at bounding box center [1006, 328] width 27 height 71
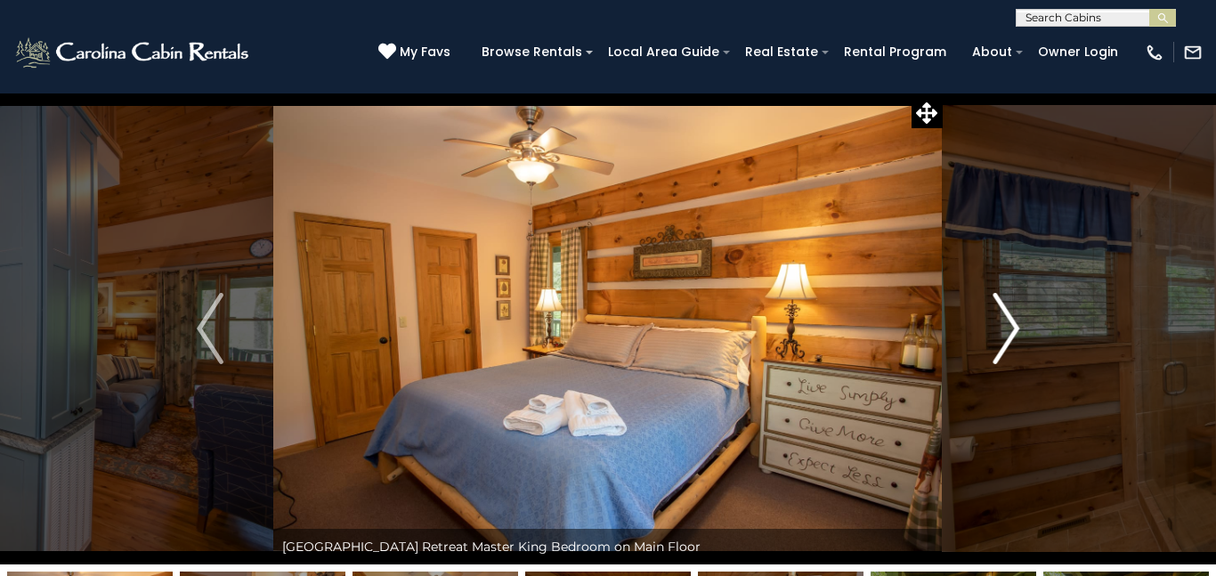
click at [1007, 325] on img "Next" at bounding box center [1006, 328] width 27 height 71
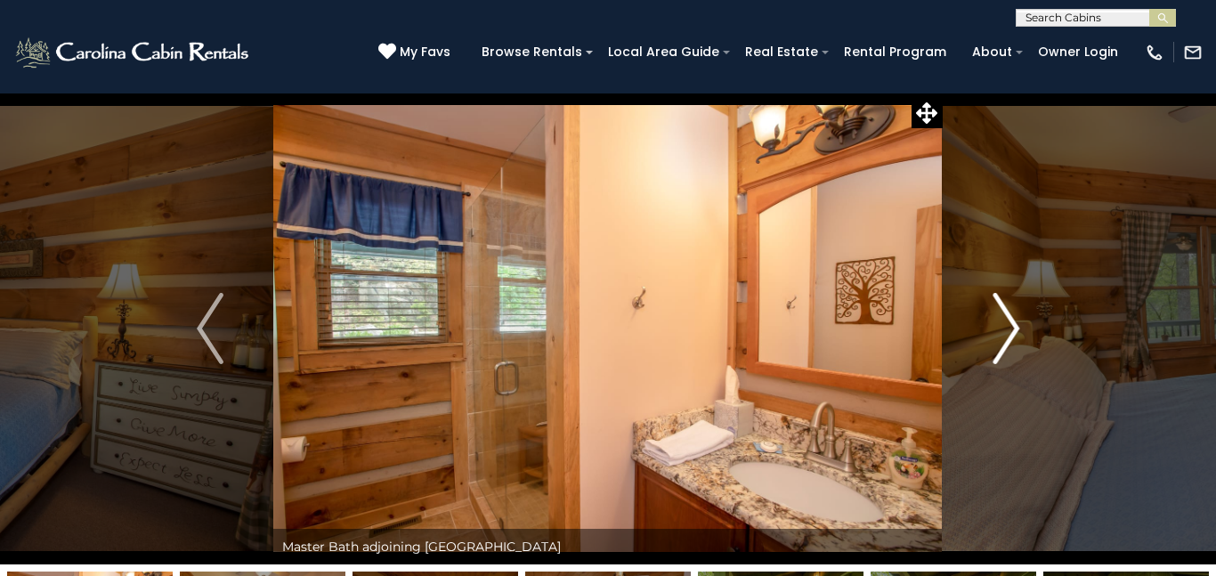
click at [1007, 325] on img "Next" at bounding box center [1006, 328] width 27 height 71
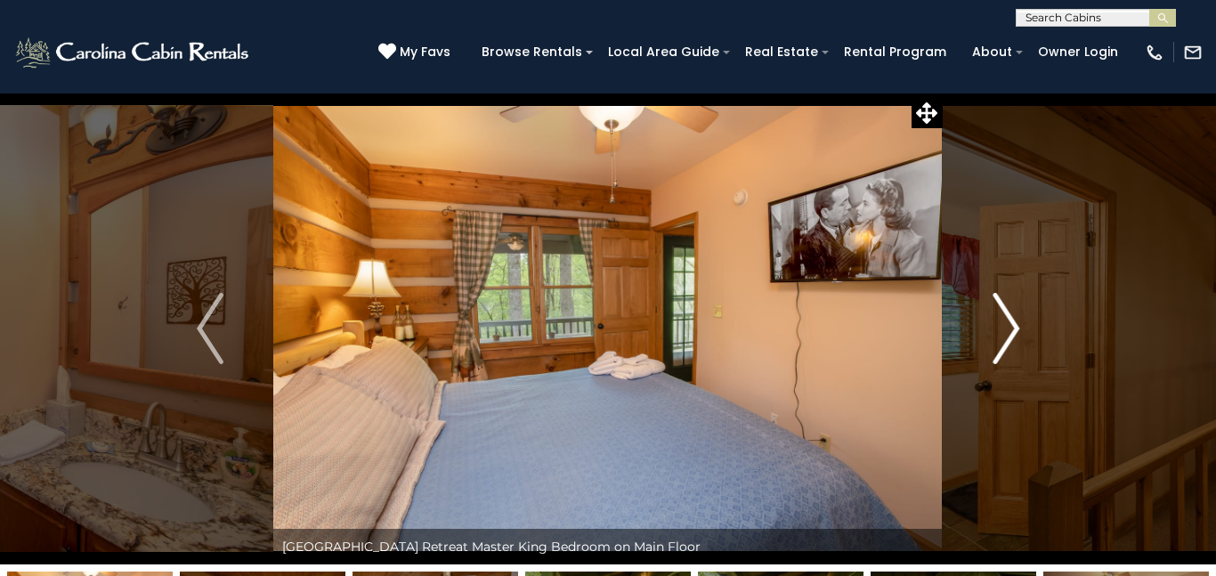
click at [1007, 325] on img "Next" at bounding box center [1006, 328] width 27 height 71
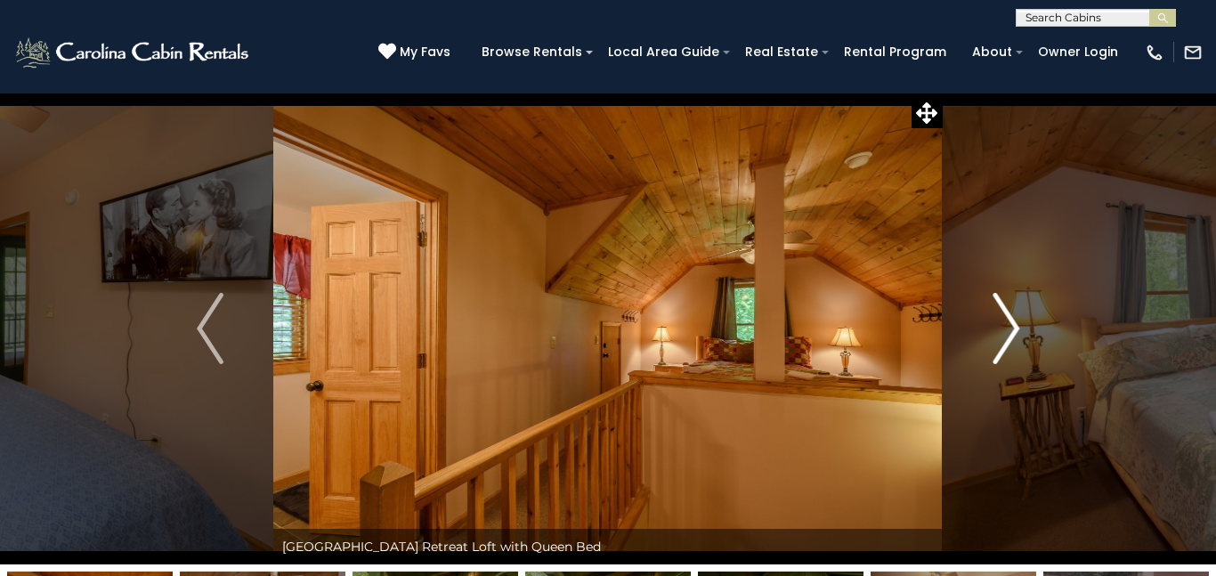
click at [1007, 325] on img "Next" at bounding box center [1006, 328] width 27 height 71
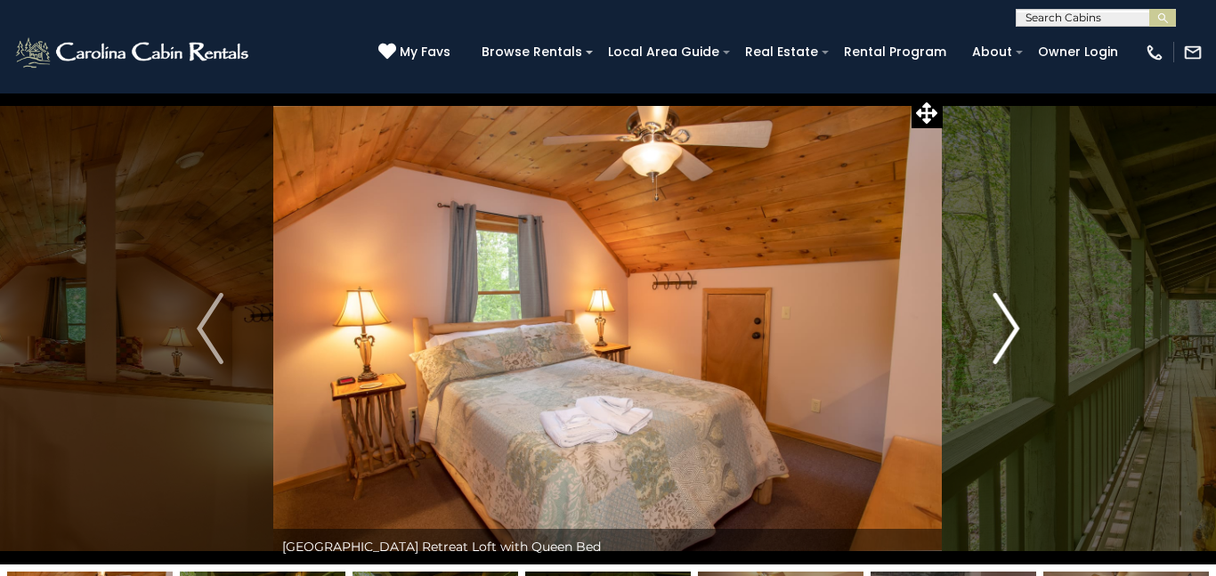
click at [1007, 325] on img "Next" at bounding box center [1006, 328] width 27 height 71
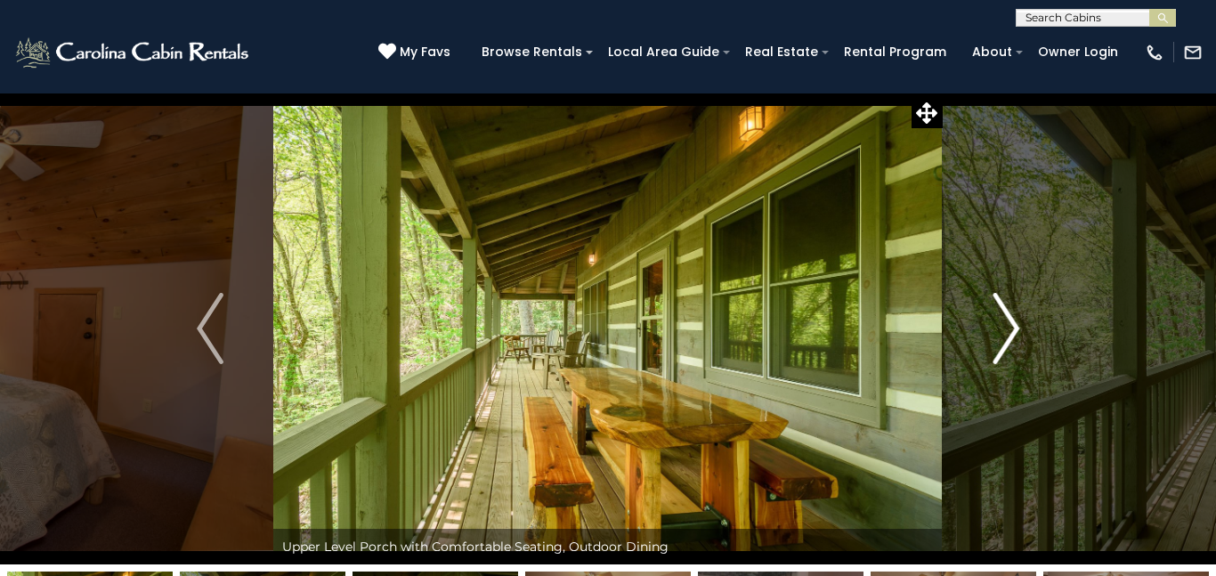
click at [1007, 325] on img "Next" at bounding box center [1006, 328] width 27 height 71
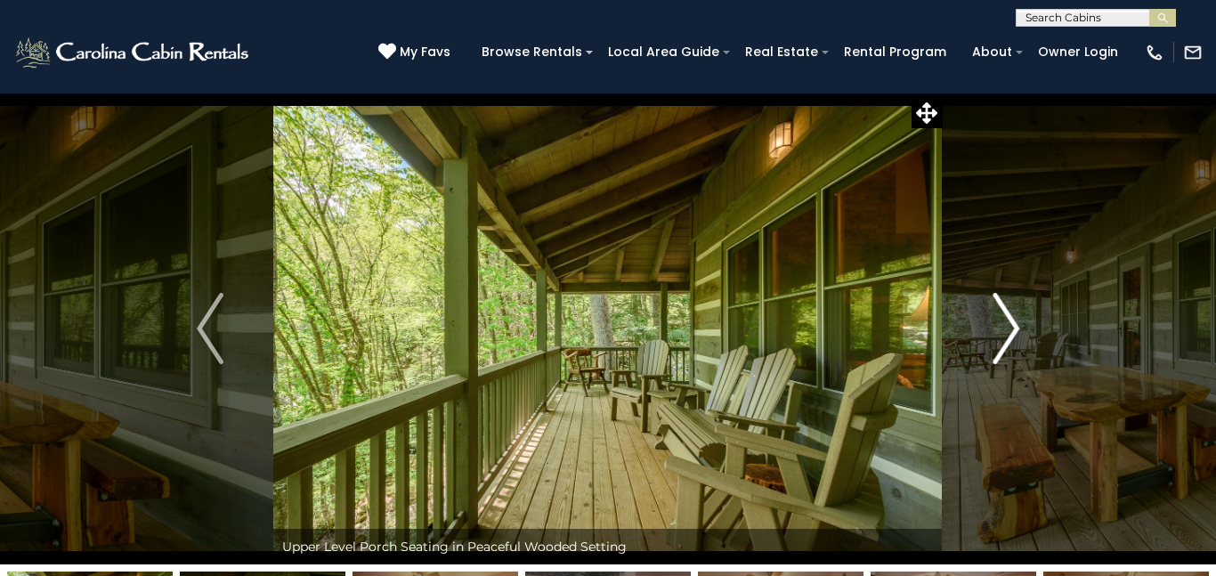
click at [1007, 325] on img "Next" at bounding box center [1006, 328] width 27 height 71
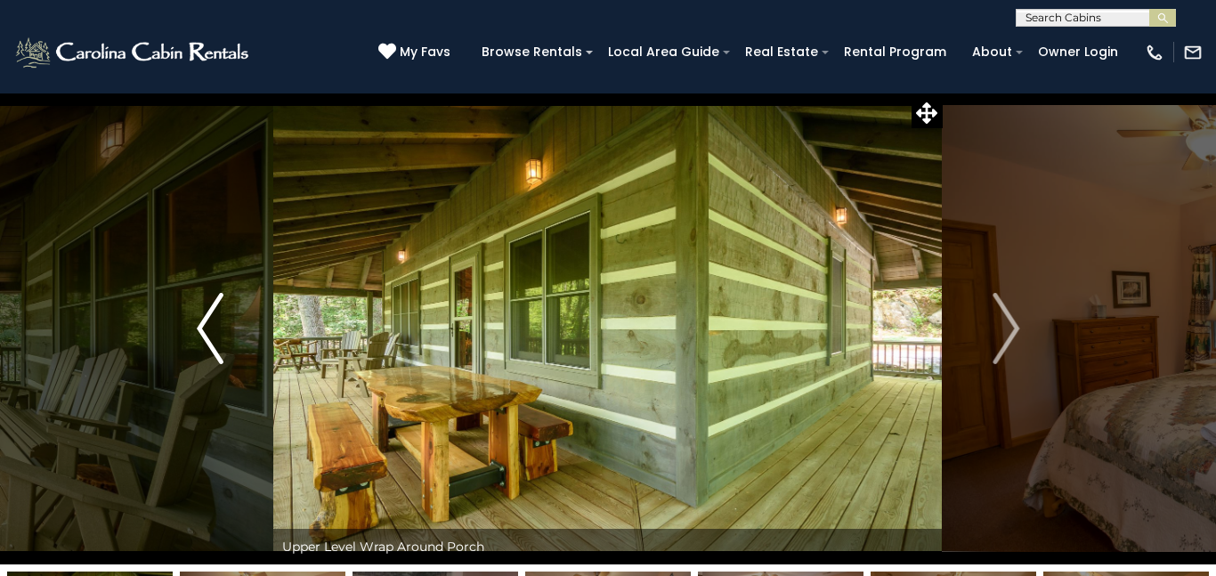
click at [192, 331] on button "Previous" at bounding box center [210, 329] width 126 height 472
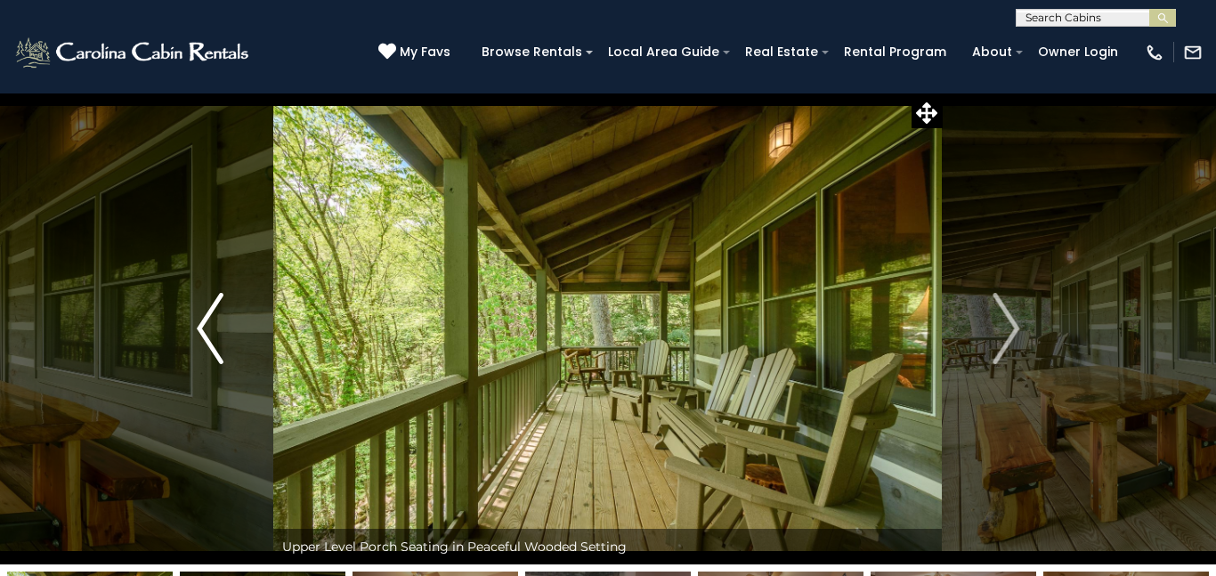
click at [192, 331] on button "Previous" at bounding box center [210, 329] width 126 height 472
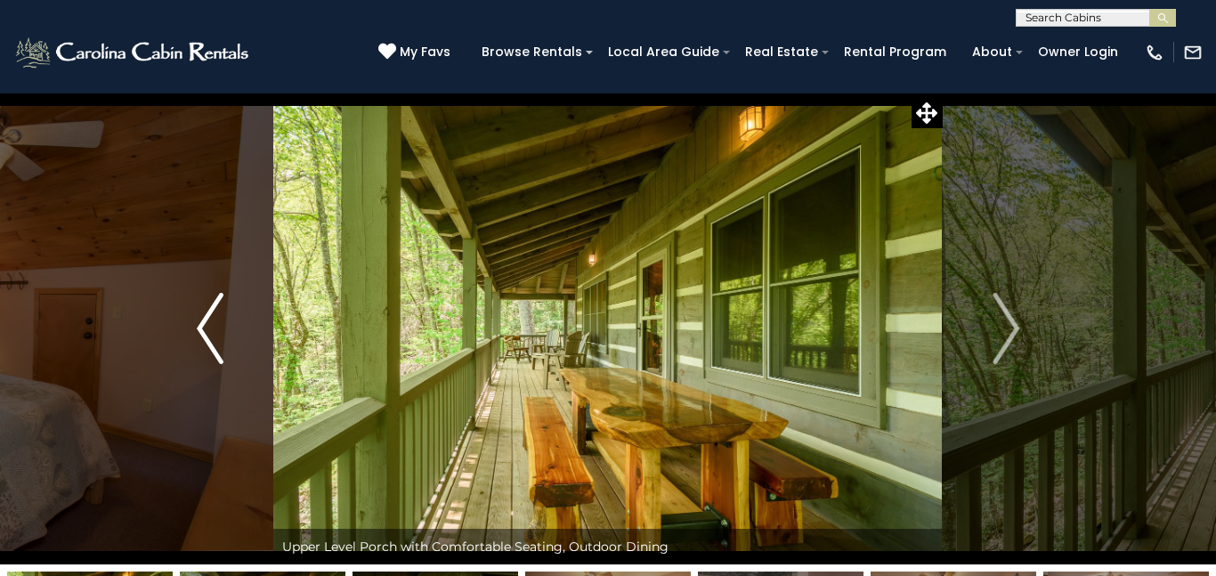
click at [192, 331] on button "Previous" at bounding box center [210, 329] width 126 height 472
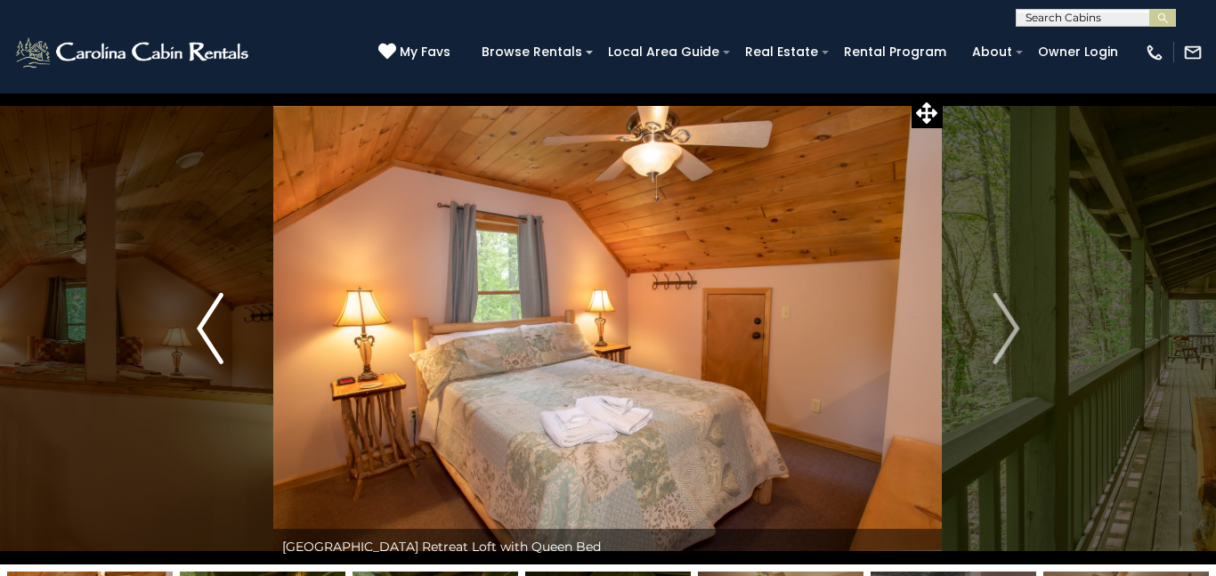
click at [192, 331] on button "Previous" at bounding box center [210, 329] width 126 height 472
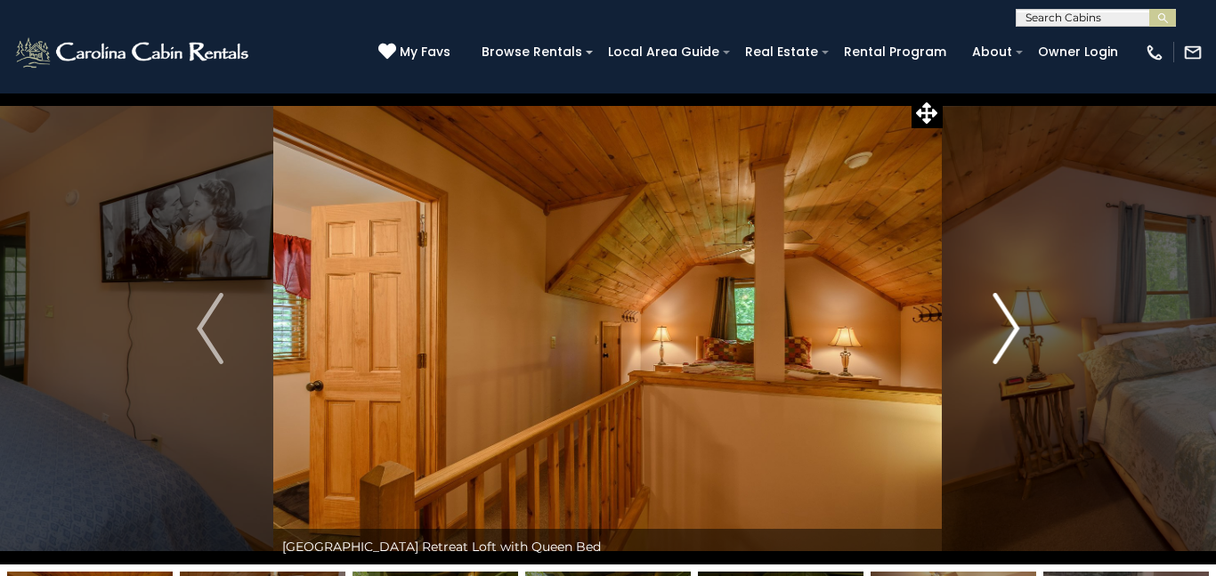
click at [996, 332] on img "Next" at bounding box center [1006, 328] width 27 height 71
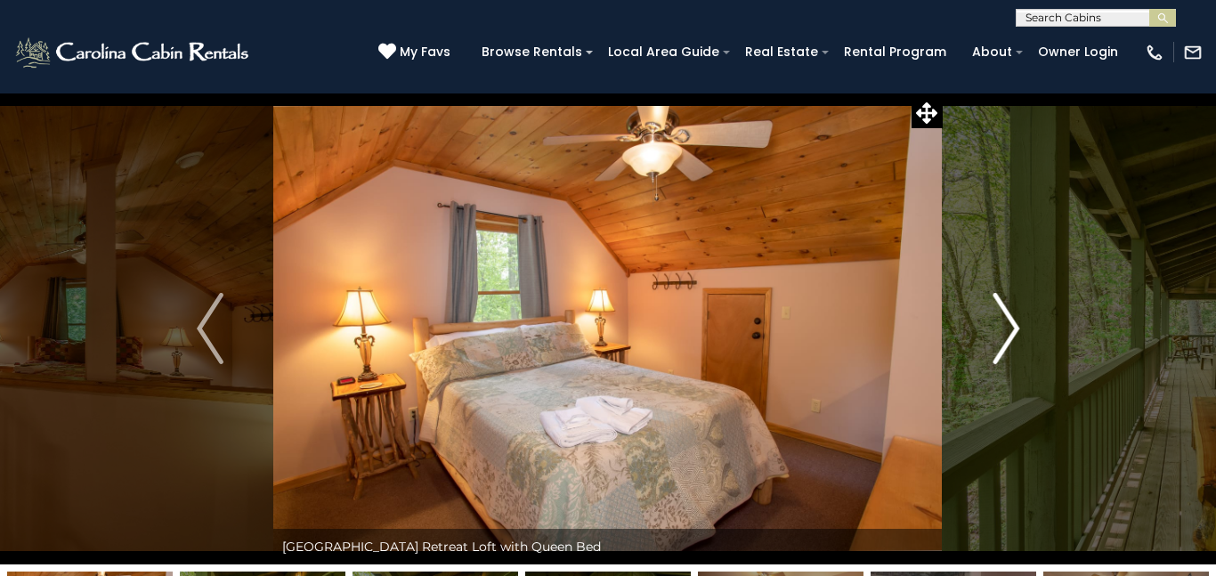
click at [996, 332] on img "Next" at bounding box center [1006, 328] width 27 height 71
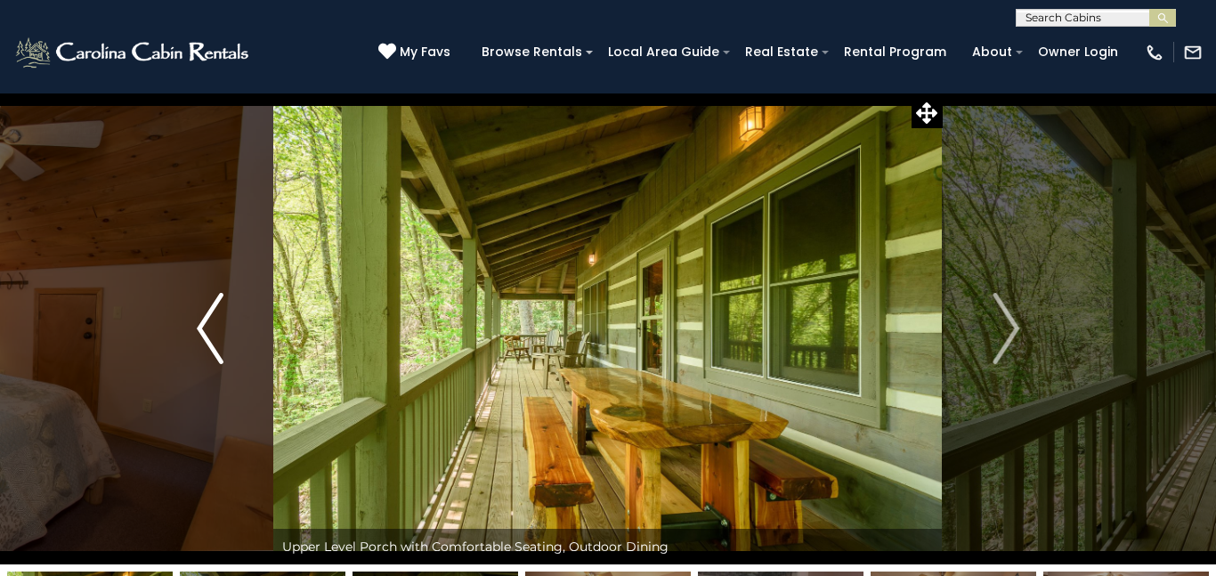
click at [194, 320] on button "Previous" at bounding box center [210, 329] width 126 height 472
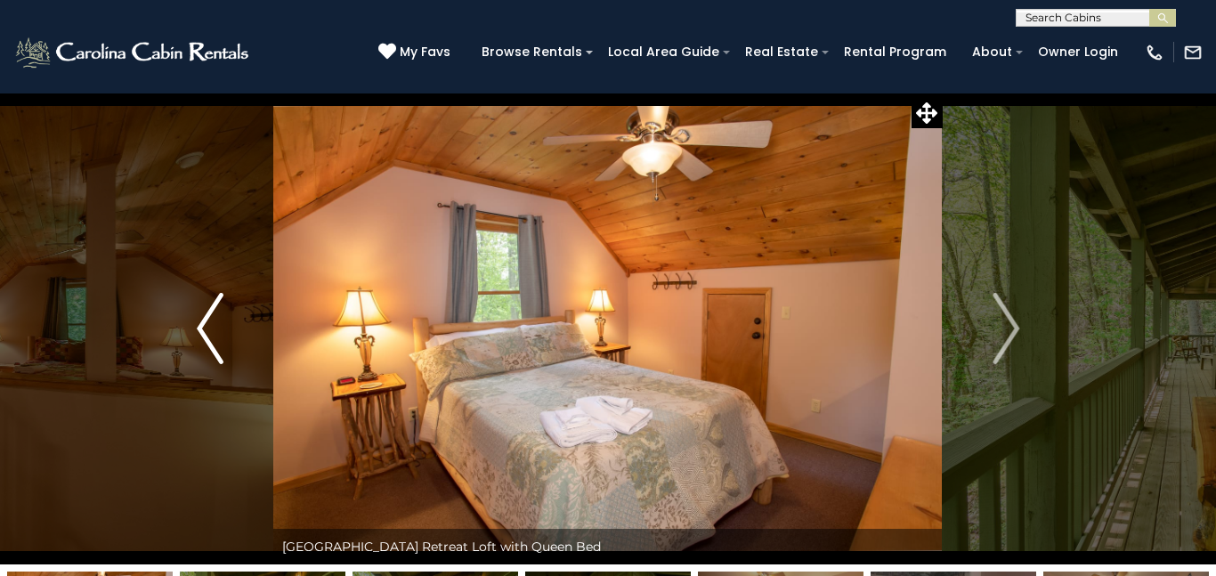
click at [194, 320] on button "Previous" at bounding box center [210, 329] width 126 height 472
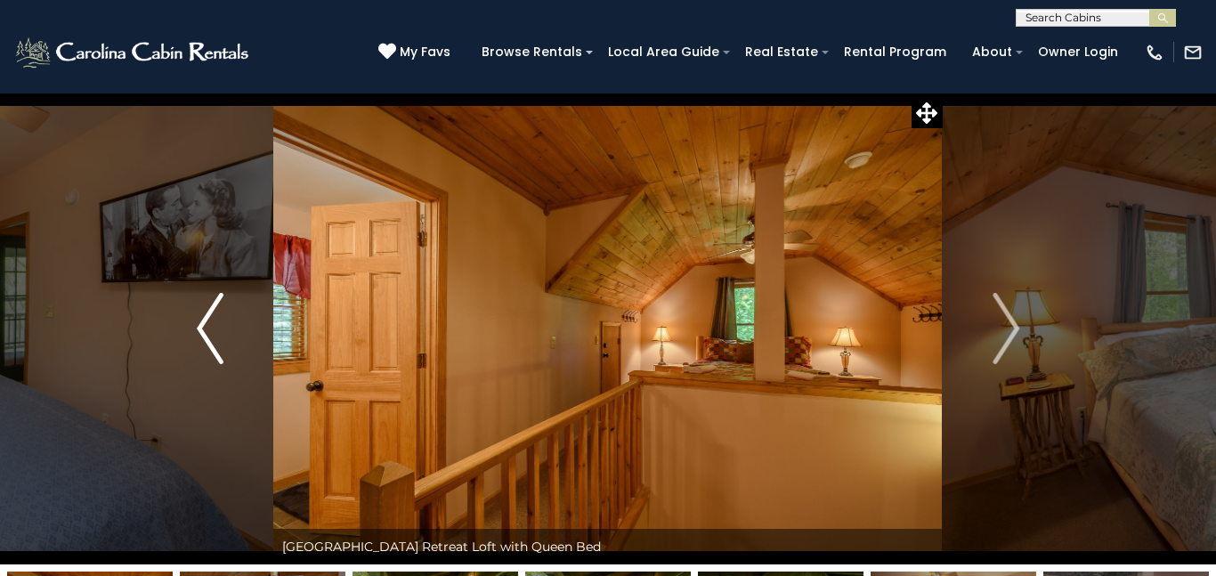
click at [194, 320] on button "Previous" at bounding box center [210, 329] width 126 height 472
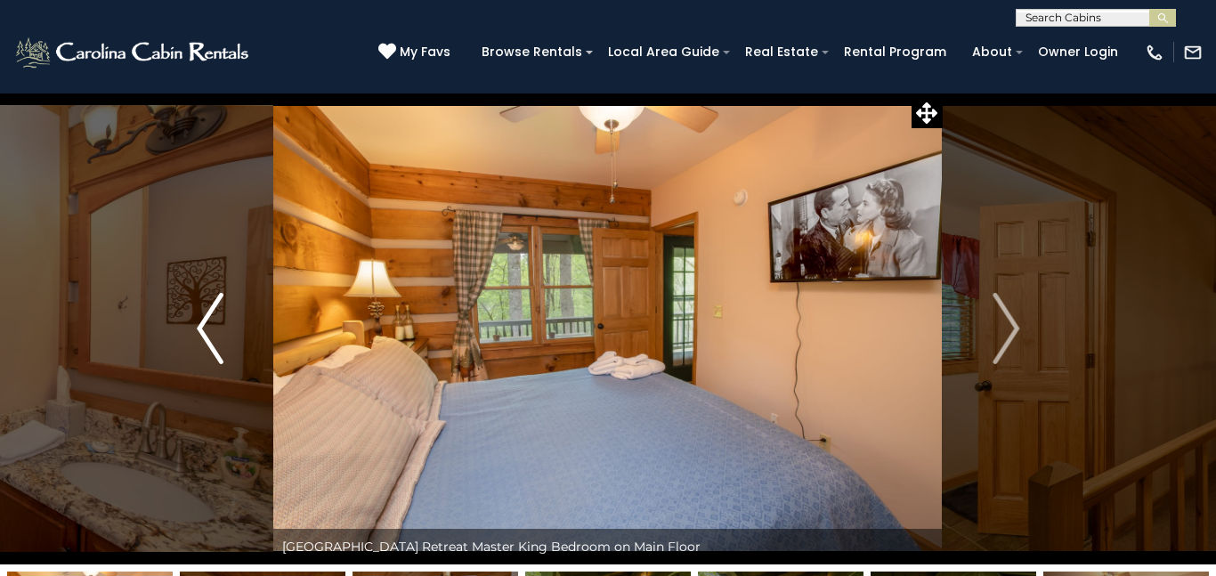
click at [194, 320] on button "Previous" at bounding box center [210, 329] width 126 height 472
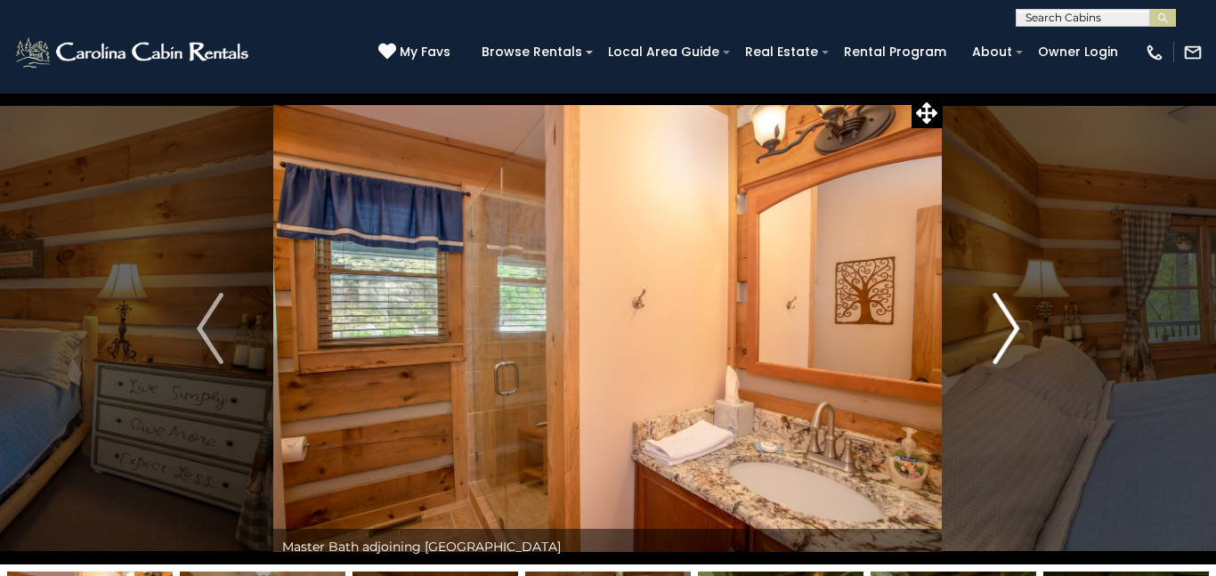
click at [1005, 309] on img "Next" at bounding box center [1006, 328] width 27 height 71
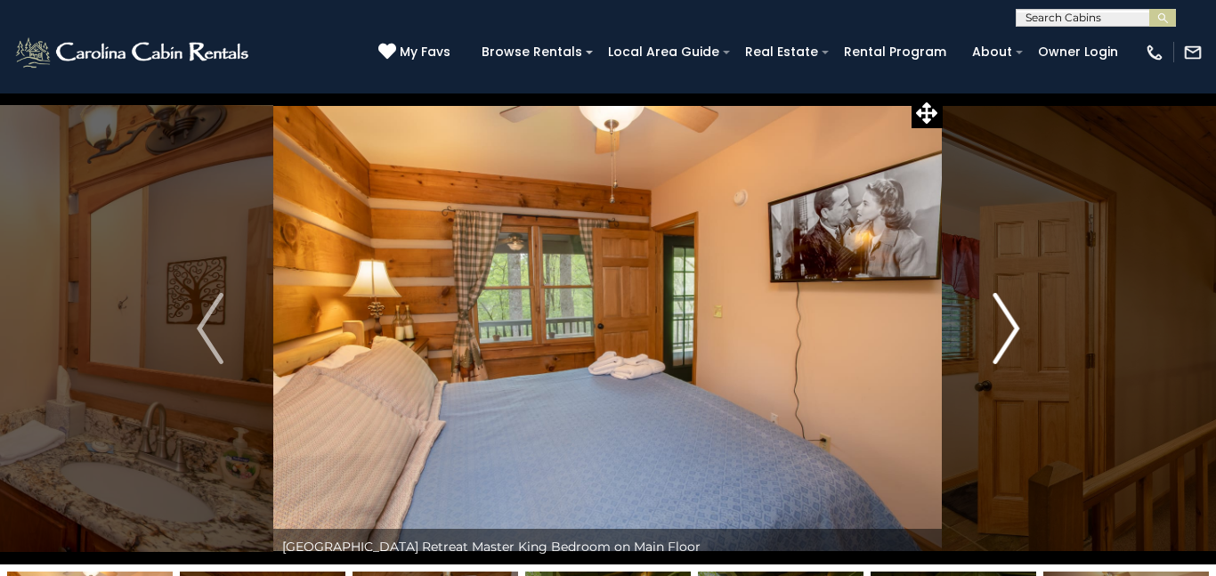
click at [1010, 328] on img "Next" at bounding box center [1006, 328] width 27 height 71
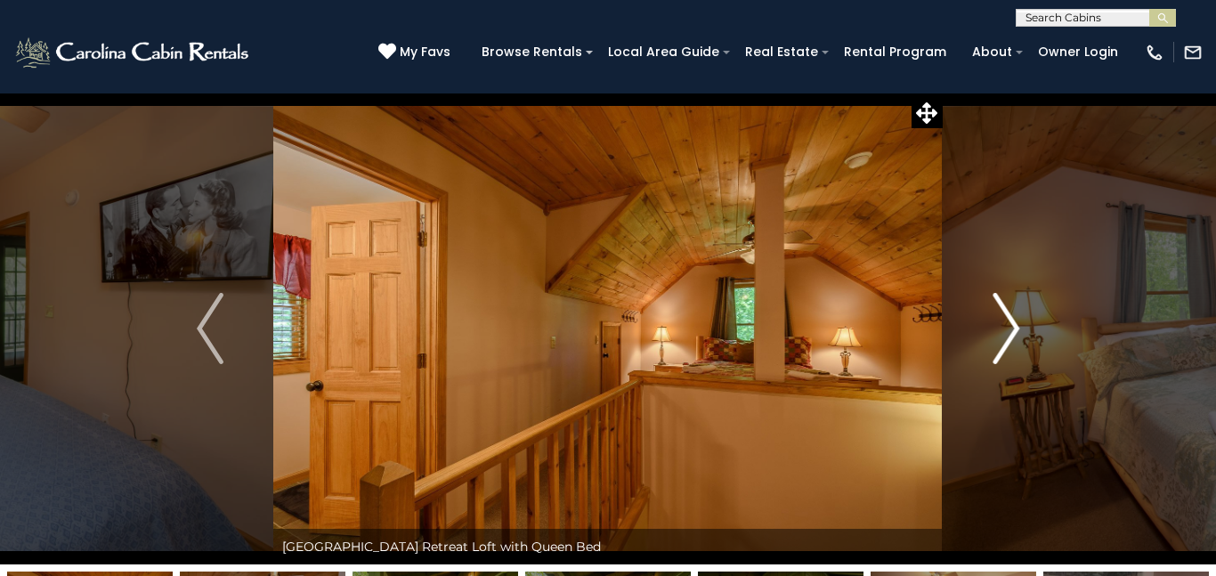
click at [1009, 326] on img "Next" at bounding box center [1006, 328] width 27 height 71
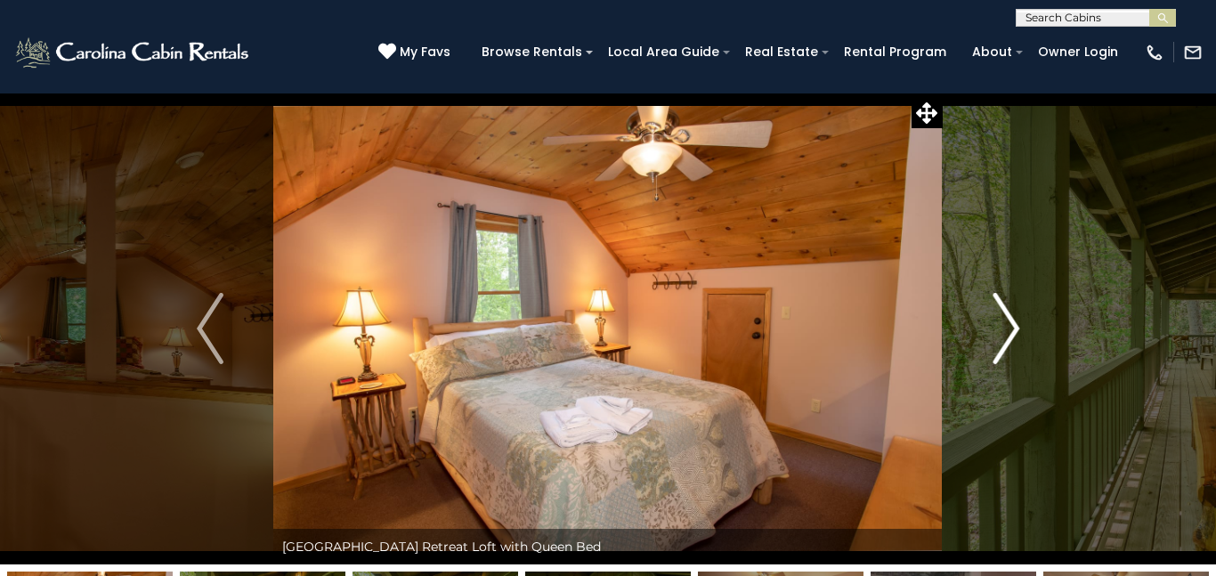
click at [1009, 326] on img "Next" at bounding box center [1006, 328] width 27 height 71
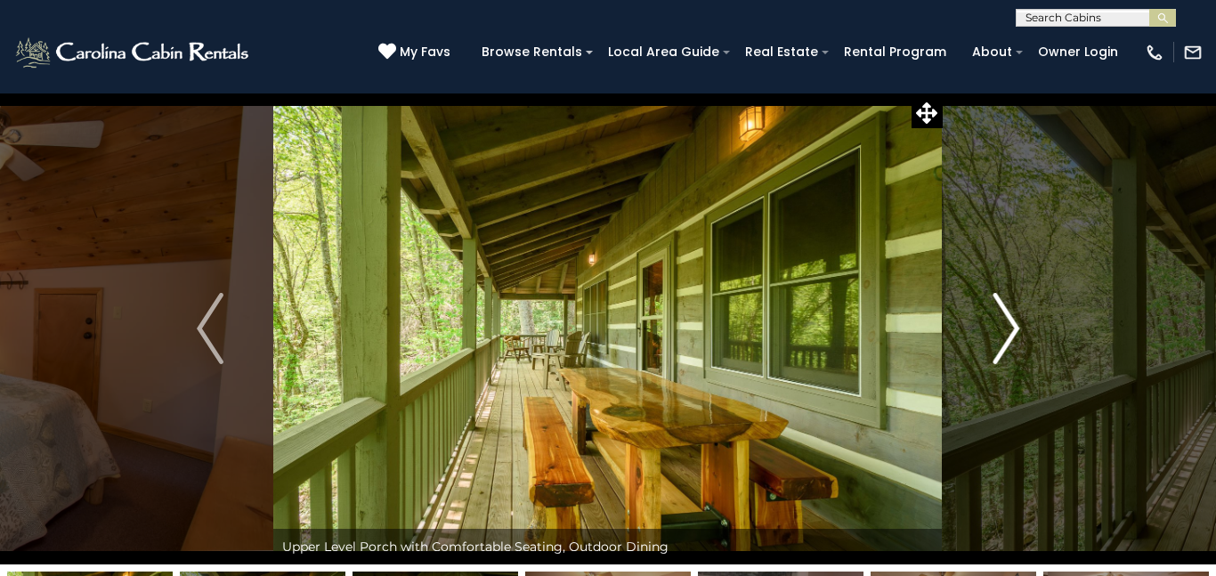
click at [1009, 326] on img "Next" at bounding box center [1006, 328] width 27 height 71
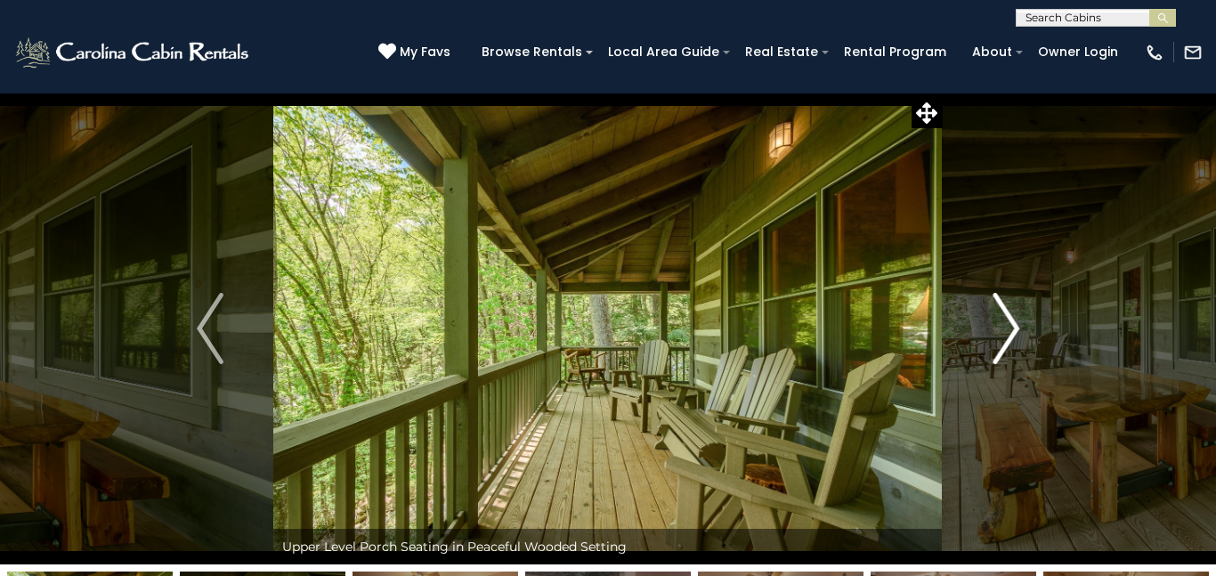
click at [1015, 322] on img "Next" at bounding box center [1006, 328] width 27 height 71
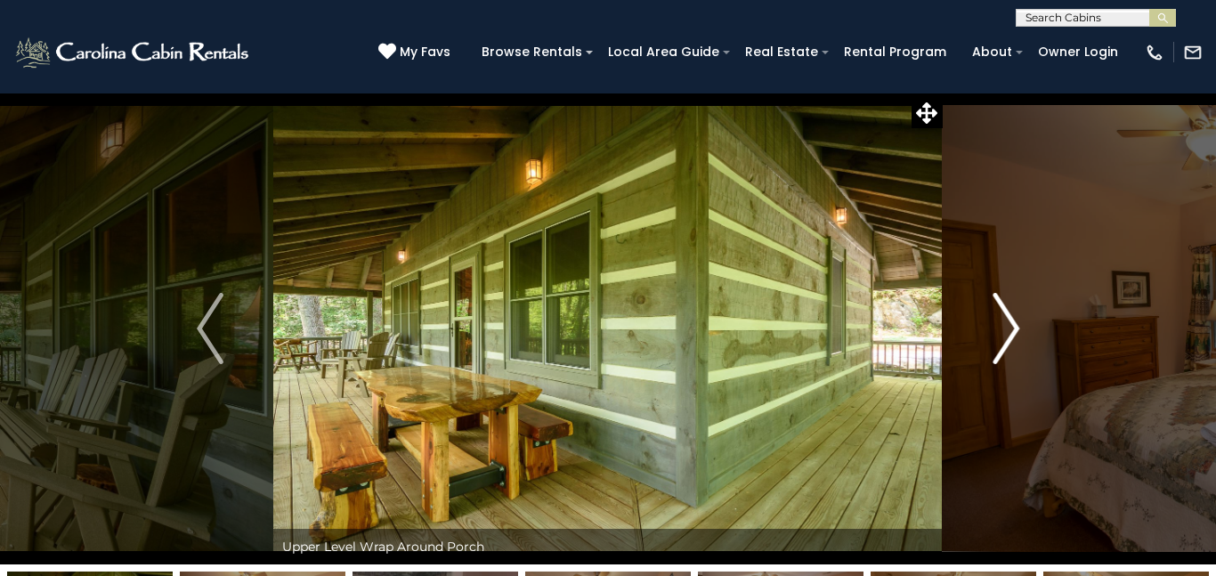
click at [1012, 323] on img "Next" at bounding box center [1006, 328] width 27 height 71
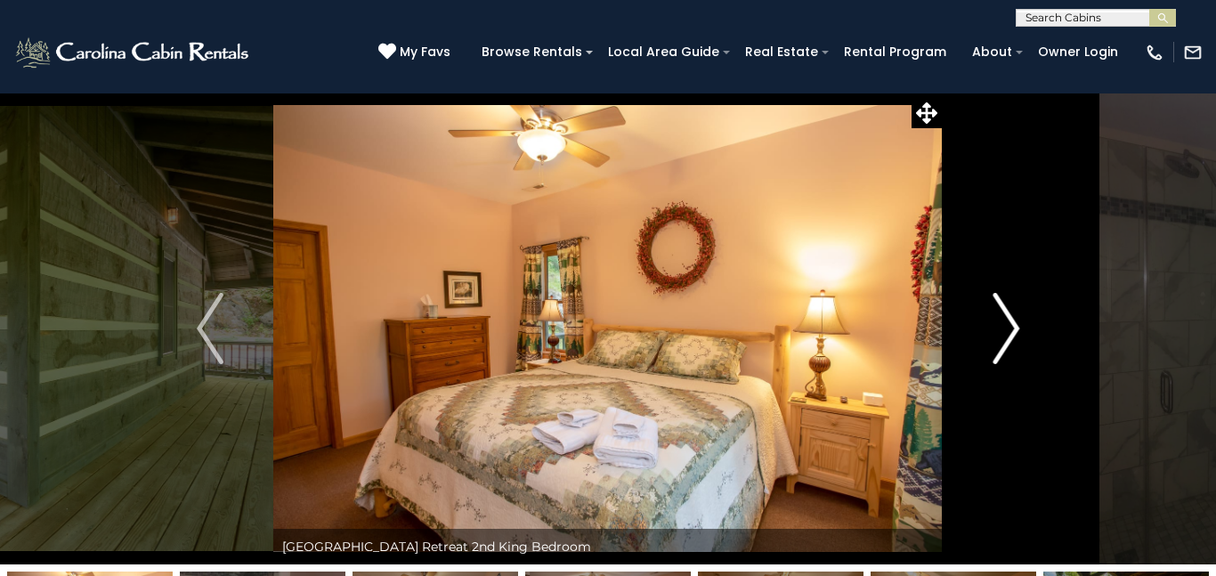
click at [1010, 322] on img "Next" at bounding box center [1006, 328] width 27 height 71
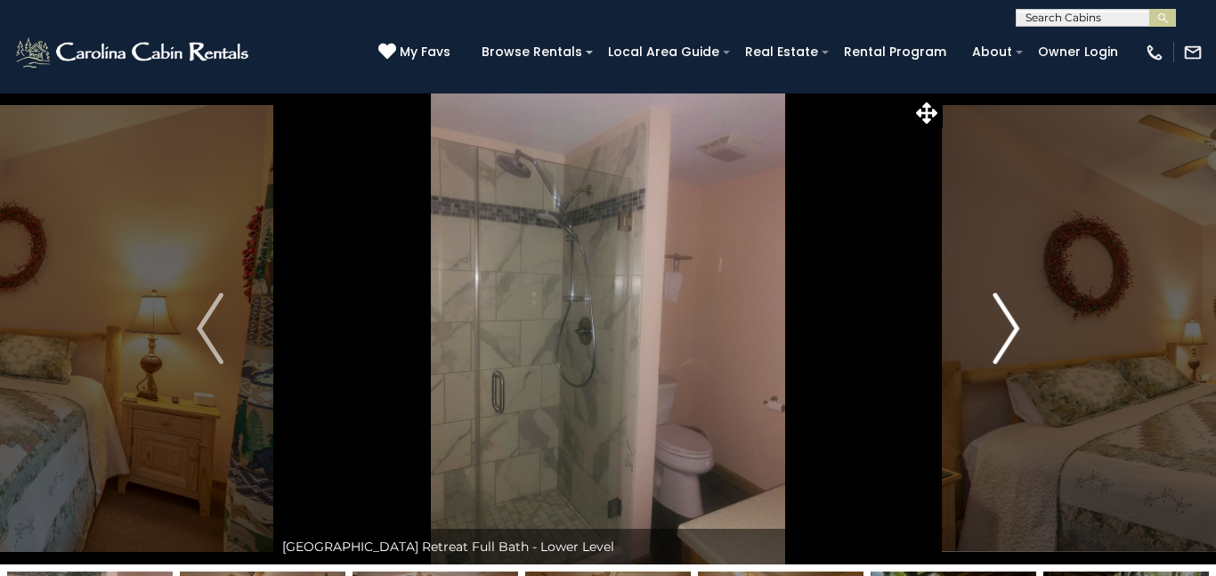
click at [1008, 321] on img "Next" at bounding box center [1006, 328] width 27 height 71
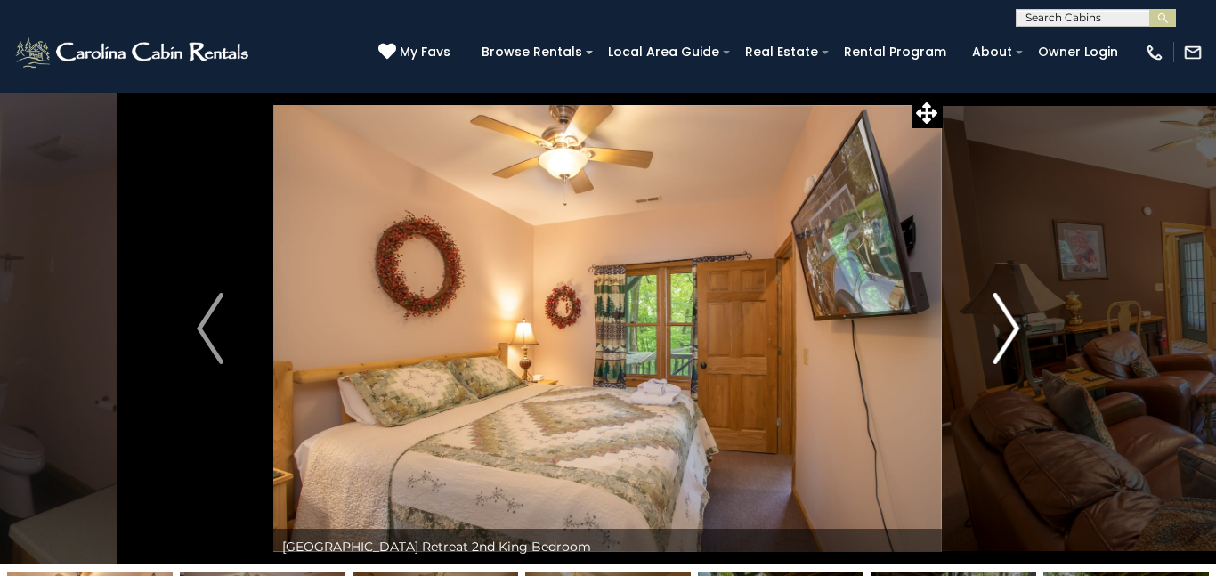
click at [1008, 321] on img "Next" at bounding box center [1006, 328] width 27 height 71
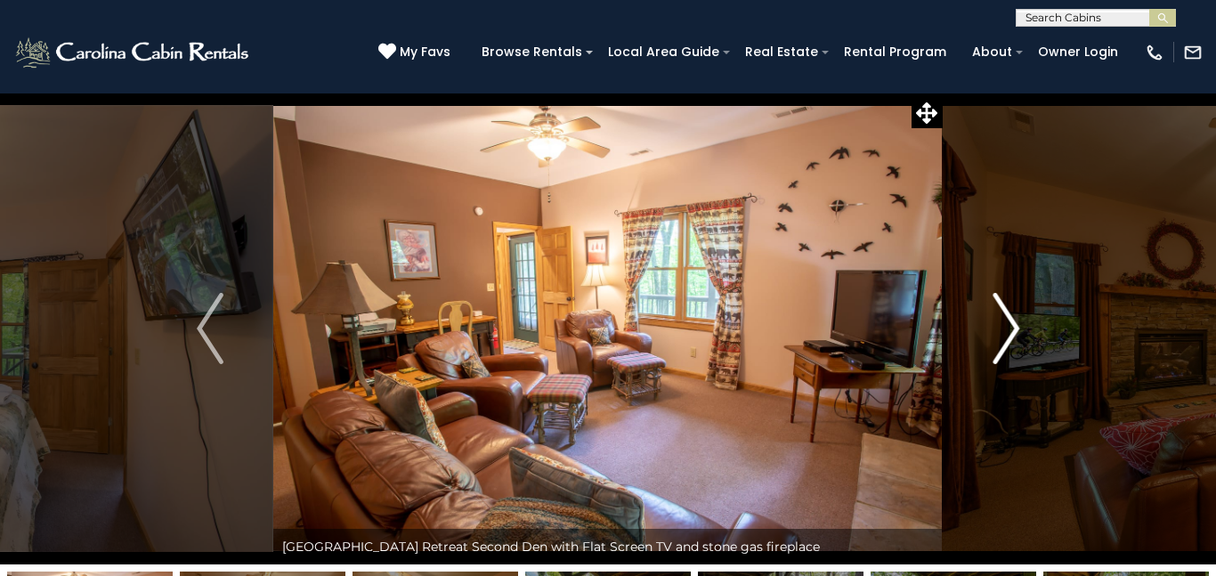
click at [1006, 321] on img "Next" at bounding box center [1006, 328] width 27 height 71
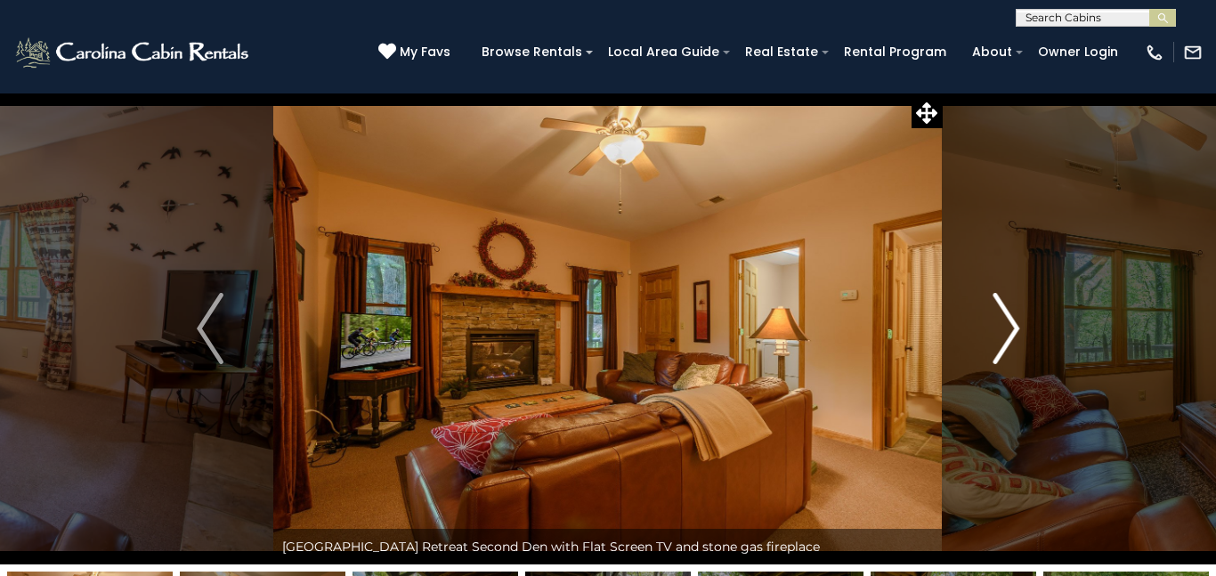
click at [1016, 329] on img "Next" at bounding box center [1006, 328] width 27 height 71
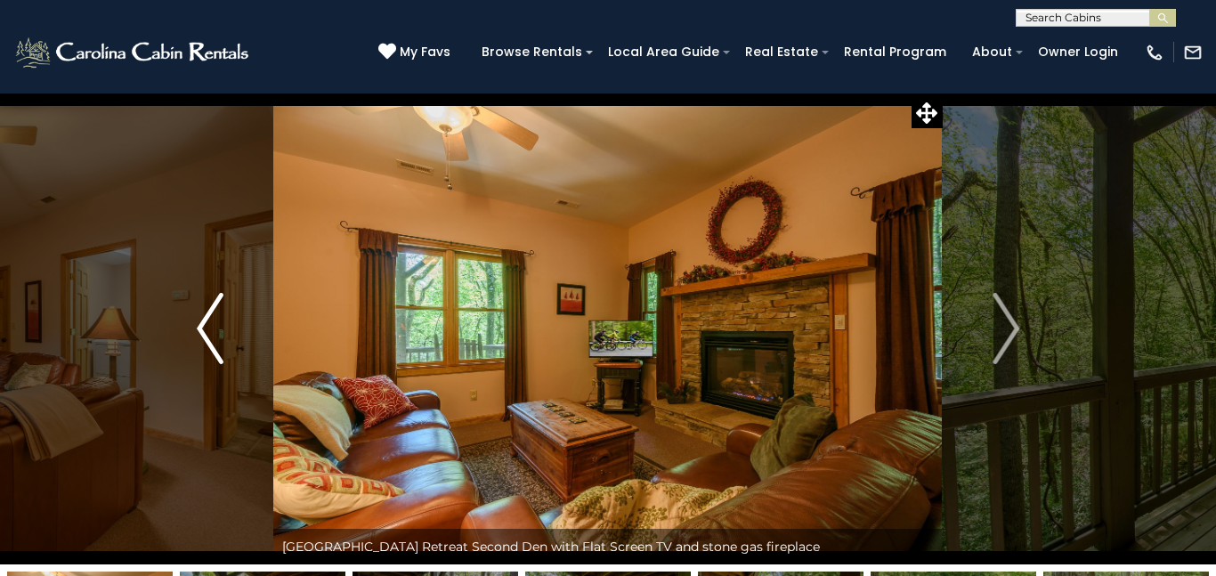
click at [200, 326] on img "Previous" at bounding box center [210, 328] width 27 height 71
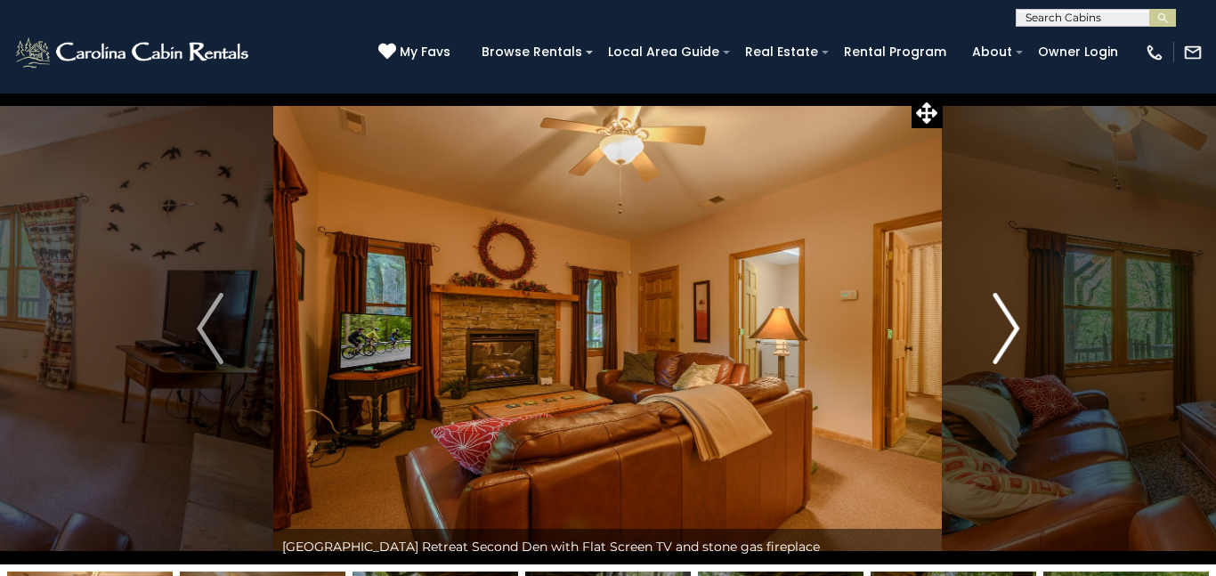
click at [1011, 325] on img "Next" at bounding box center [1006, 328] width 27 height 71
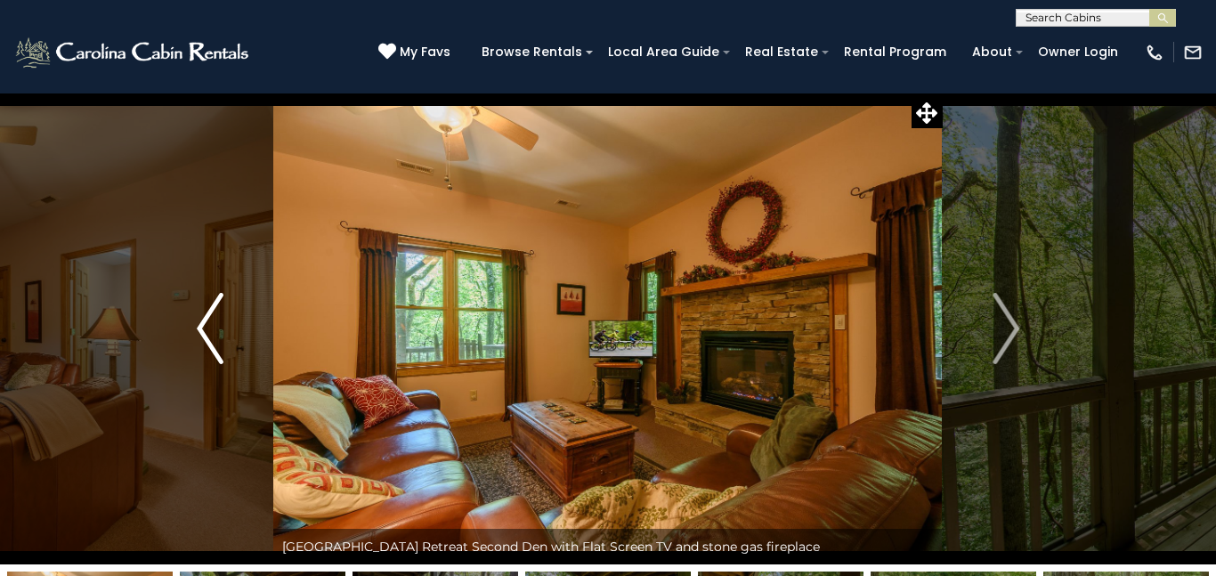
click at [204, 328] on img "Previous" at bounding box center [210, 328] width 27 height 71
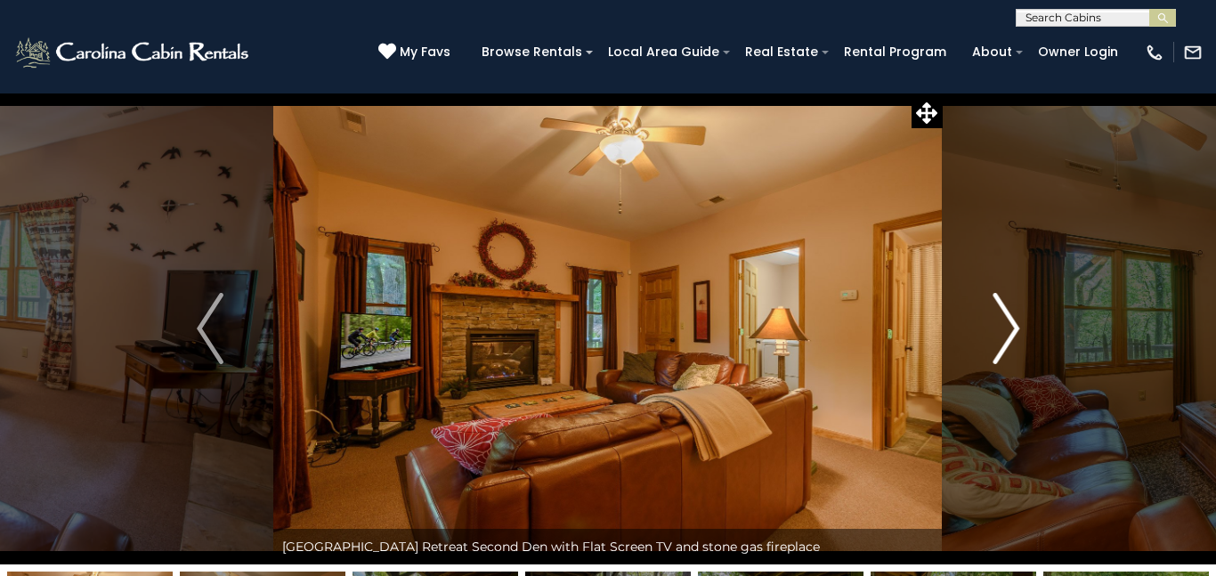
click at [1009, 321] on img "Next" at bounding box center [1006, 328] width 27 height 71
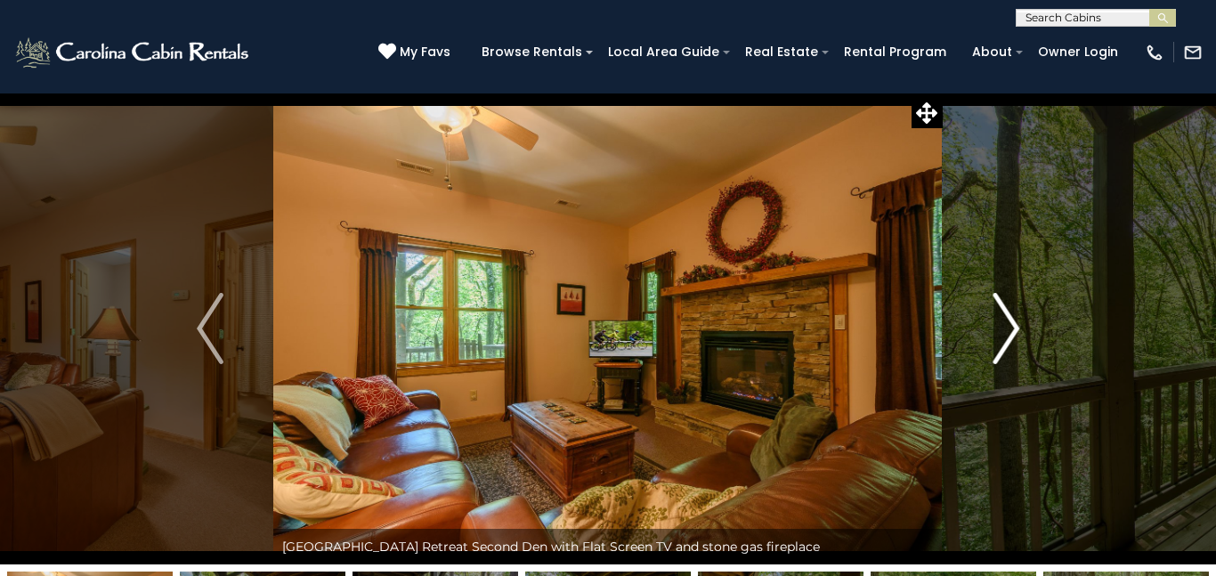
click at [1009, 321] on img "Next" at bounding box center [1006, 328] width 27 height 71
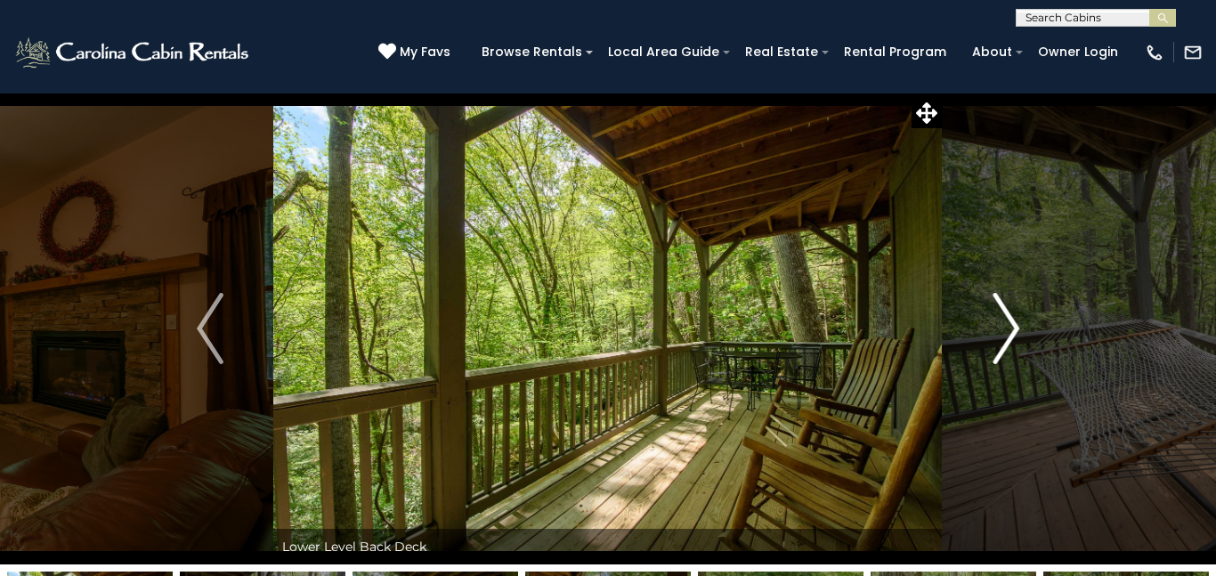
click at [1009, 321] on img "Next" at bounding box center [1006, 328] width 27 height 71
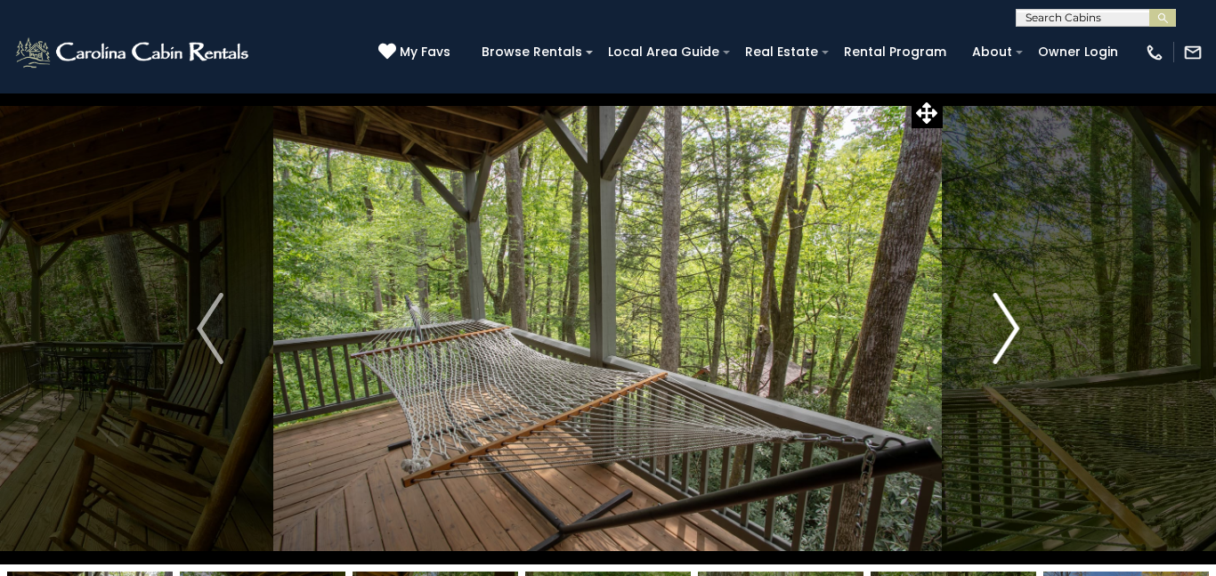
click at [1009, 321] on img "Next" at bounding box center [1006, 328] width 27 height 71
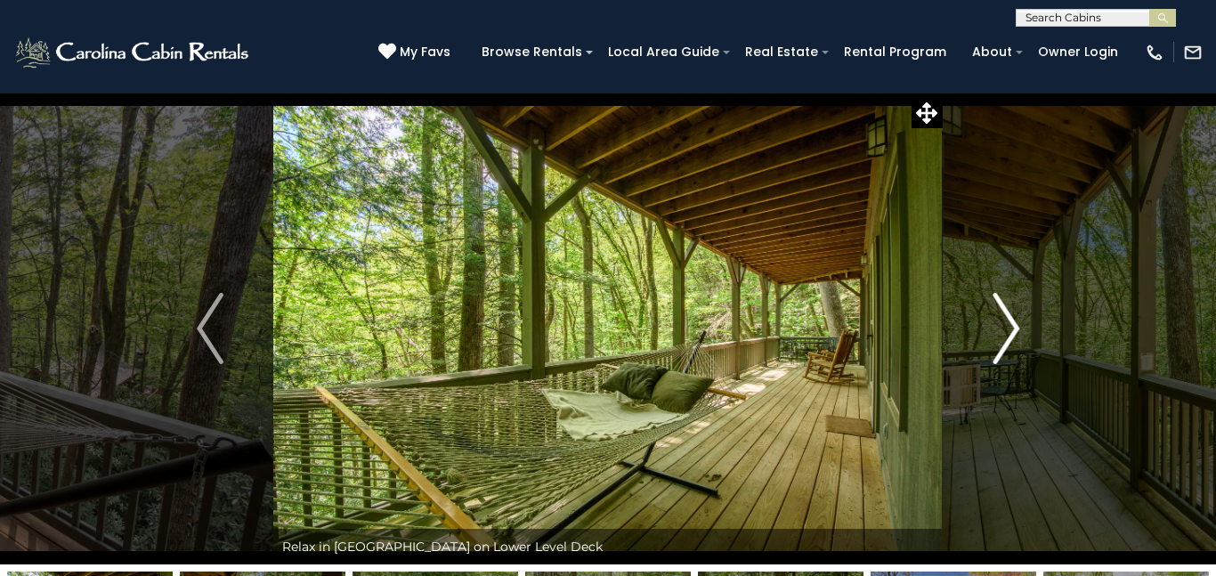
click at [1009, 321] on img "Next" at bounding box center [1006, 328] width 27 height 71
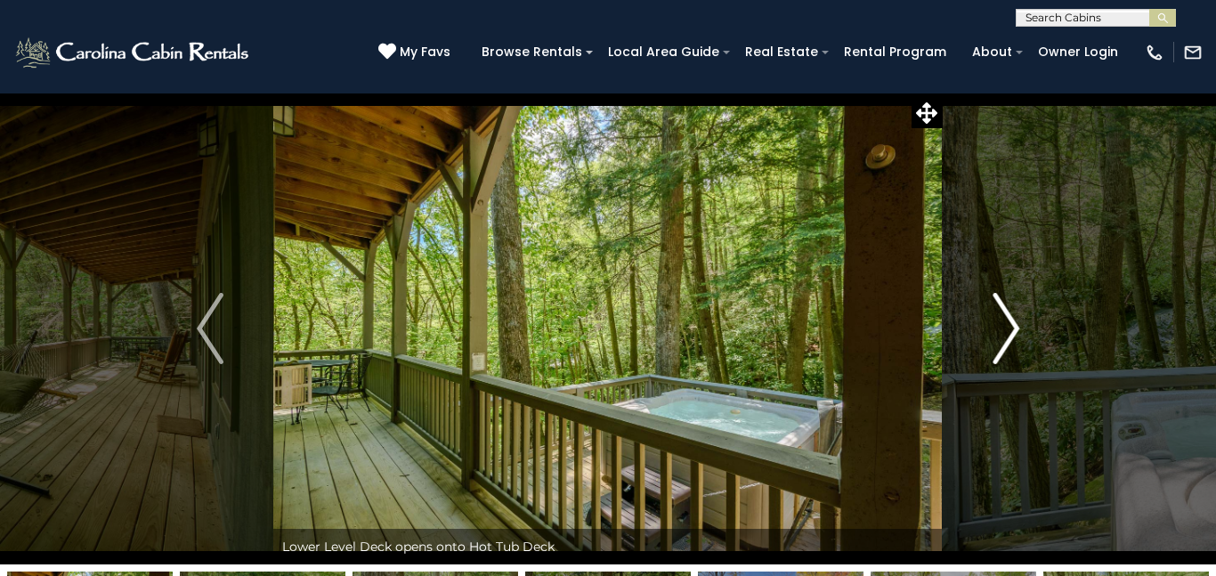
click at [1009, 321] on img "Next" at bounding box center [1006, 328] width 27 height 71
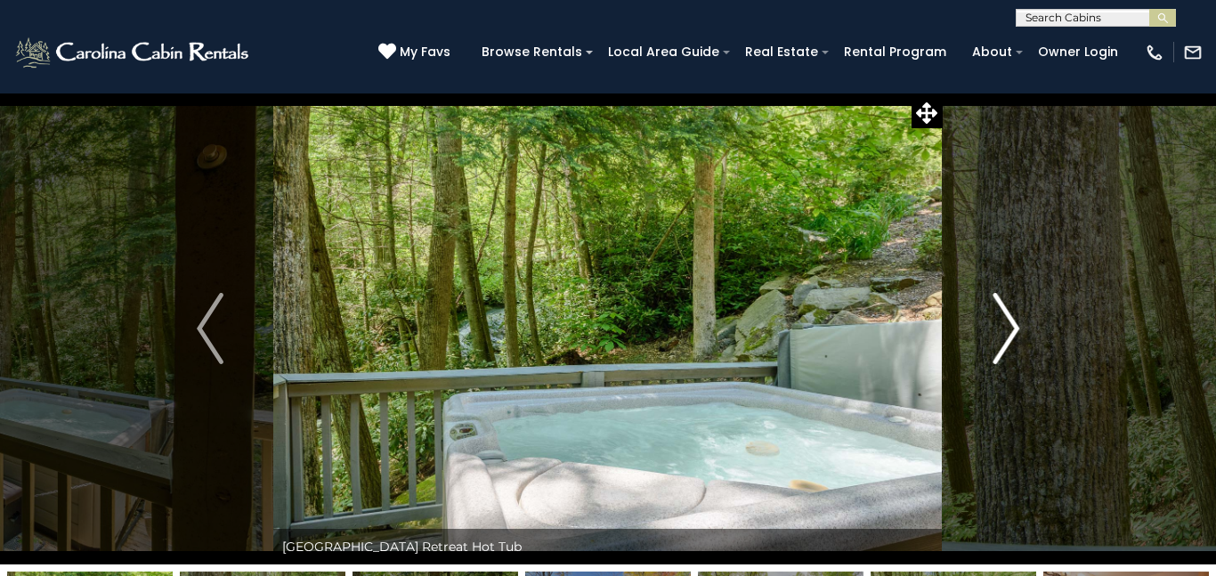
click at [1009, 321] on img "Next" at bounding box center [1006, 328] width 27 height 71
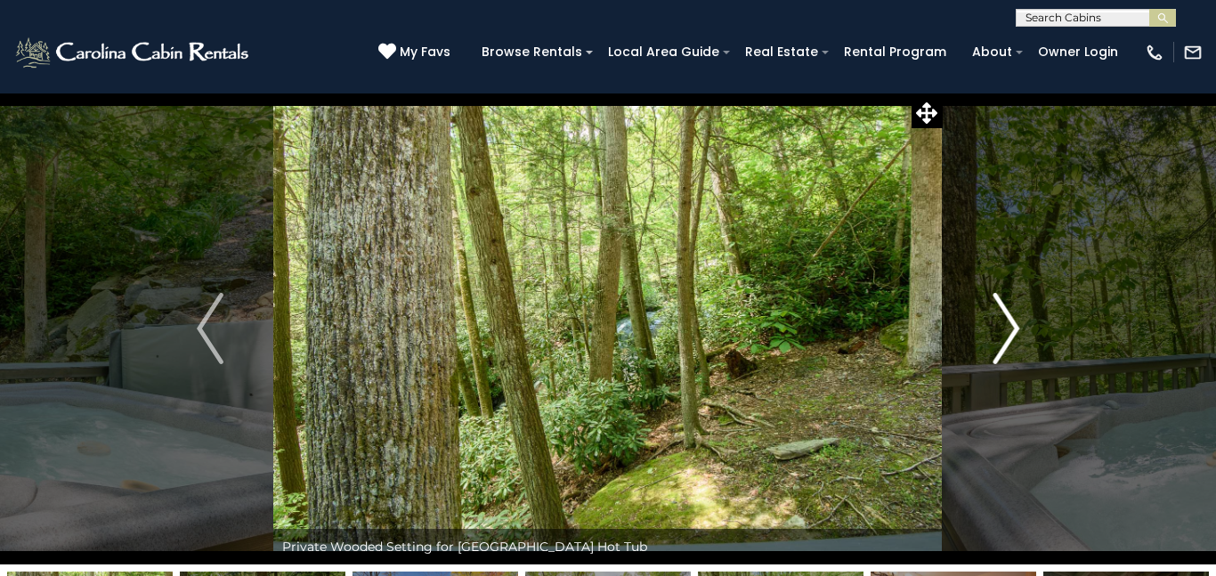
click at [1012, 329] on img "Next" at bounding box center [1006, 328] width 27 height 71
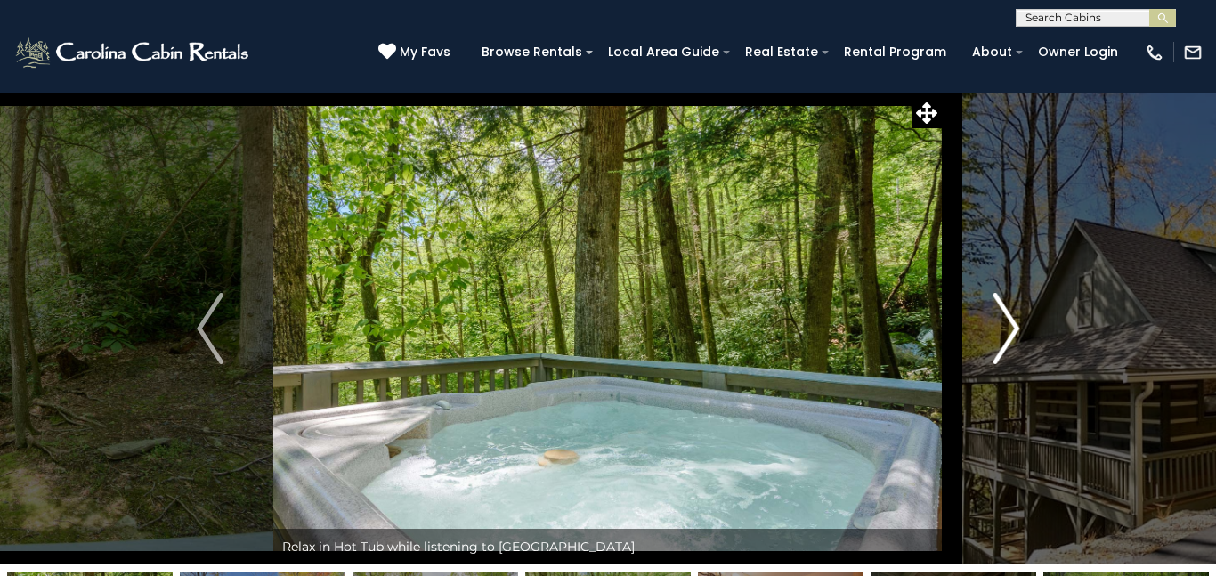
click at [1012, 329] on img "Next" at bounding box center [1006, 328] width 27 height 71
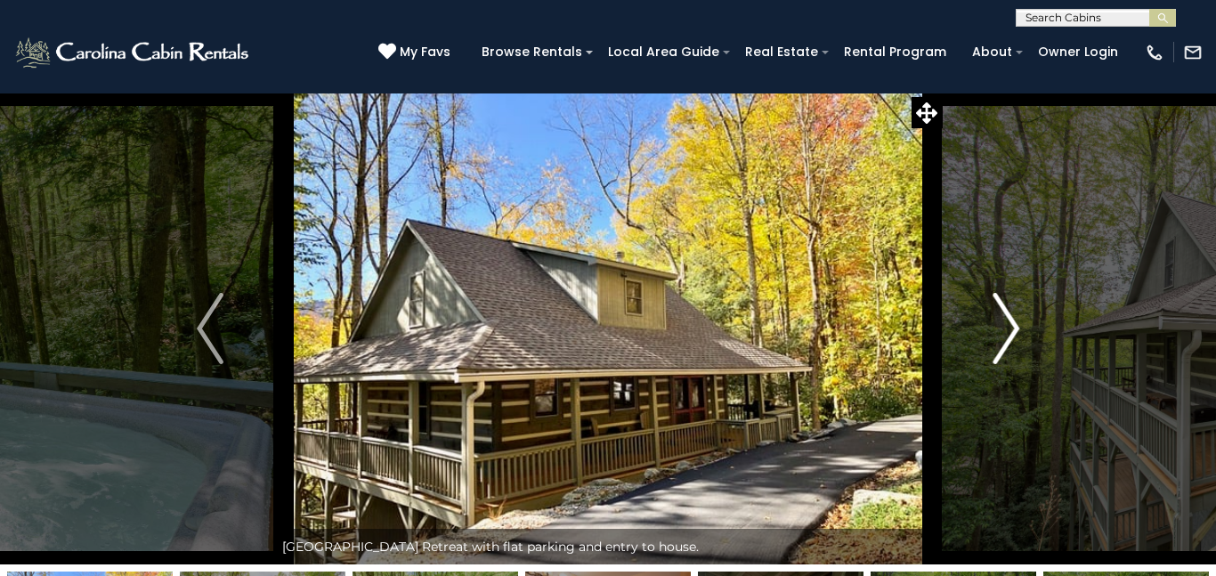
click at [1013, 326] on img "Next" at bounding box center [1006, 328] width 27 height 71
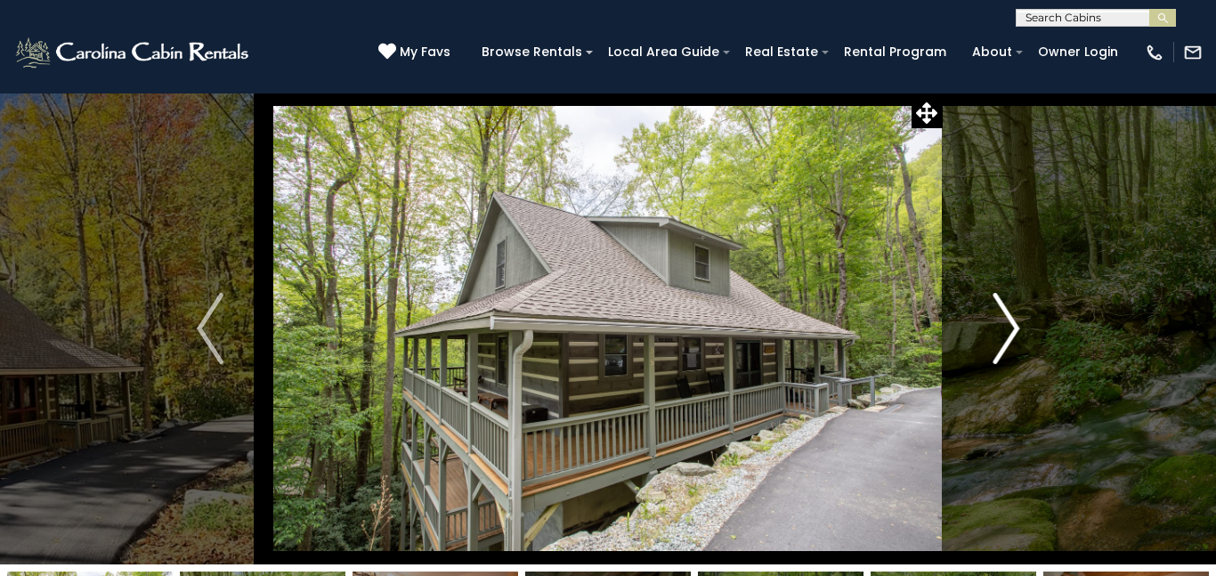
click at [1013, 326] on img "Next" at bounding box center [1006, 328] width 27 height 71
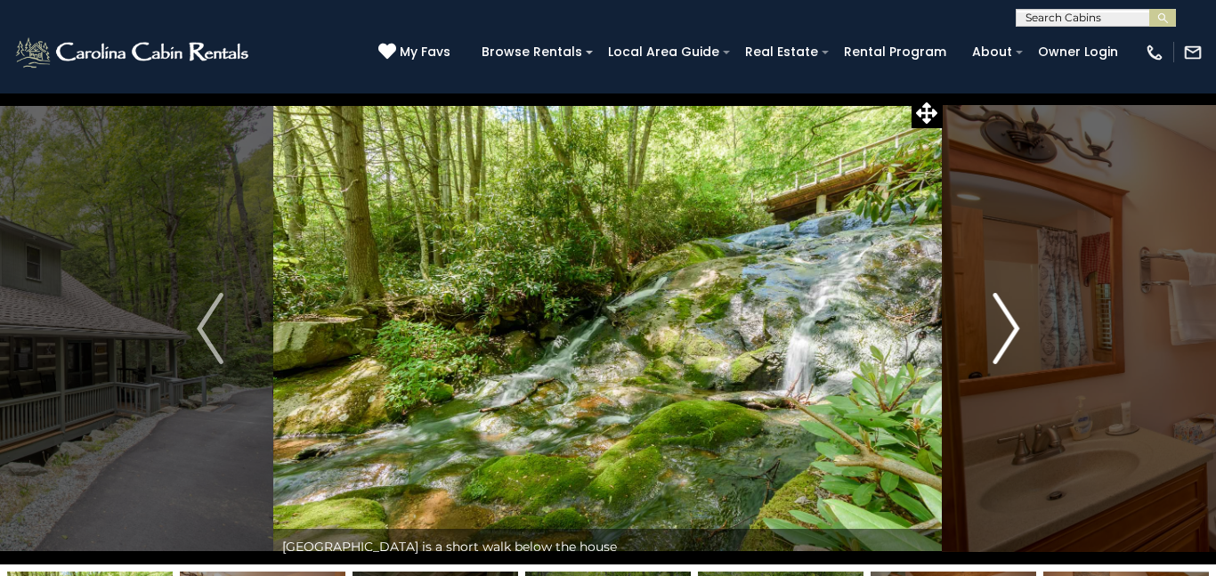
click at [1013, 326] on img "Next" at bounding box center [1006, 328] width 27 height 71
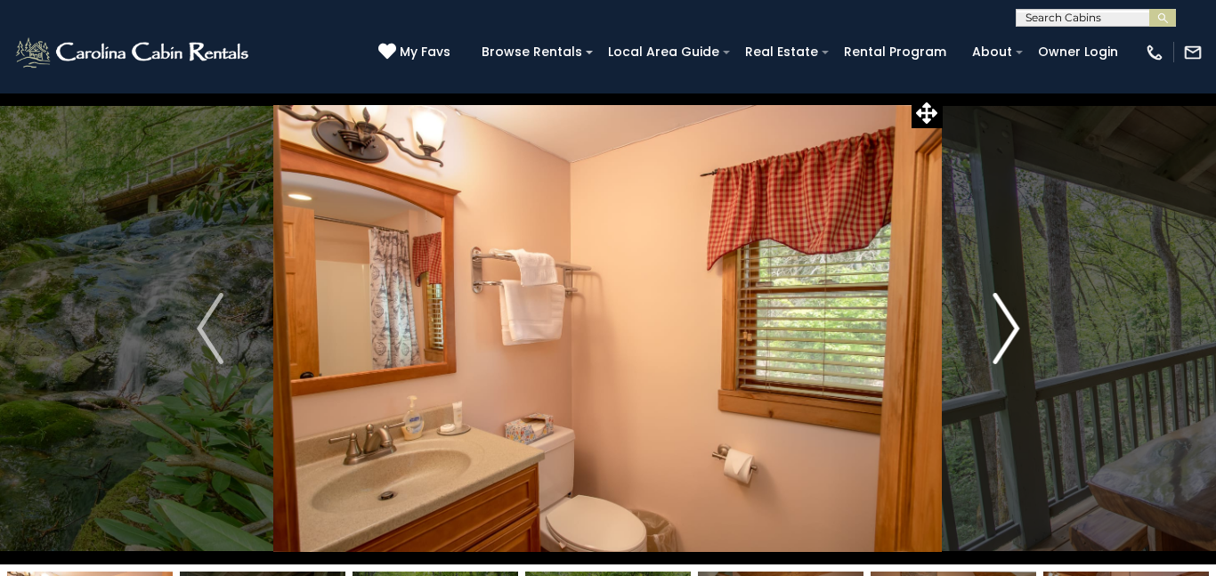
click at [1013, 326] on img "Next" at bounding box center [1006, 328] width 27 height 71
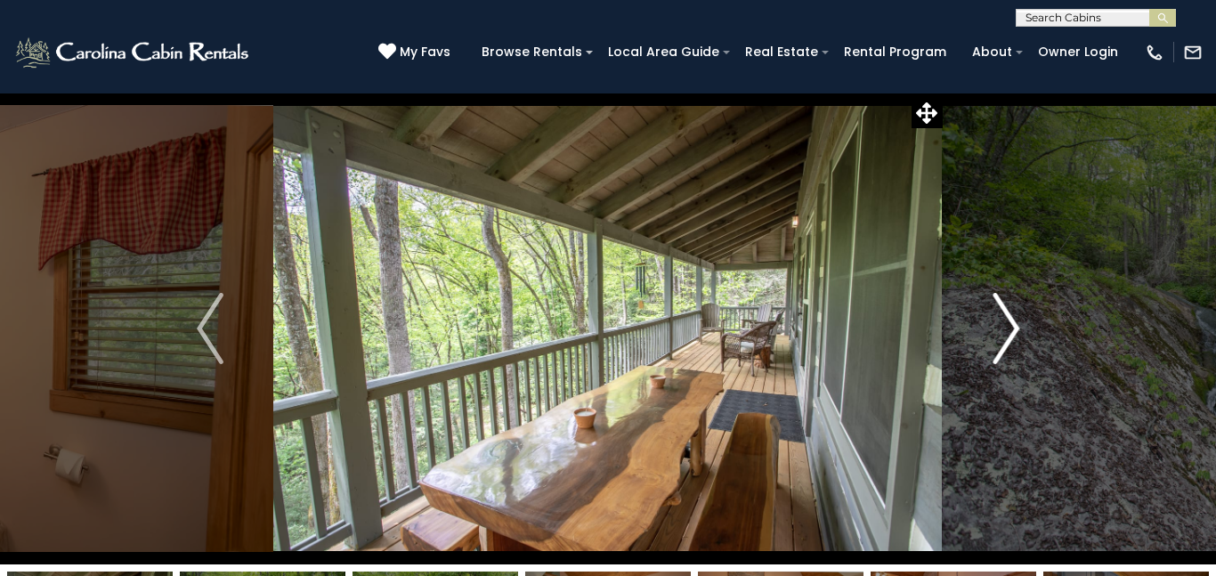
click at [1013, 326] on img "Next" at bounding box center [1006, 328] width 27 height 71
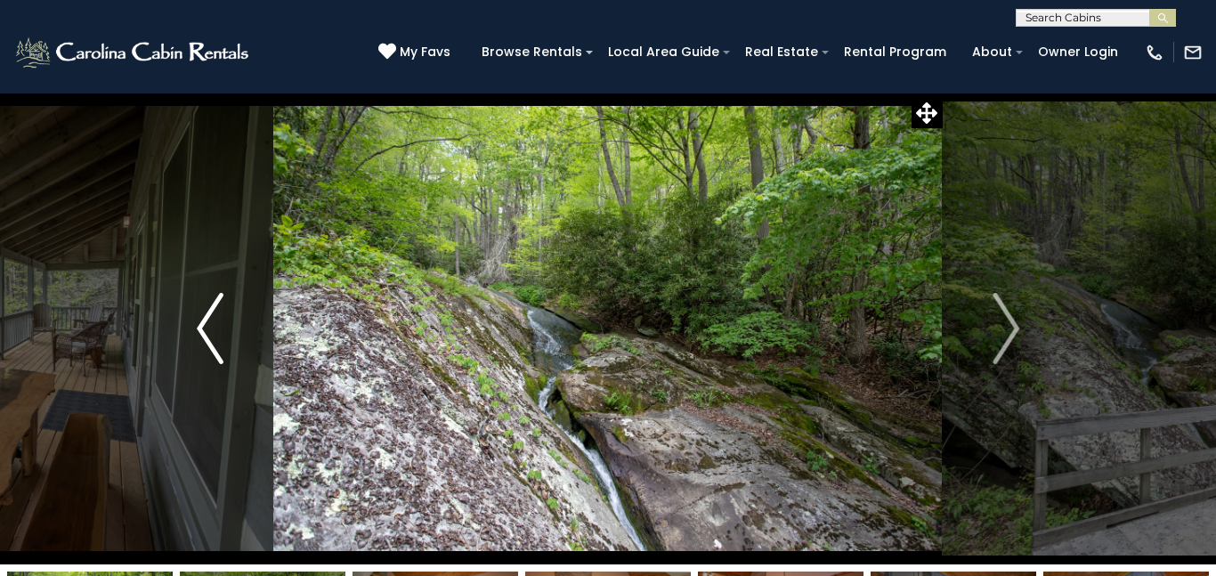
click at [200, 323] on img "Previous" at bounding box center [210, 328] width 27 height 71
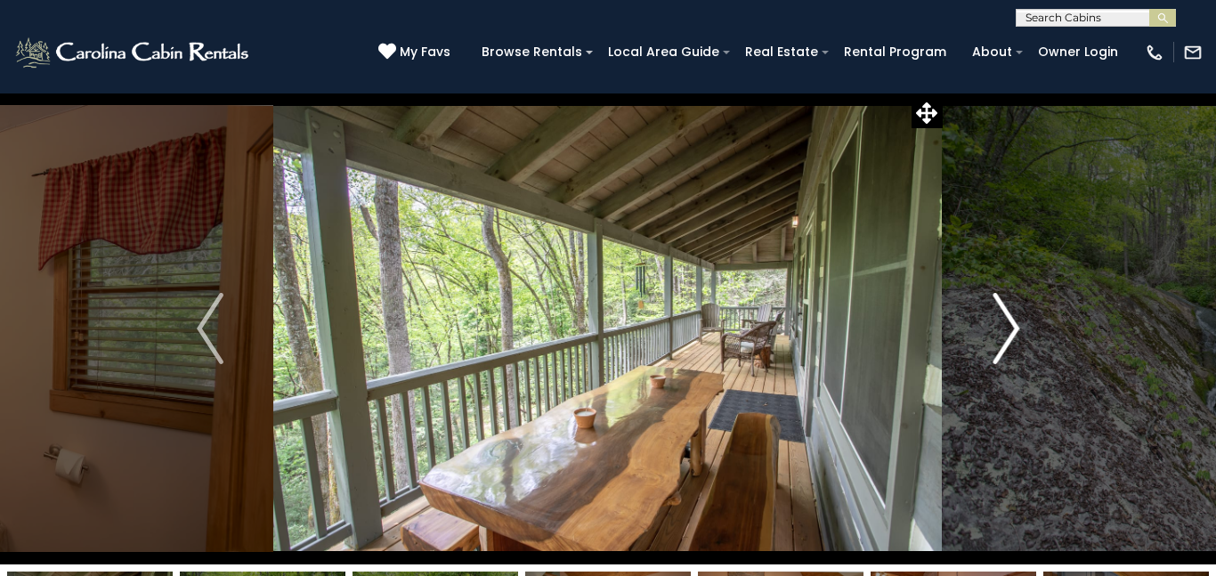
click at [1010, 327] on img "Next" at bounding box center [1006, 328] width 27 height 71
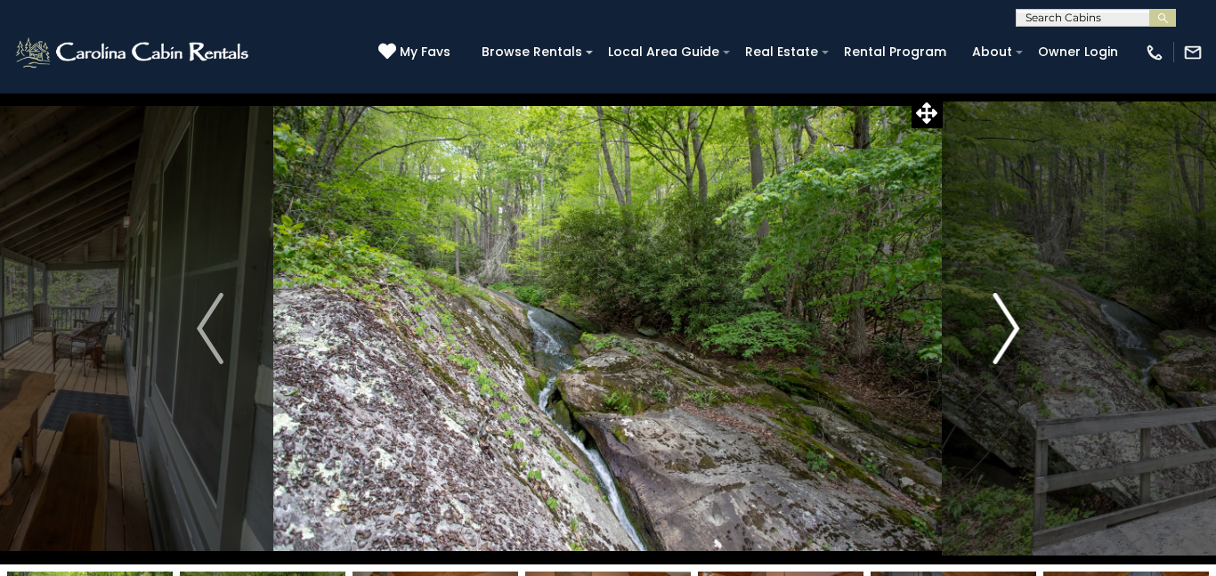
click at [1010, 327] on img "Next" at bounding box center [1006, 328] width 27 height 71
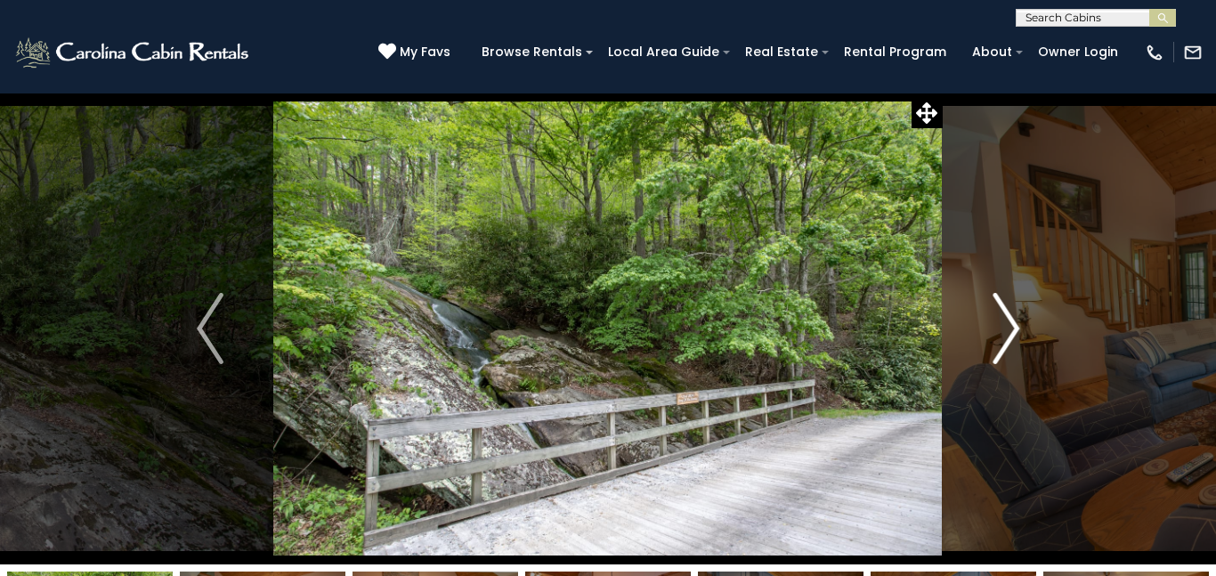
click at [1010, 327] on img "Next" at bounding box center [1006, 328] width 27 height 71
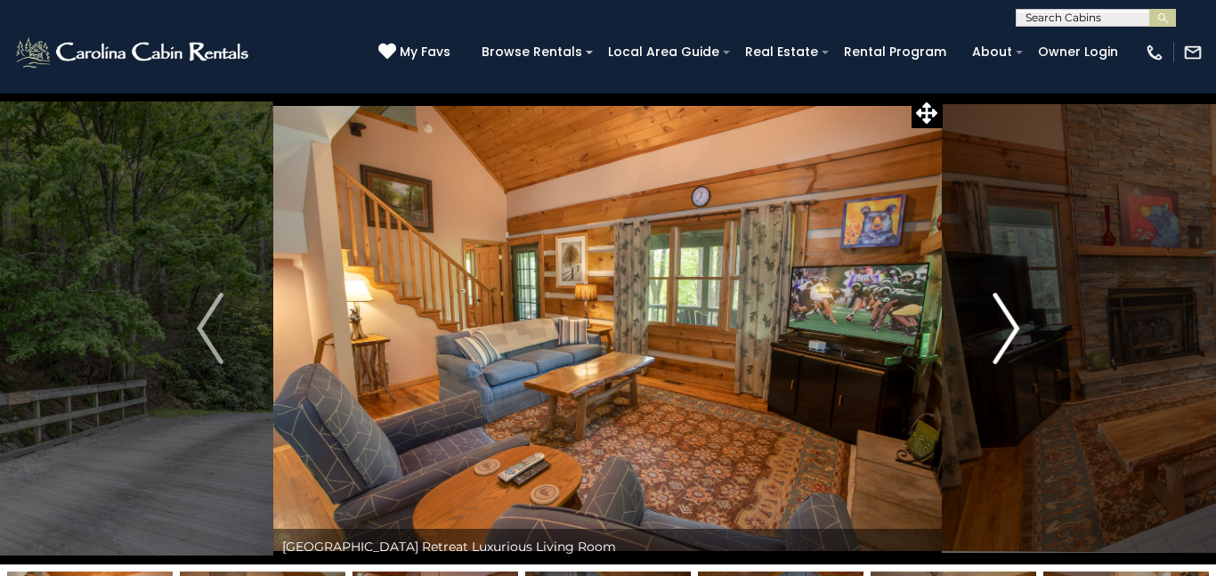
click at [1009, 325] on img "Next" at bounding box center [1006, 328] width 27 height 71
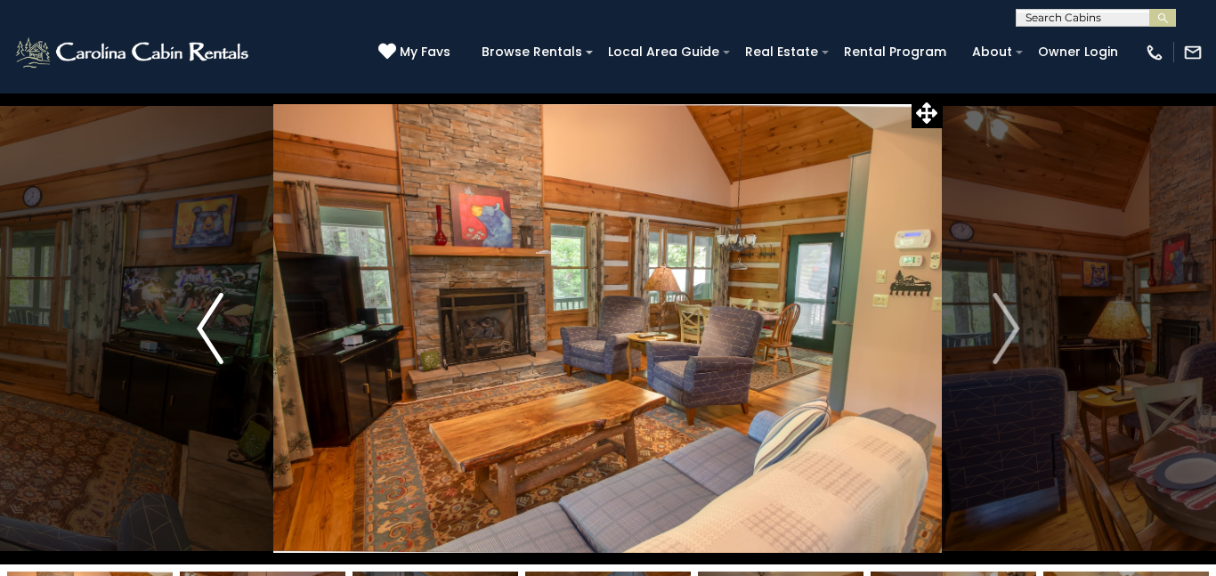
click at [200, 330] on img "Previous" at bounding box center [210, 328] width 27 height 71
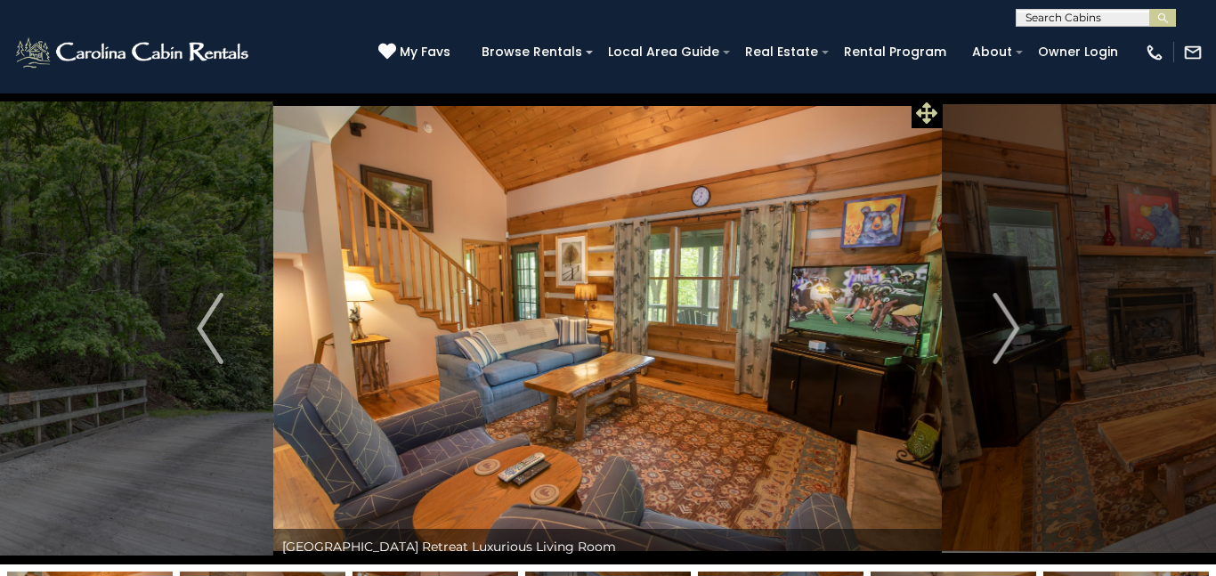
click at [935, 111] on icon at bounding box center [926, 112] width 21 height 21
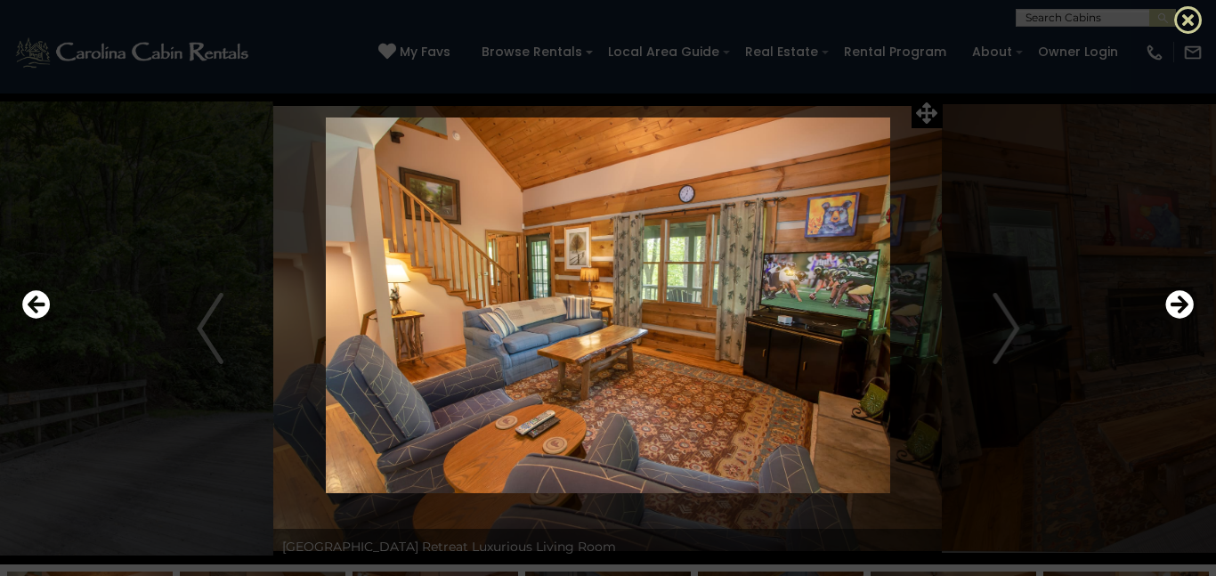
click at [1186, 16] on icon at bounding box center [1189, 19] width 28 height 28
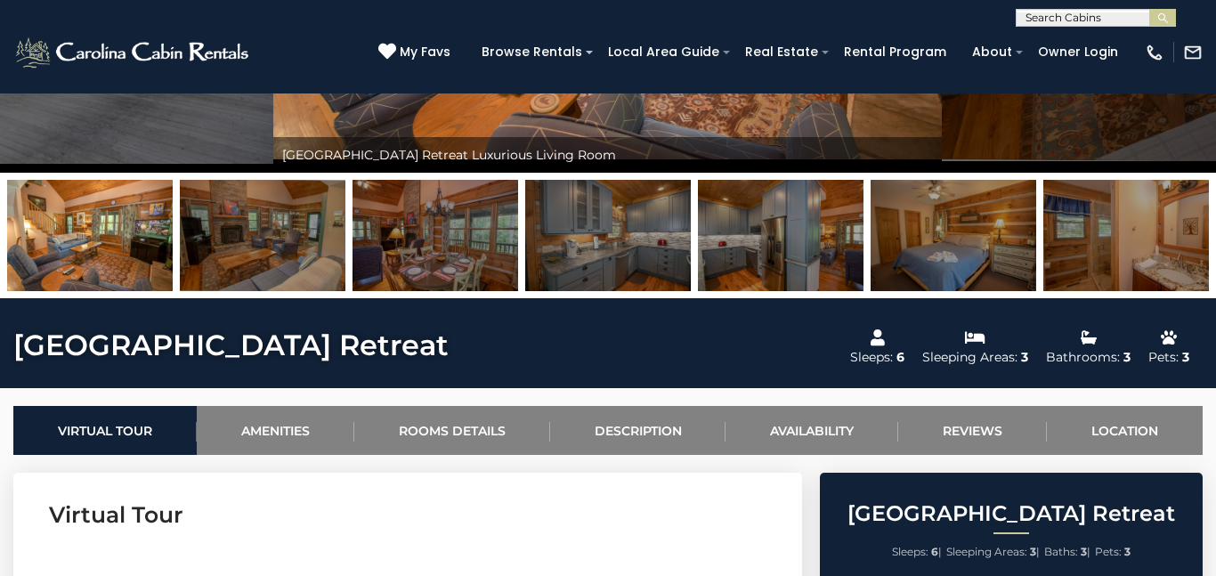
scroll to position [403, 0]
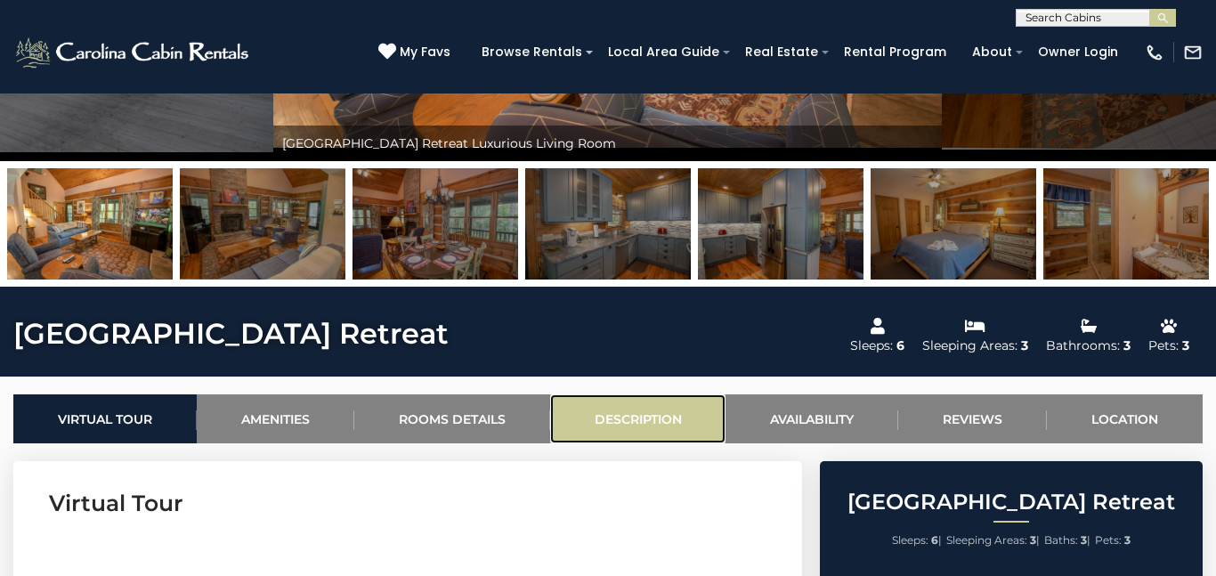
click at [614, 417] on link "Description" at bounding box center [638, 418] width 176 height 49
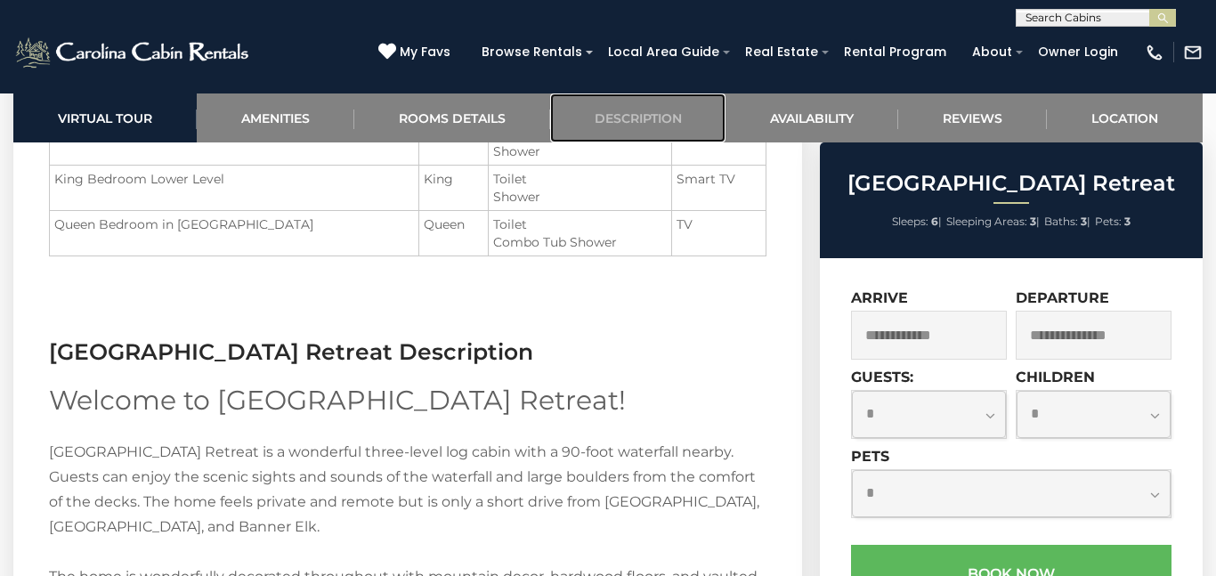
scroll to position [2039, 0]
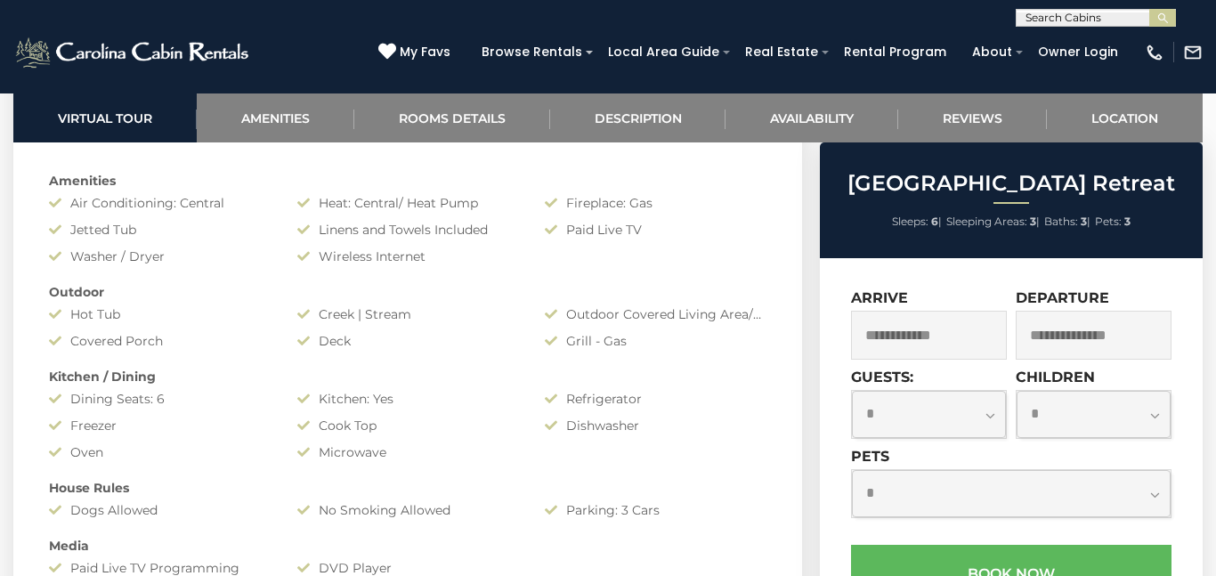
click at [508, 353] on div "Amenities Air Conditioning: Central Heat: Central/ Heat Pump Fireplace: Gas Jet…" at bounding box center [408, 432] width 744 height 539
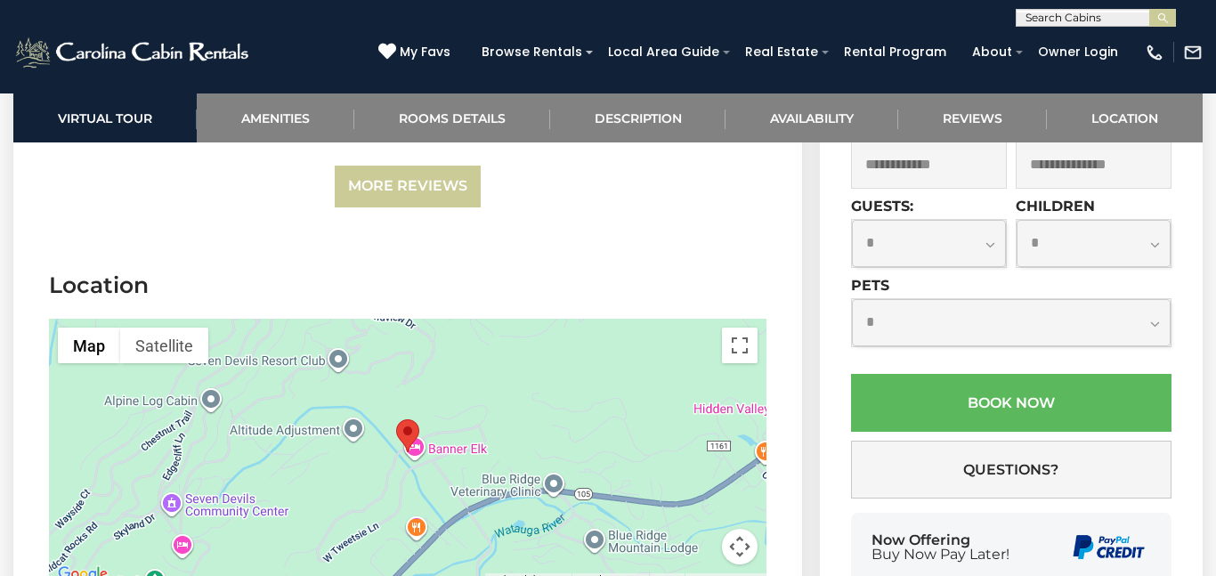
scroll to position [3761, 0]
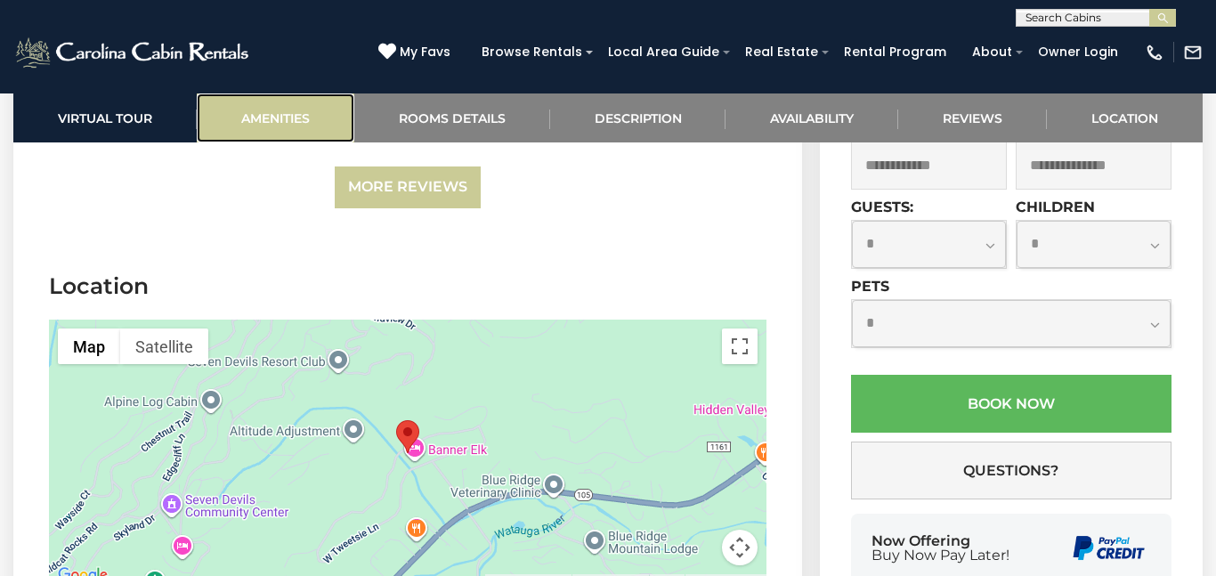
click at [277, 112] on link "Amenities" at bounding box center [276, 118] width 158 height 49
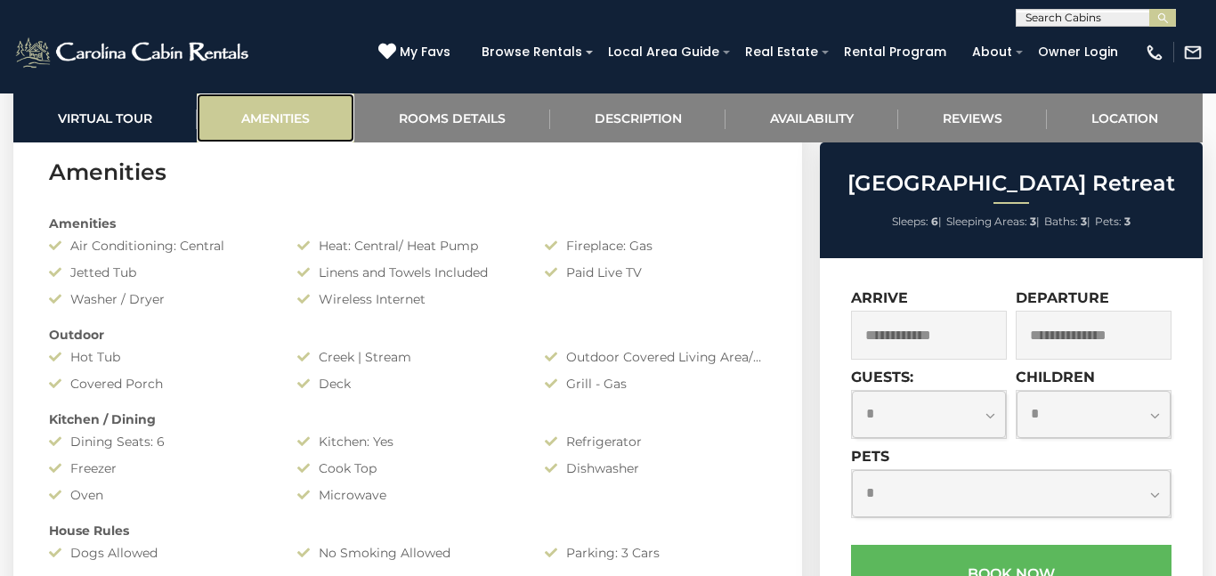
scroll to position [1274, 0]
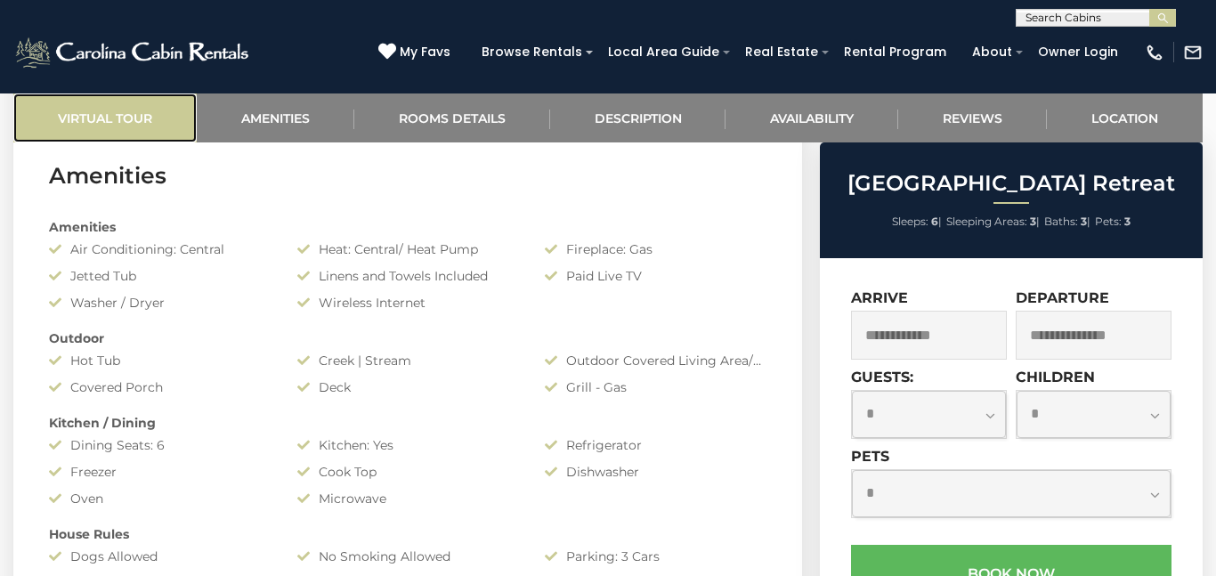
click at [79, 110] on link "Virtual Tour" at bounding box center [104, 118] width 183 height 49
click at [96, 117] on link "Virtual Tour" at bounding box center [104, 118] width 183 height 49
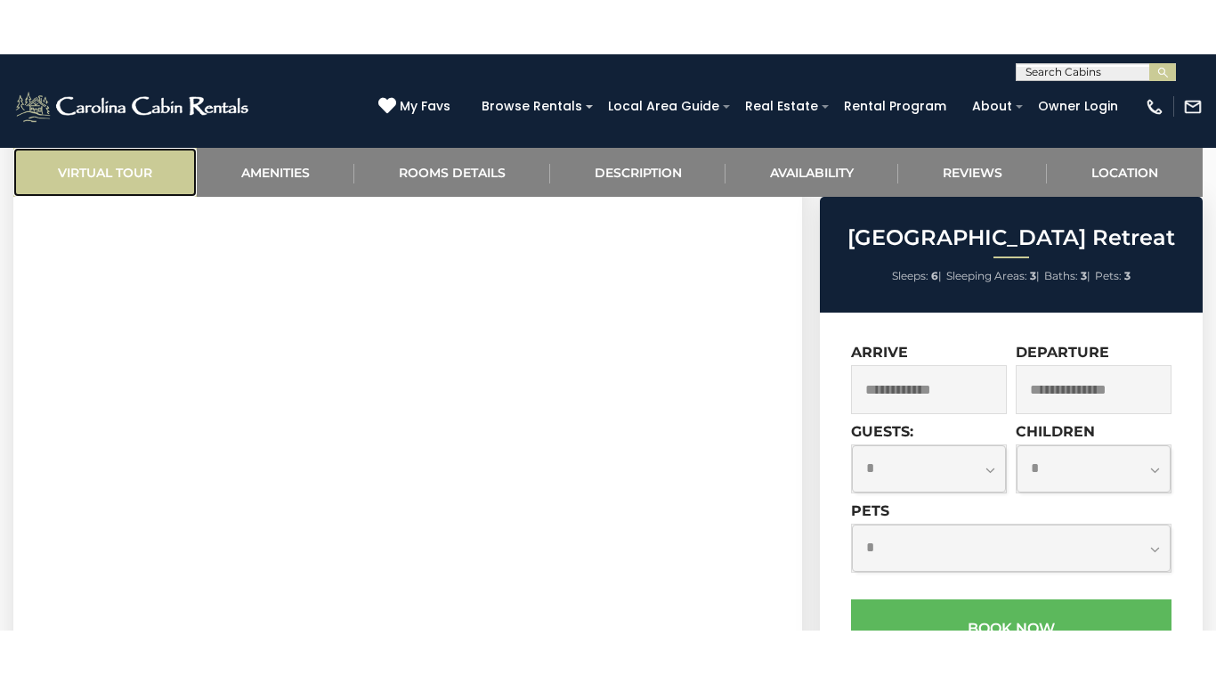
scroll to position [824, 0]
